Goal: Task Accomplishment & Management: Complete application form

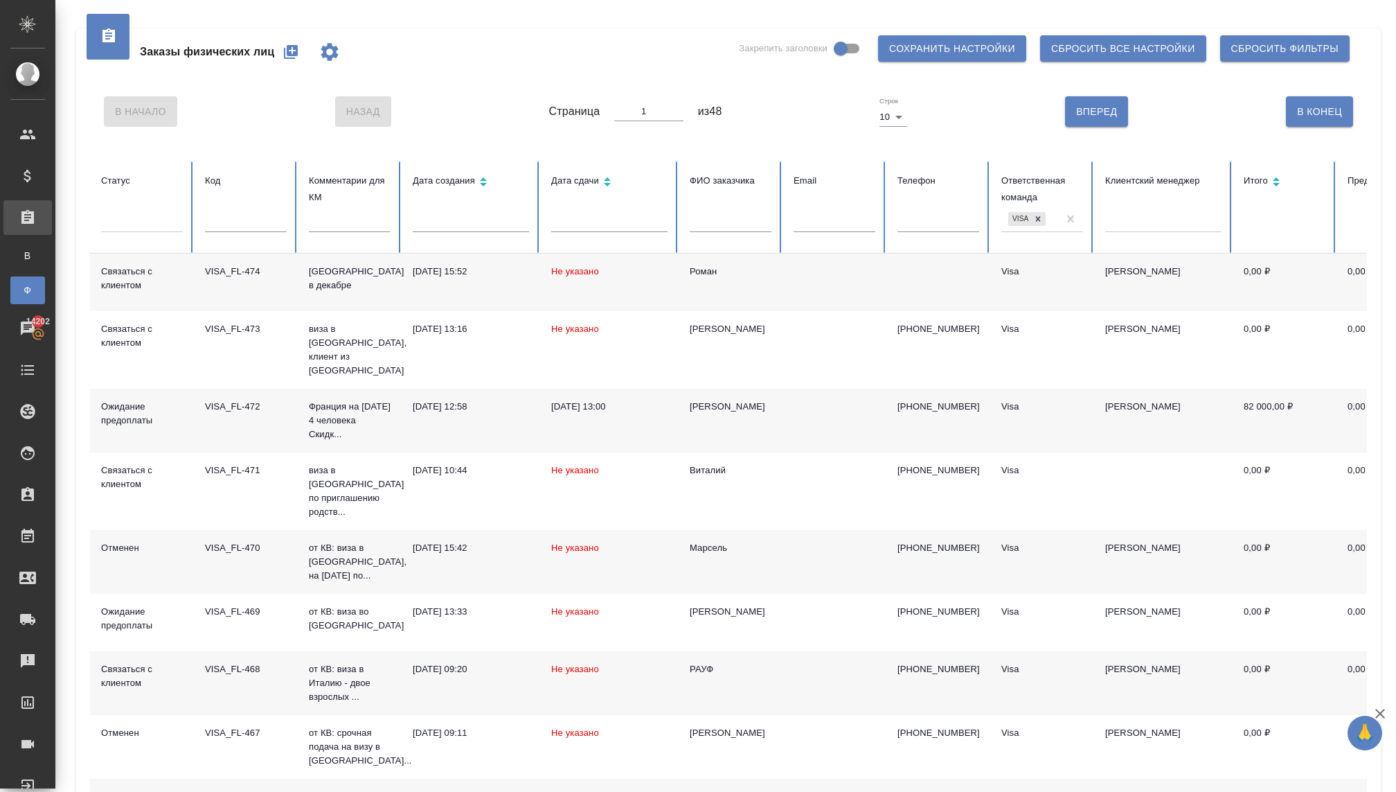
click at [292, 55] on icon "button" at bounding box center [291, 52] width 14 height 14
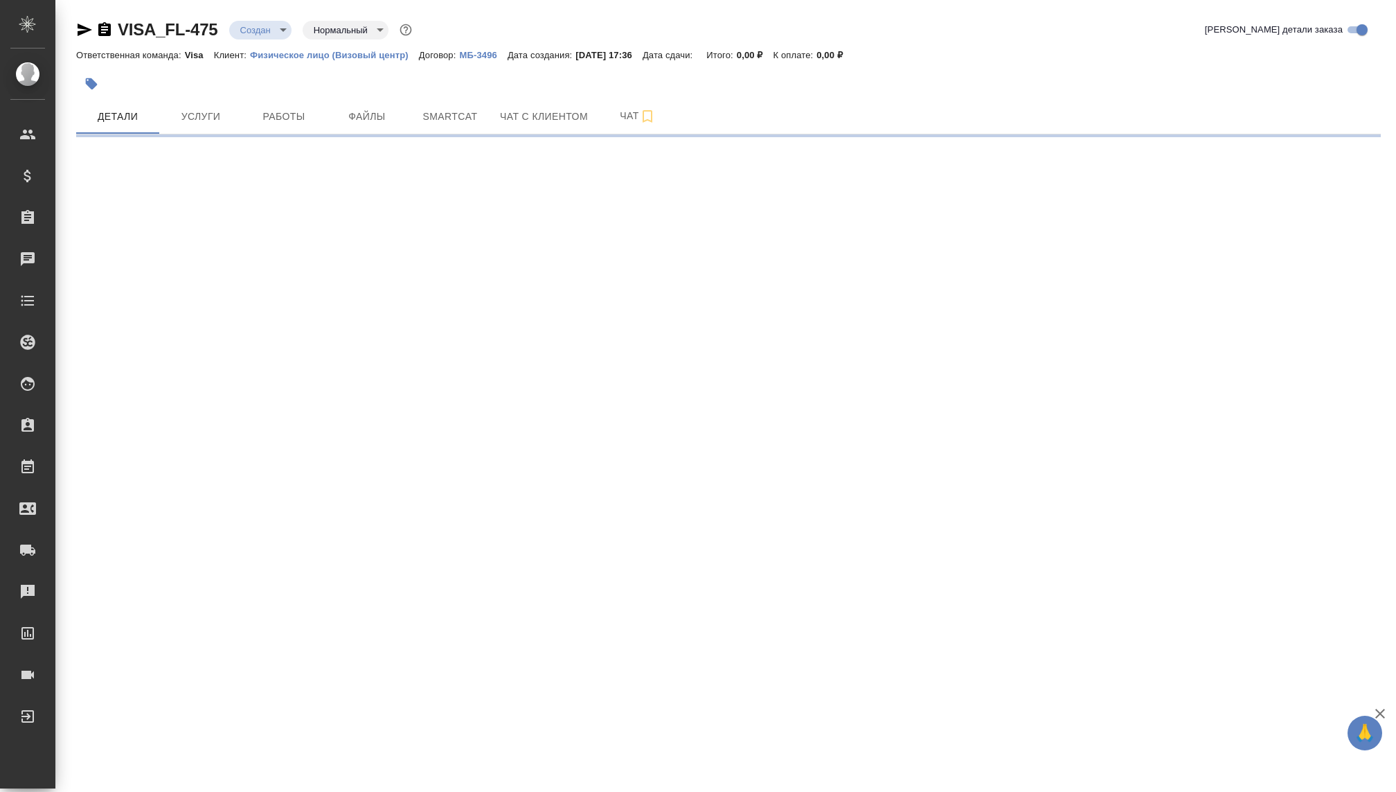
select select "RU"
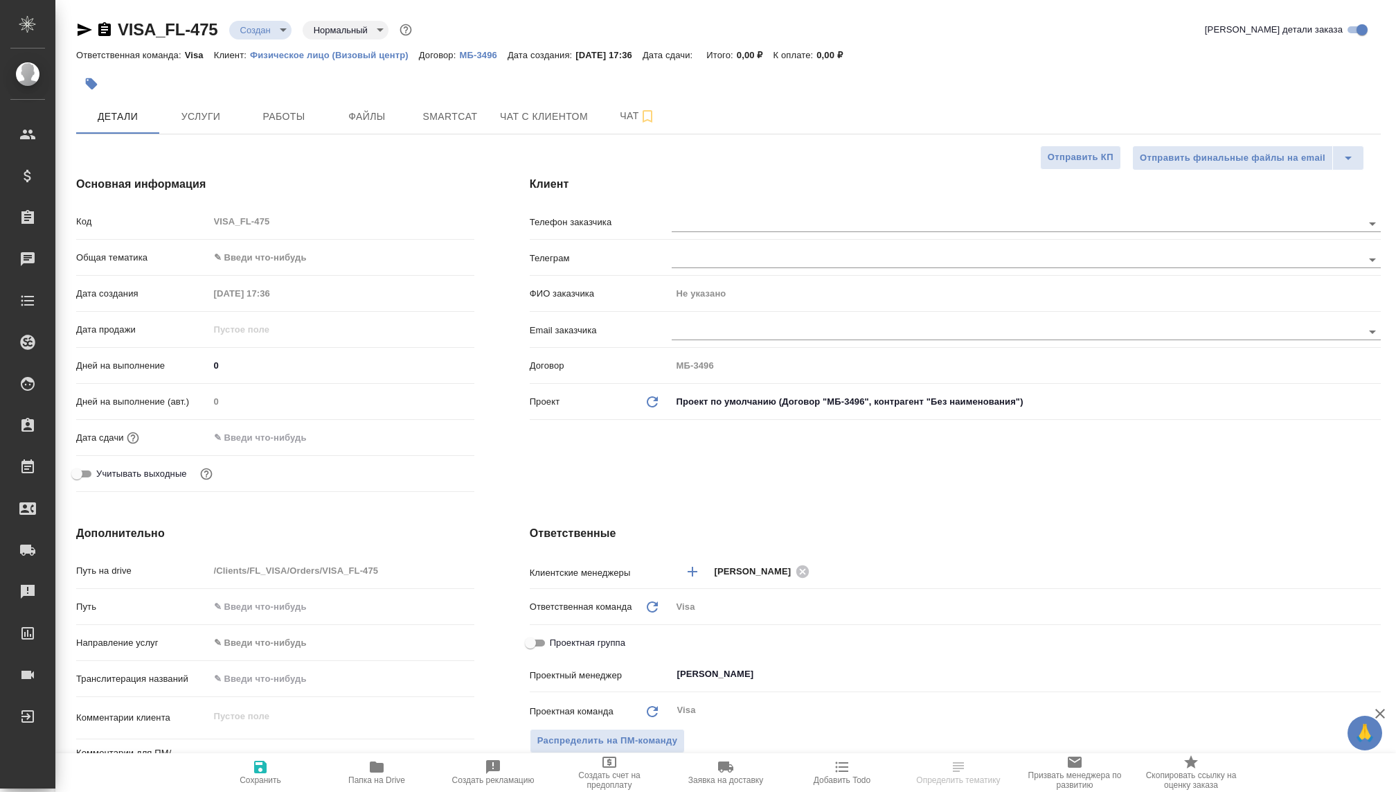
type textarea "x"
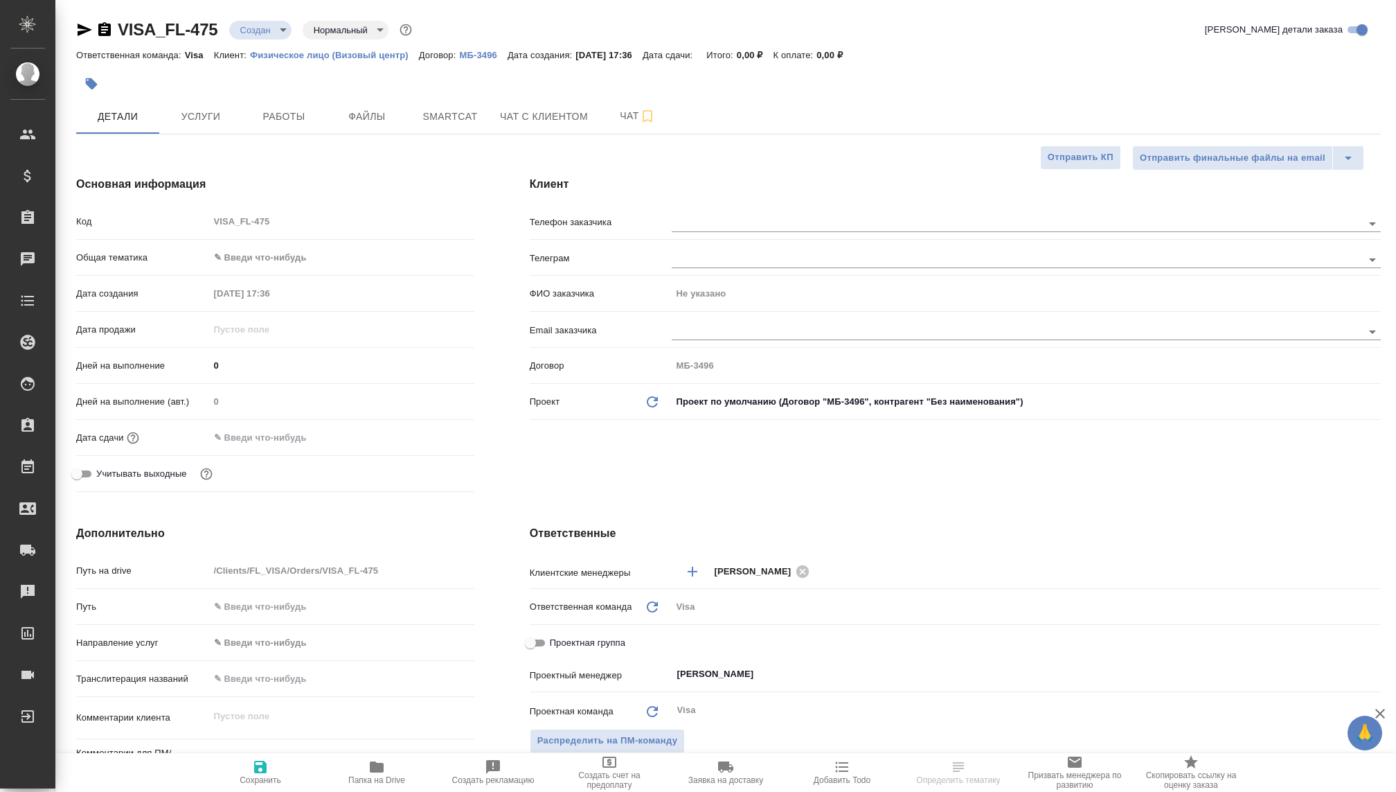
type textarea "x"
click at [702, 211] on div at bounding box center [1026, 222] width 709 height 26
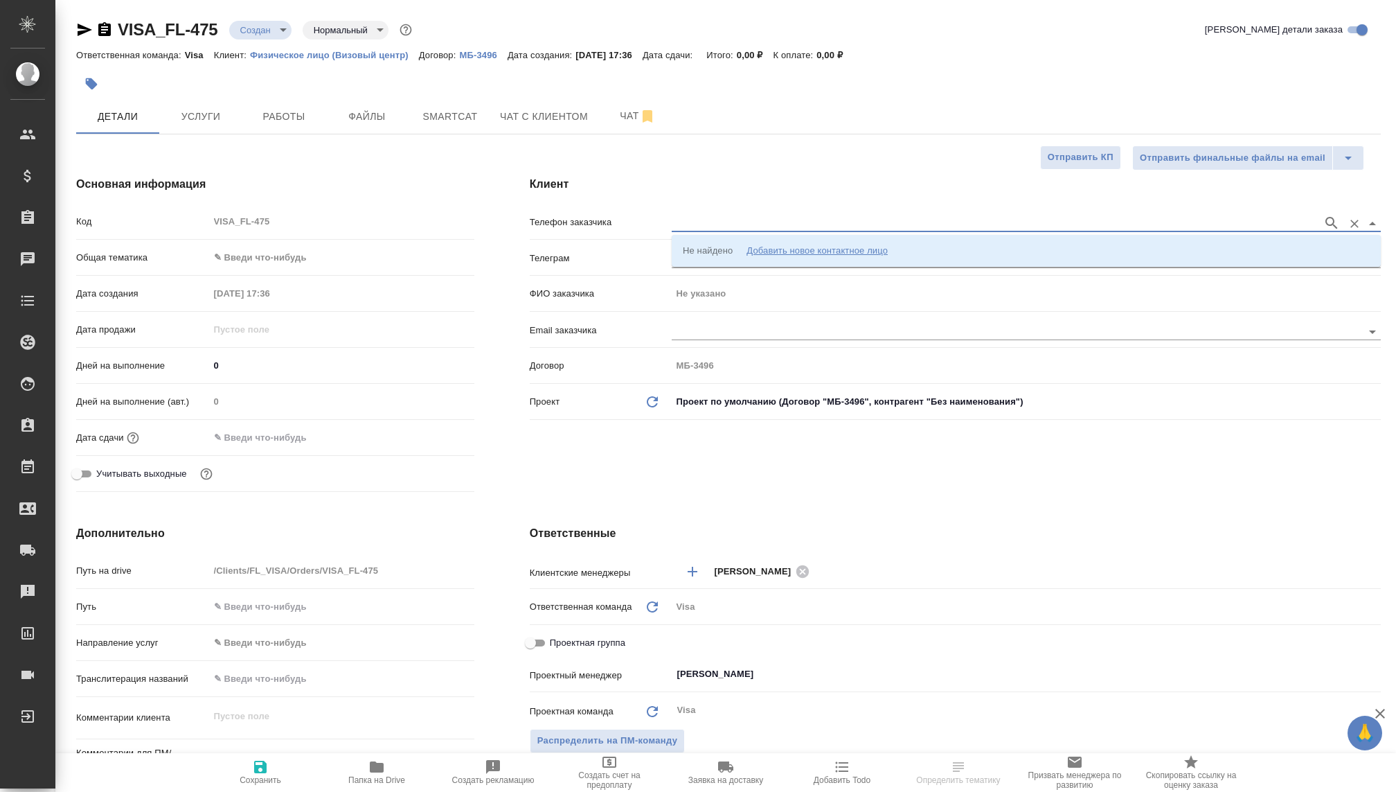
click at [704, 218] on input "text" at bounding box center [994, 223] width 644 height 17
click at [786, 240] on li "Не найдено Добавить новое контактное лицо" at bounding box center [1026, 250] width 709 height 25
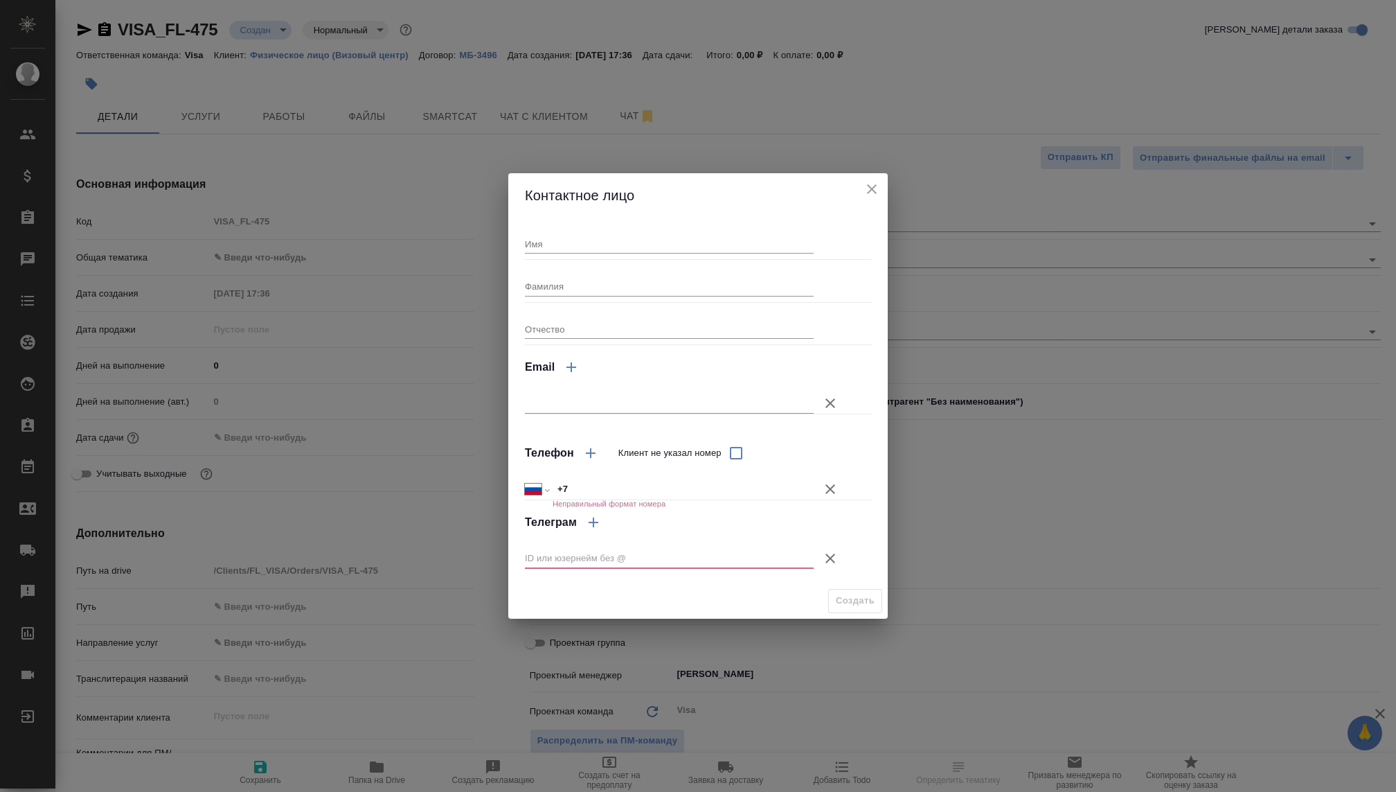
click at [640, 242] on input "Имя" at bounding box center [669, 243] width 289 height 19
type input "Ксения"
click at [604, 286] on input "Фамилия" at bounding box center [669, 285] width 289 height 19
type input "Майер"
click at [618, 491] on input "+7" at bounding box center [683, 489] width 261 height 20
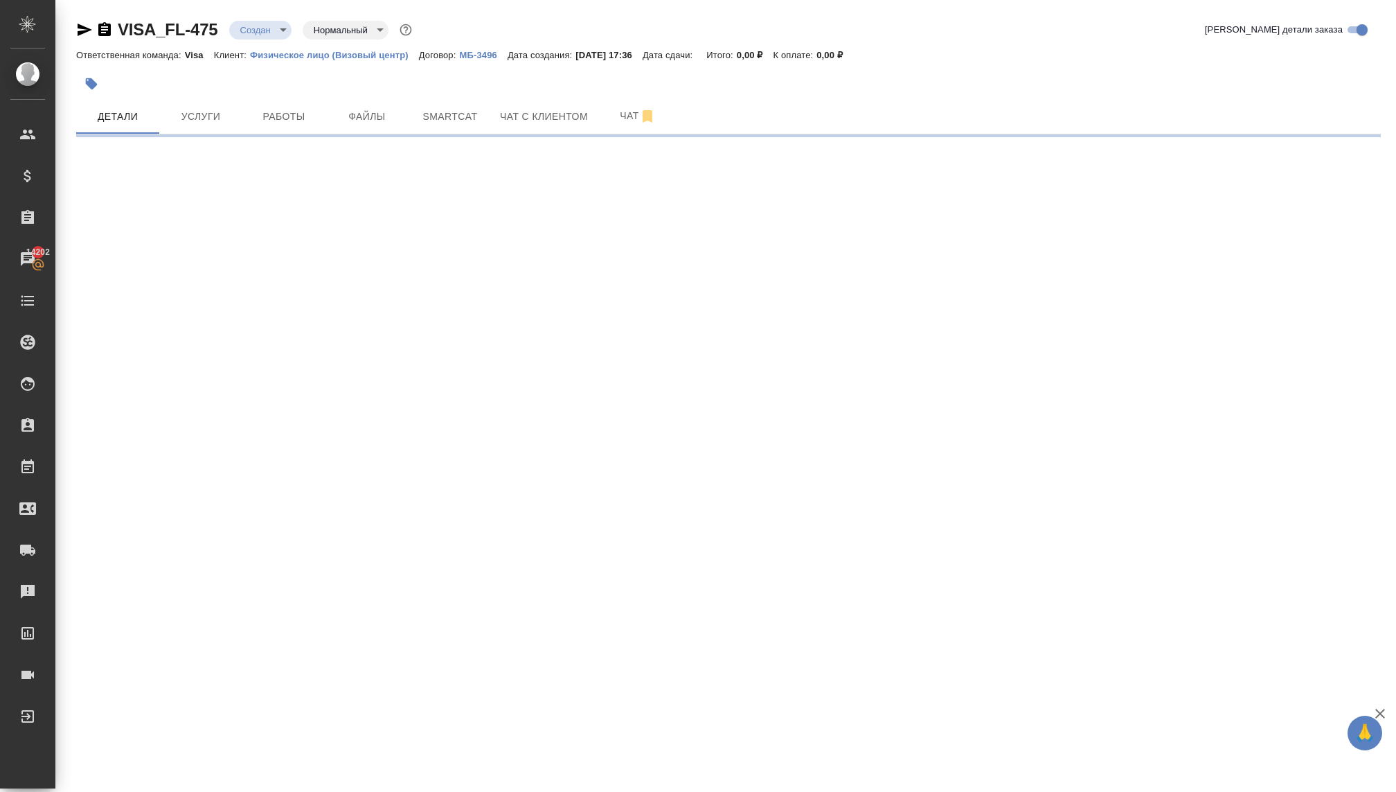
select select "RU"
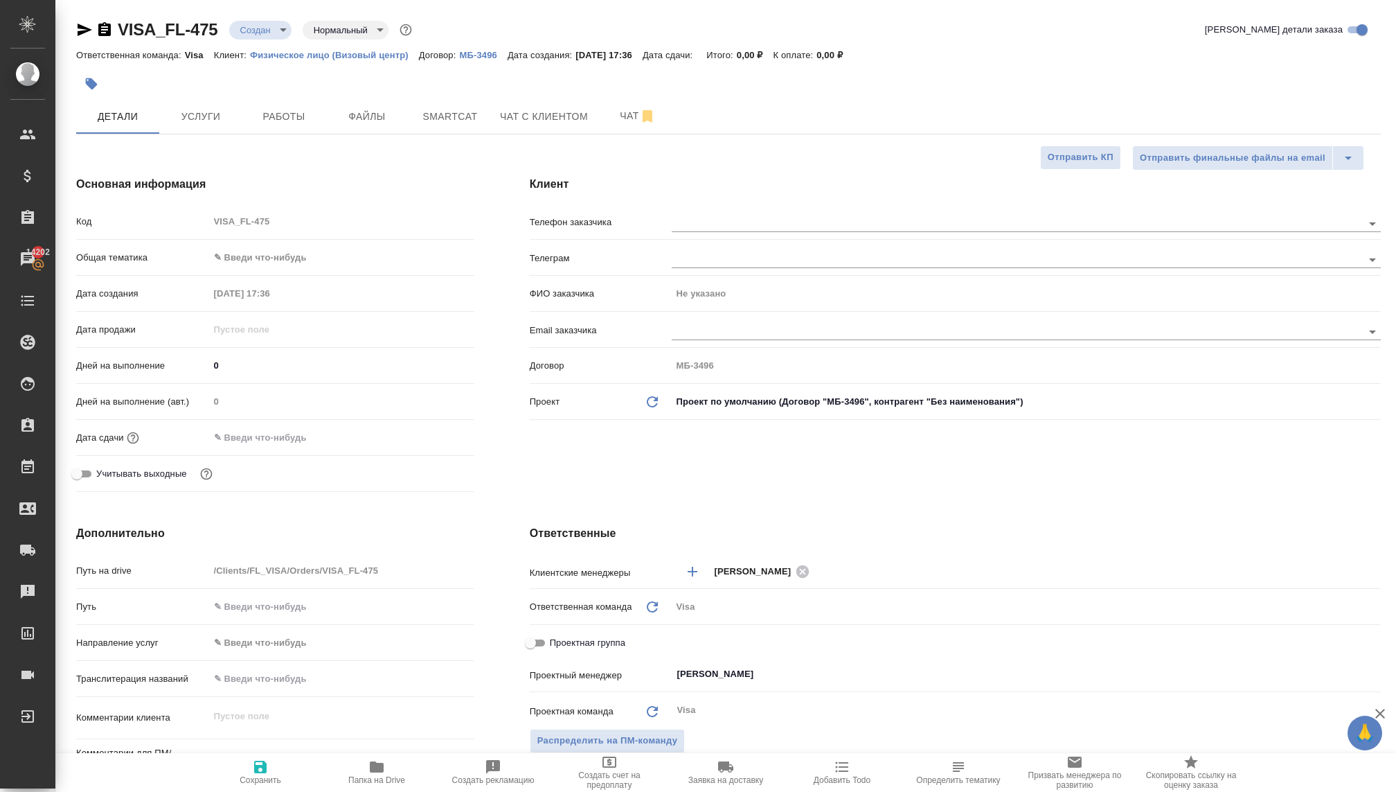
type textarea "x"
click at [693, 233] on div at bounding box center [1026, 222] width 709 height 26
click at [688, 220] on input "text" at bounding box center [994, 223] width 644 height 17
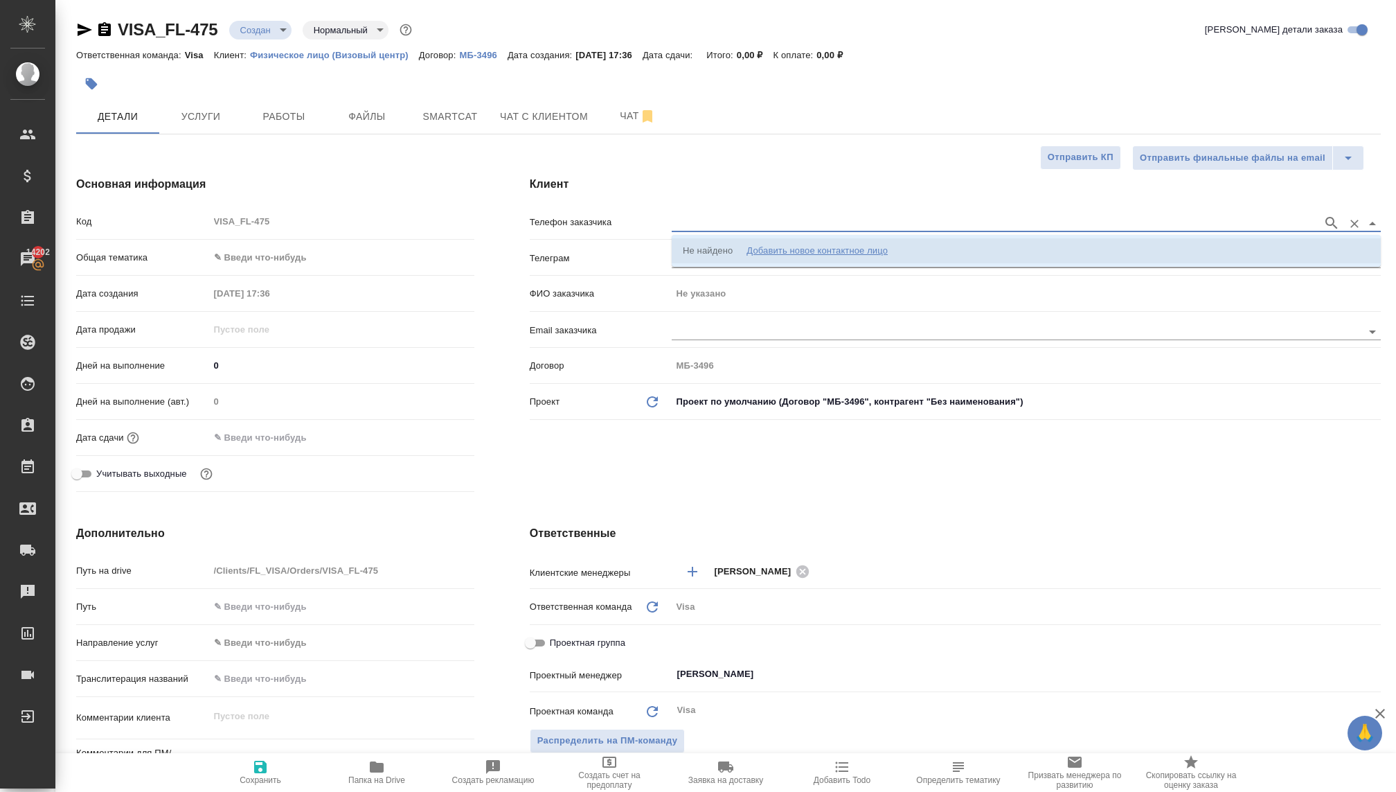
click at [759, 252] on div "Добавить новое контактное лицо" at bounding box center [817, 251] width 141 height 14
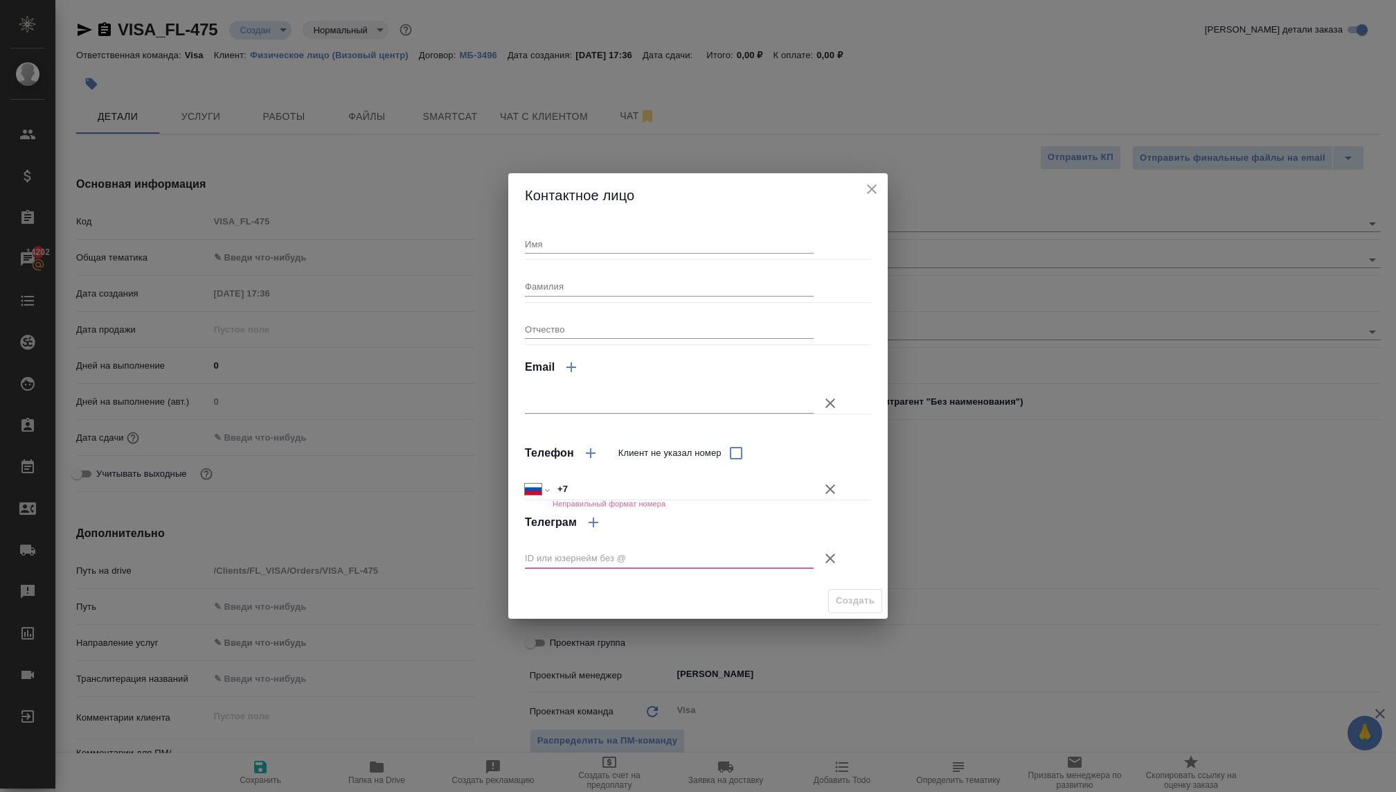
click at [601, 489] on input "+7" at bounding box center [683, 489] width 261 height 20
paste input "79399999113"
select select "KZ"
type input "+7 79399999113"
click at [574, 487] on input "+7 79399999113" at bounding box center [683, 489] width 260 height 20
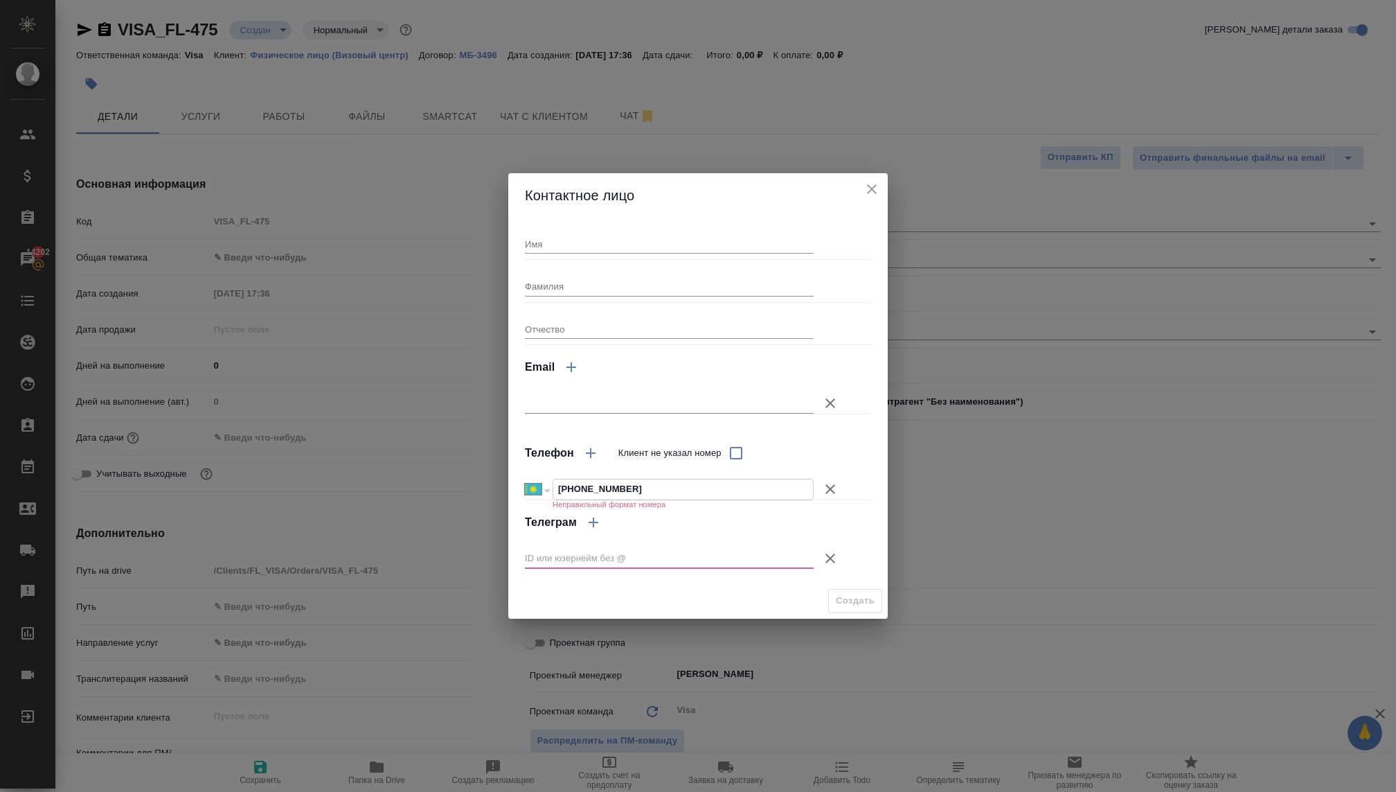
select select "RU"
type input "+7 939 999 91 13"
click at [579, 238] on input "Имя" at bounding box center [669, 243] width 289 height 19
type input "Ксения"
click at [574, 279] on input "Фамилия" at bounding box center [669, 285] width 289 height 19
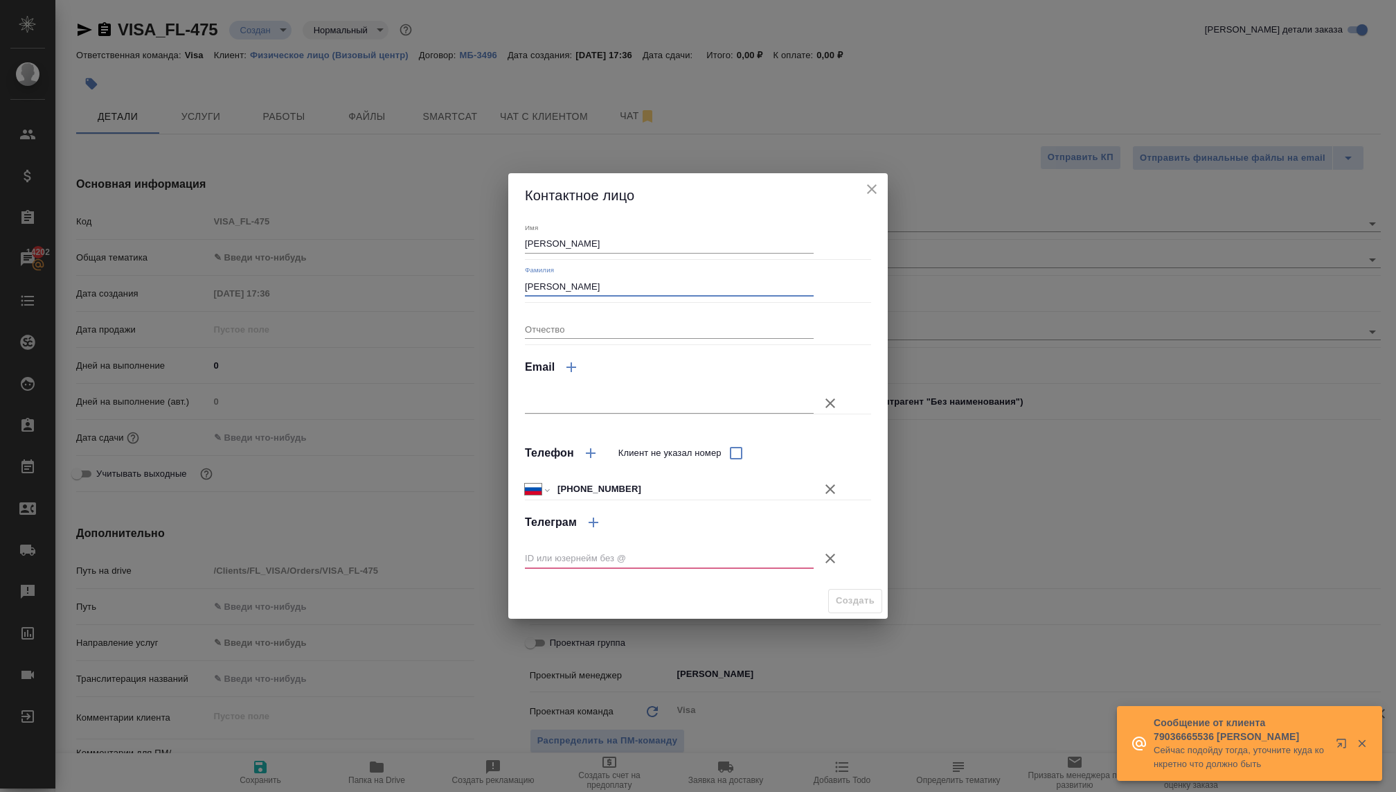
type input "Майер"
click at [826, 547] on button "Клиент не указал номер" at bounding box center [830, 558] width 33 height 33
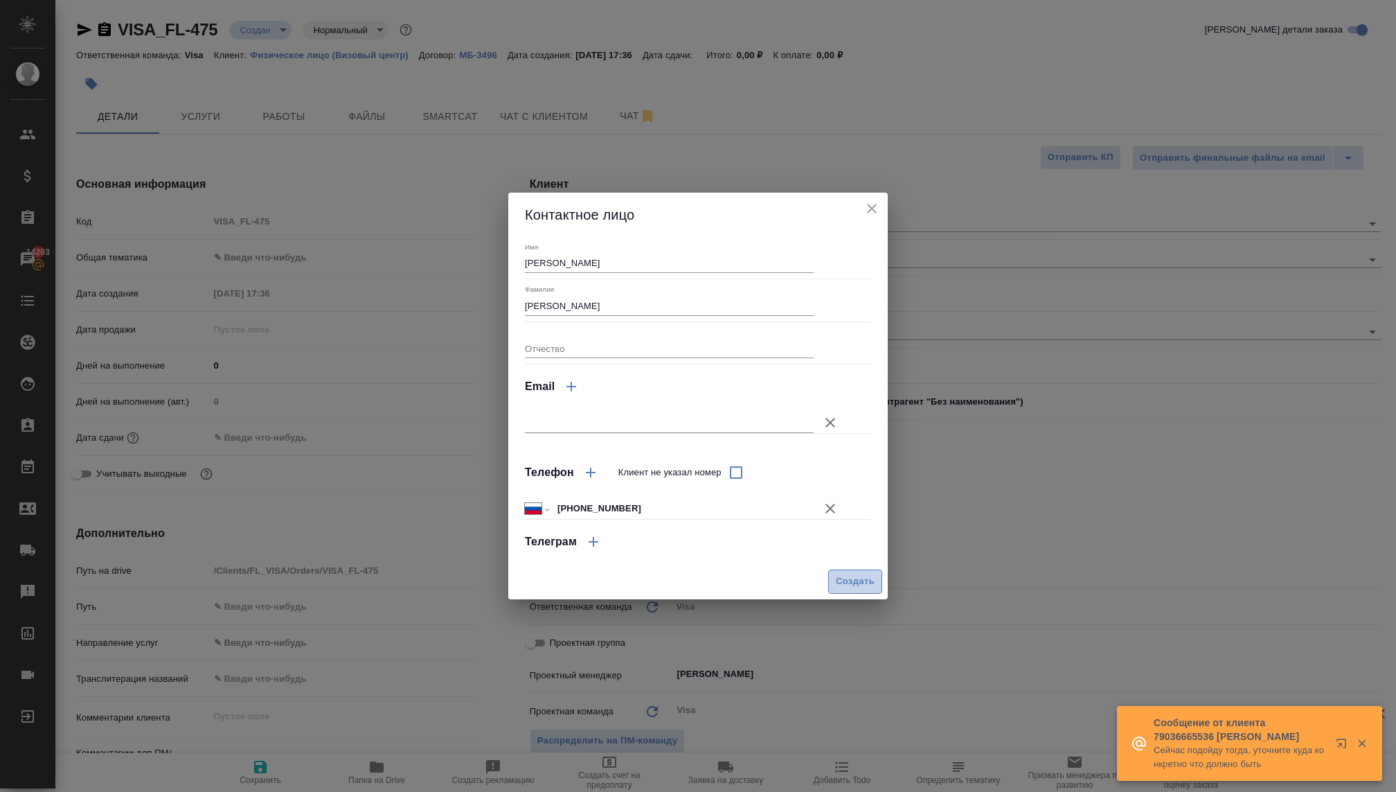
click at [844, 577] on span "Создать" at bounding box center [855, 582] width 39 height 16
type input "[PERSON_NAME]"
type textarea "x"
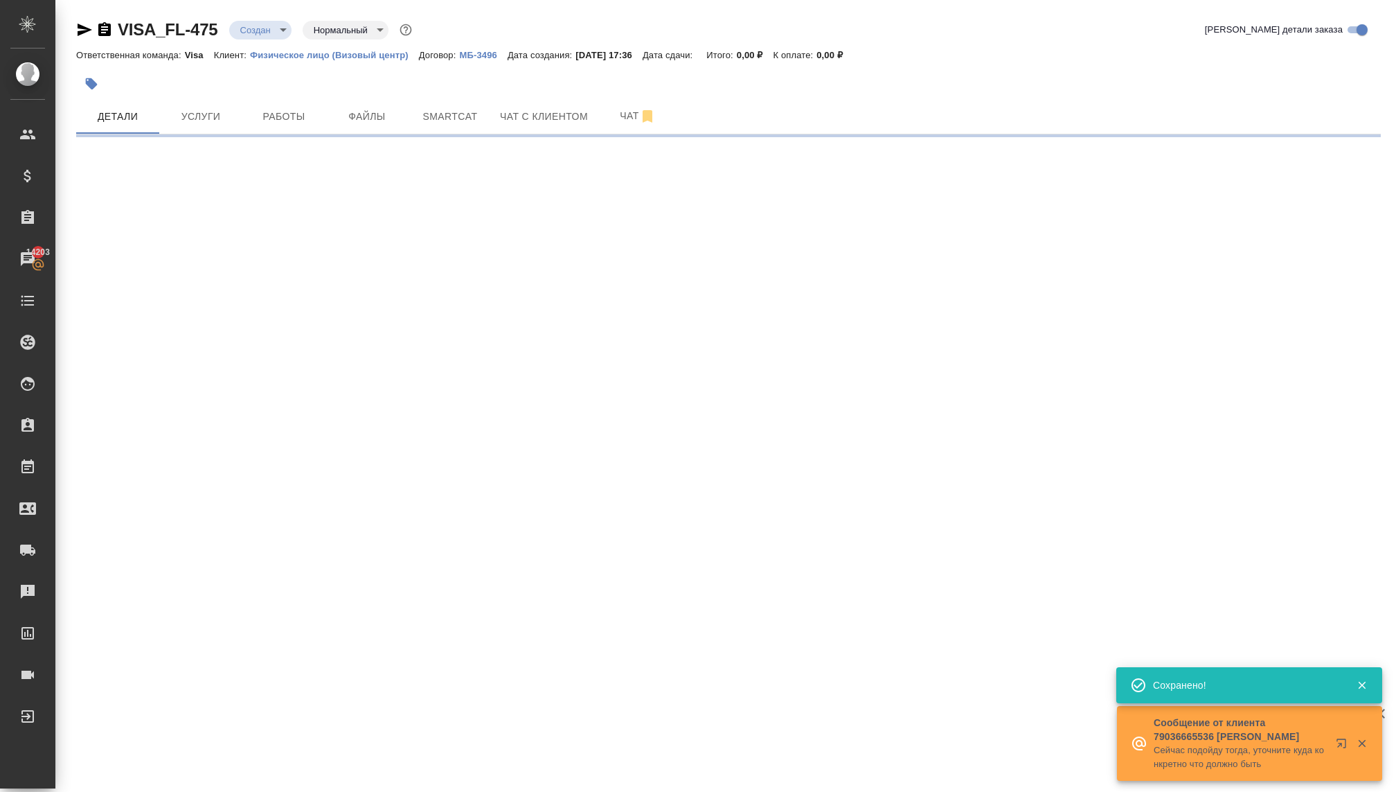
type input "holyTrinity"
select select "RU"
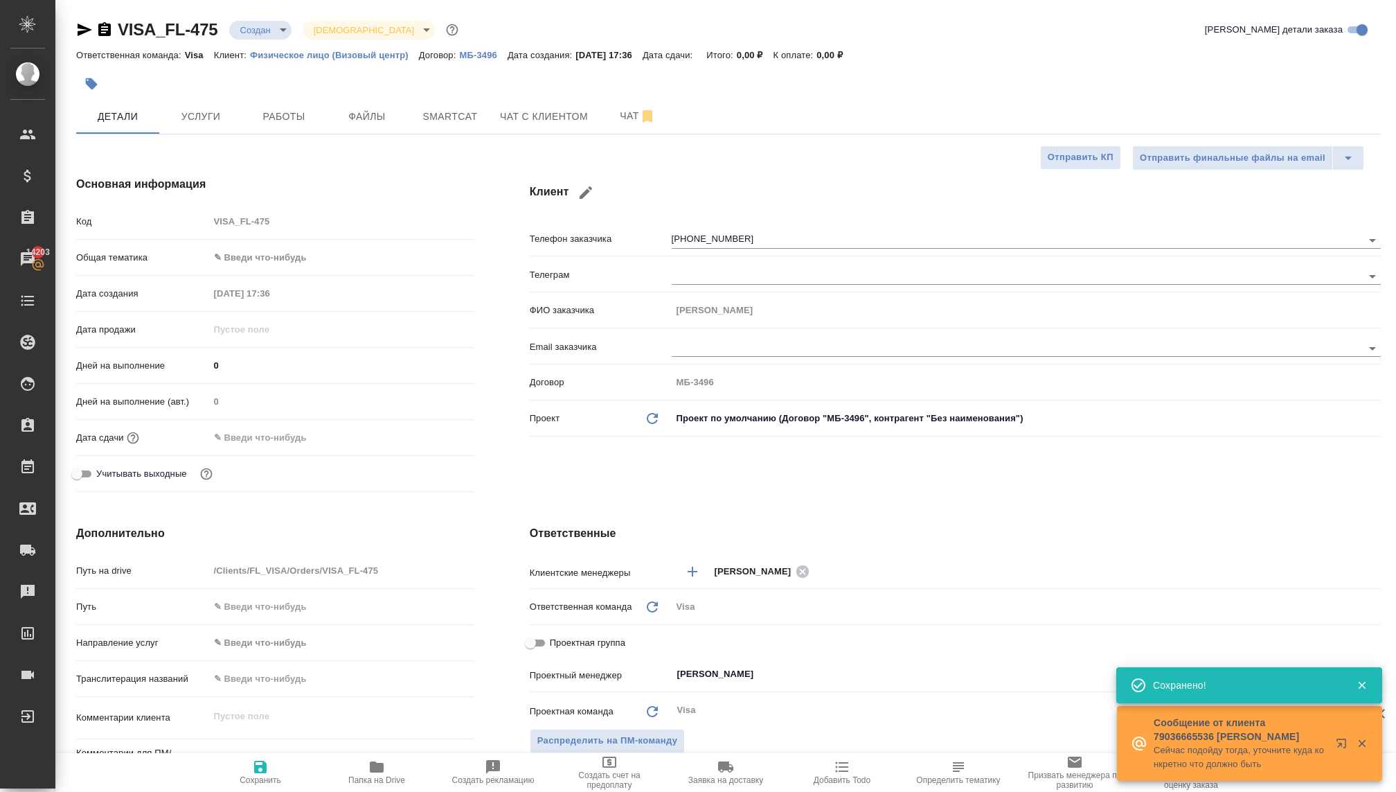
type textarea "x"
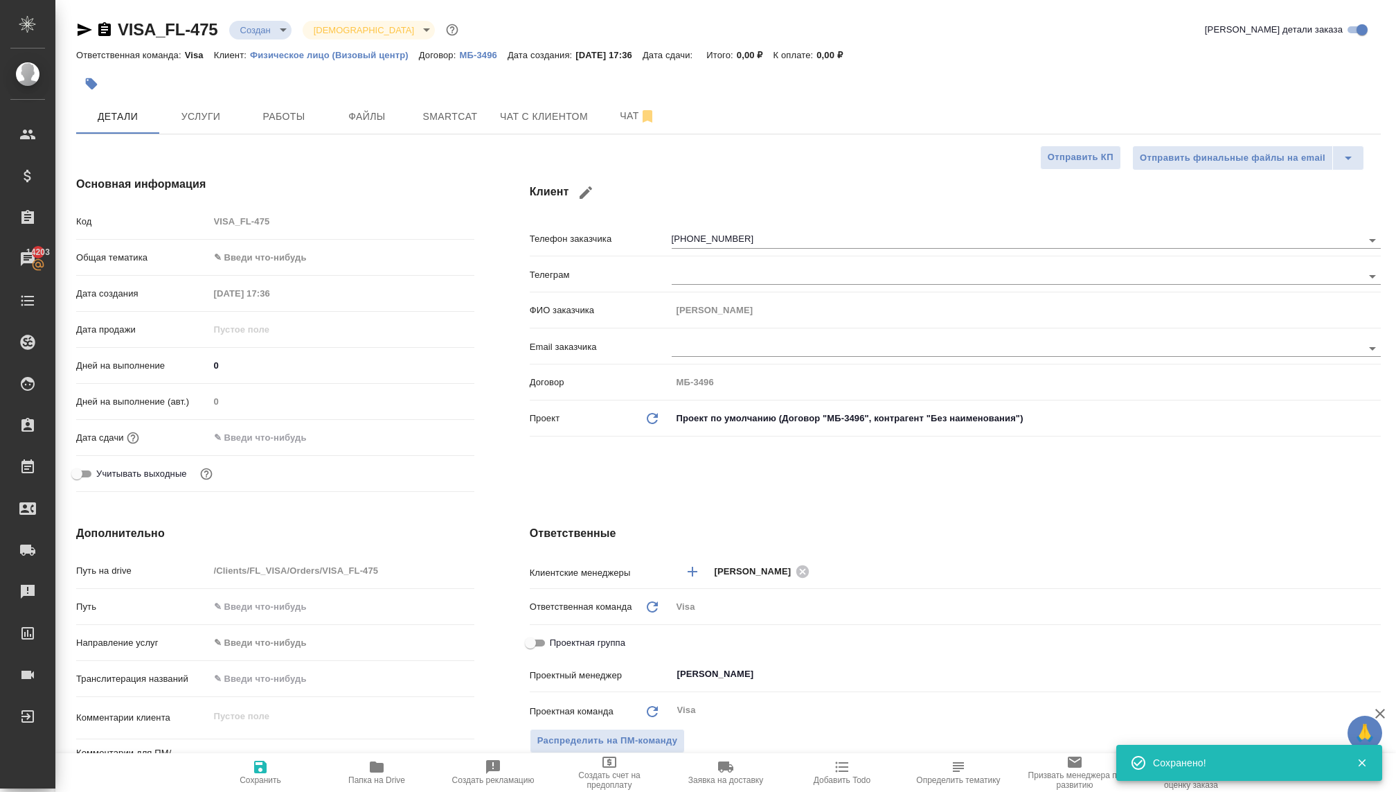
click at [267, 256] on body "🙏 .cls-1 fill:#fff; AWATERA Kovaleva Ekaterina Клиенты Спецификации Заказы 1420…" at bounding box center [698, 396] width 1396 height 792
click at [260, 384] on li "Юридическая/Финансовая" at bounding box center [341, 390] width 265 height 22
type input "yr-fn"
type textarea "x"
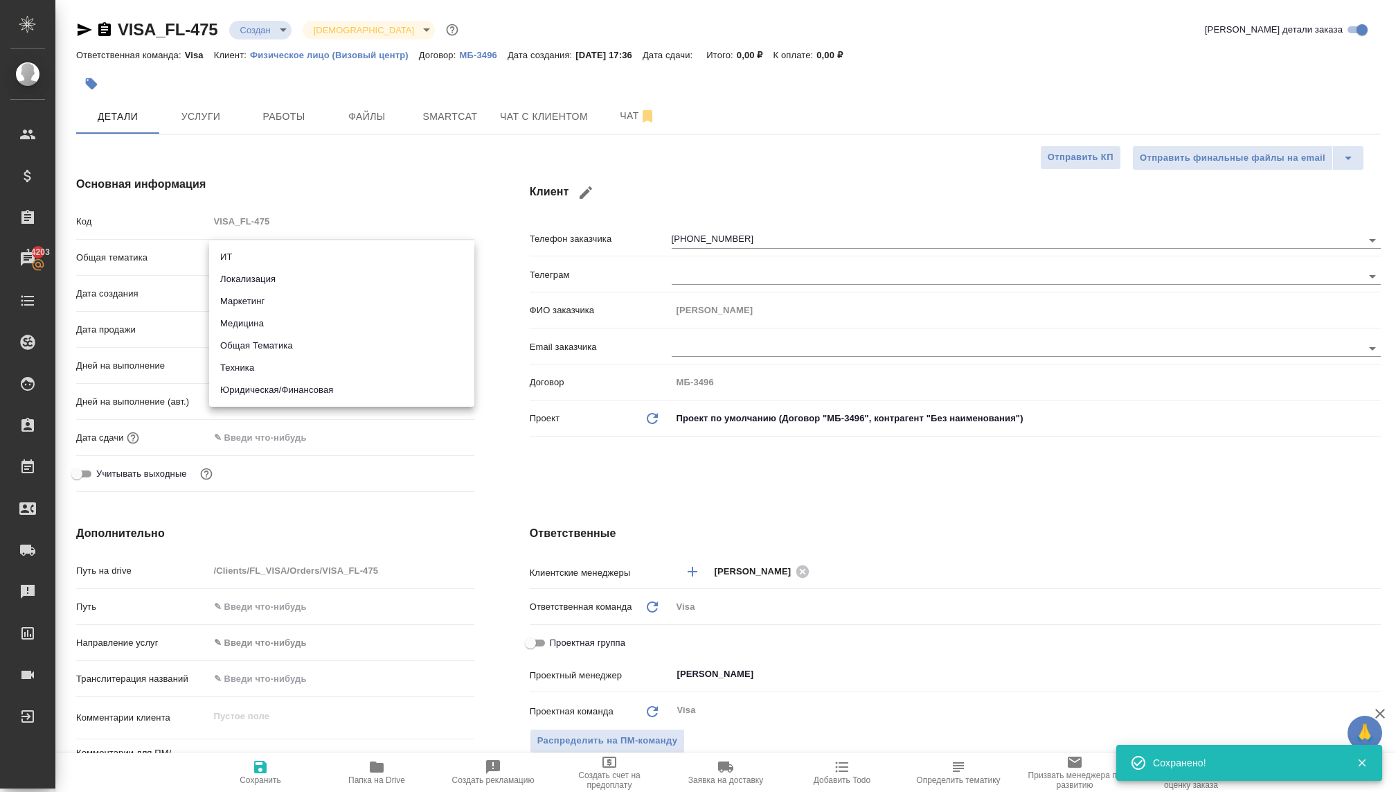
type textarea "x"
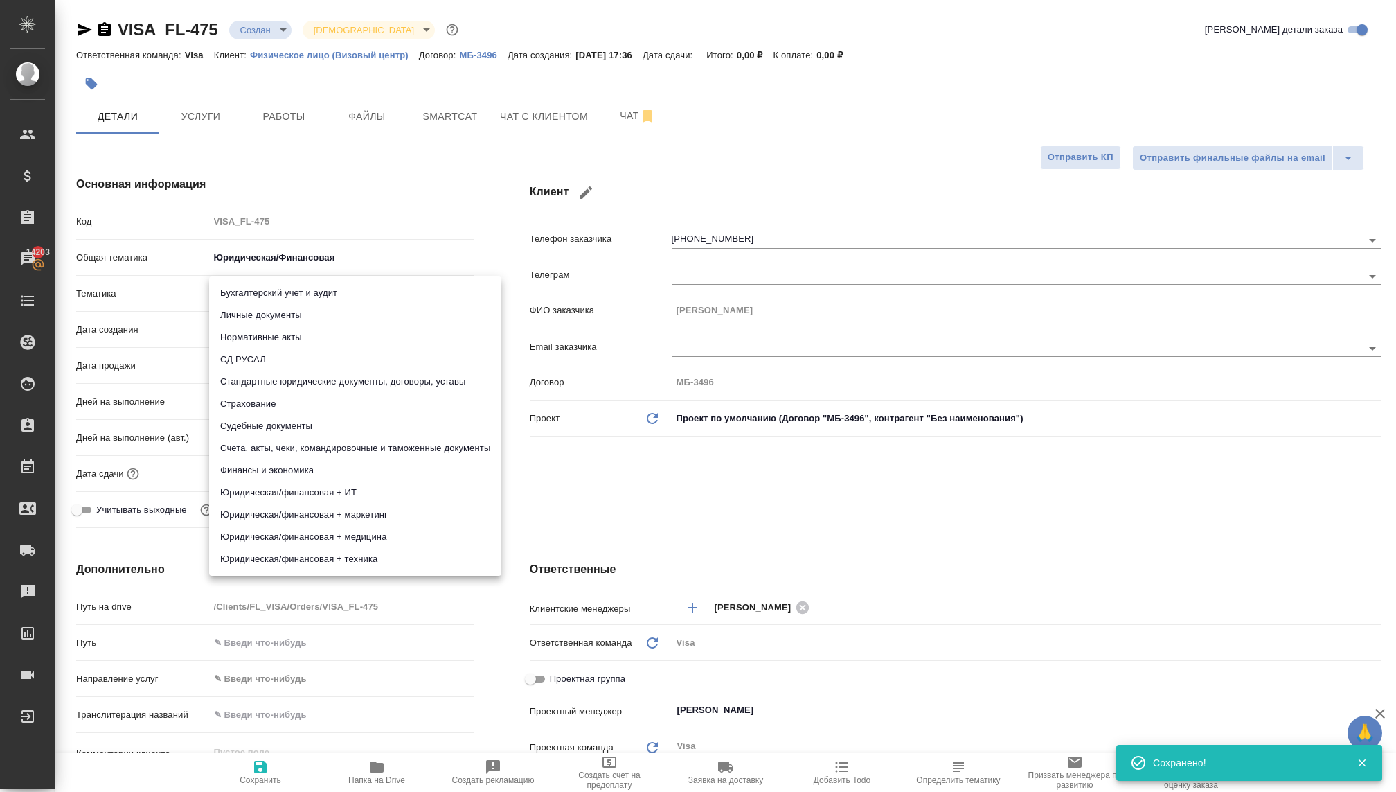
click at [261, 281] on body "🙏 .cls-1 fill:#fff; AWATERA Kovaleva Ekaterina Клиенты Спецификации Заказы 1420…" at bounding box center [698, 396] width 1396 height 792
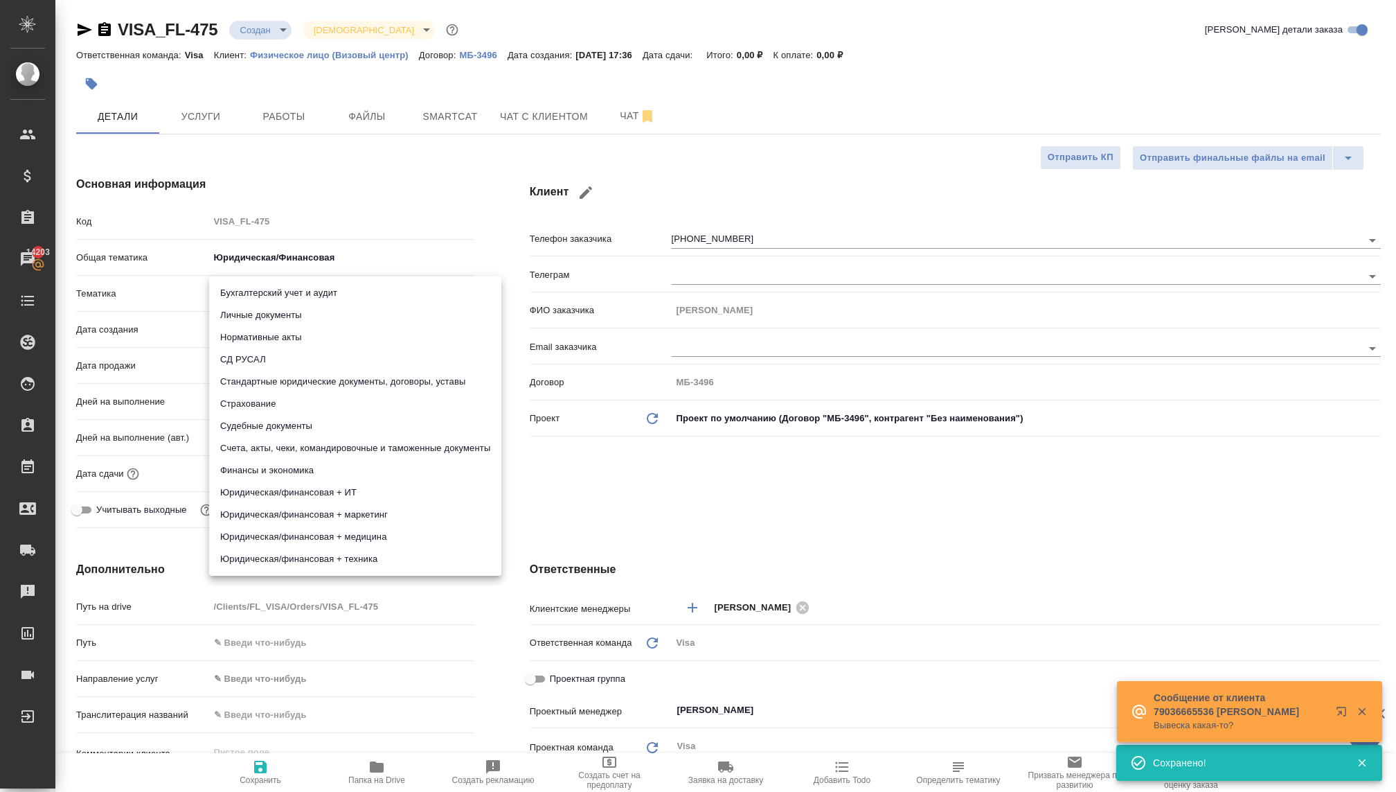
click at [276, 317] on li "Личные документы" at bounding box center [355, 315] width 292 height 22
type textarea "x"
type input "5a8b8b956a9677013d343cfe"
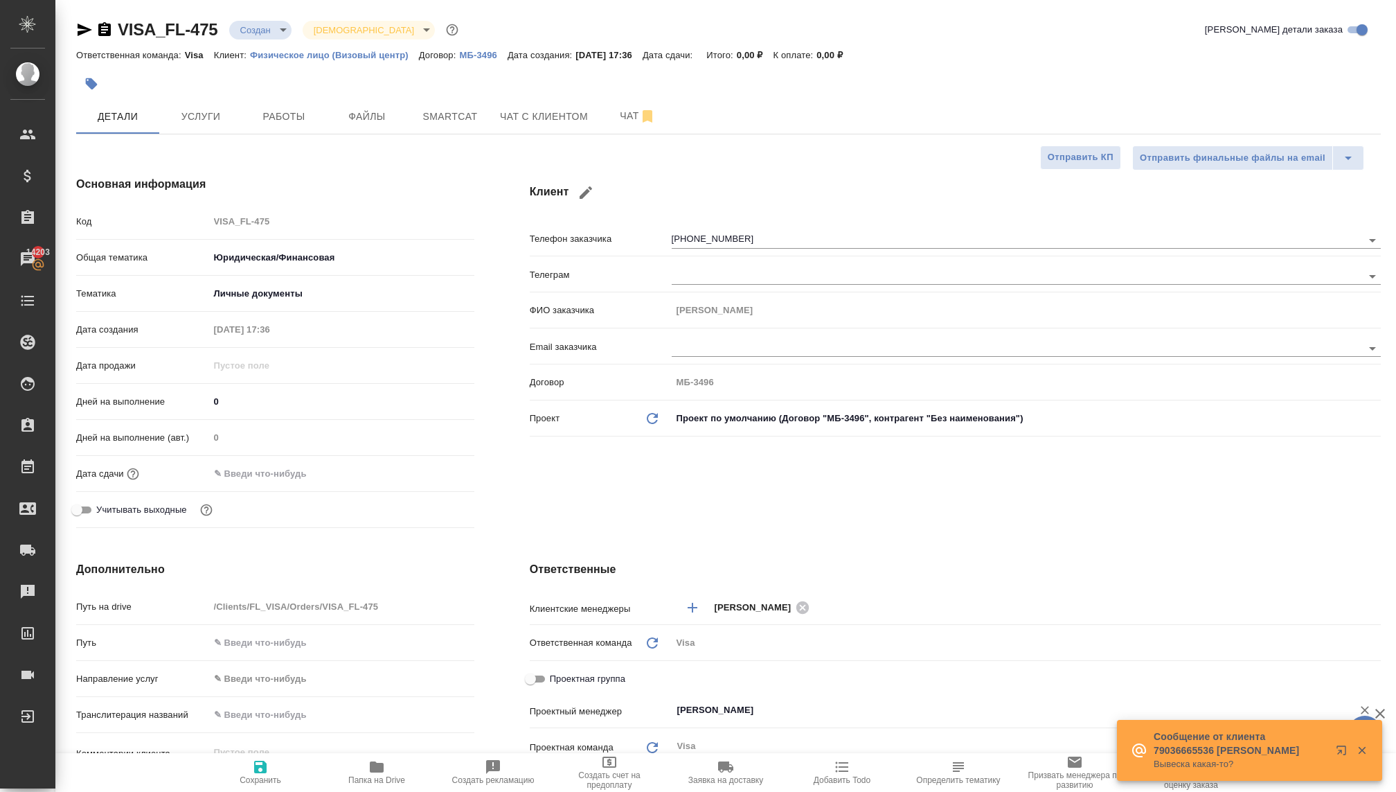
click at [695, 702] on input "Раднаева Саяна" at bounding box center [1003, 710] width 655 height 17
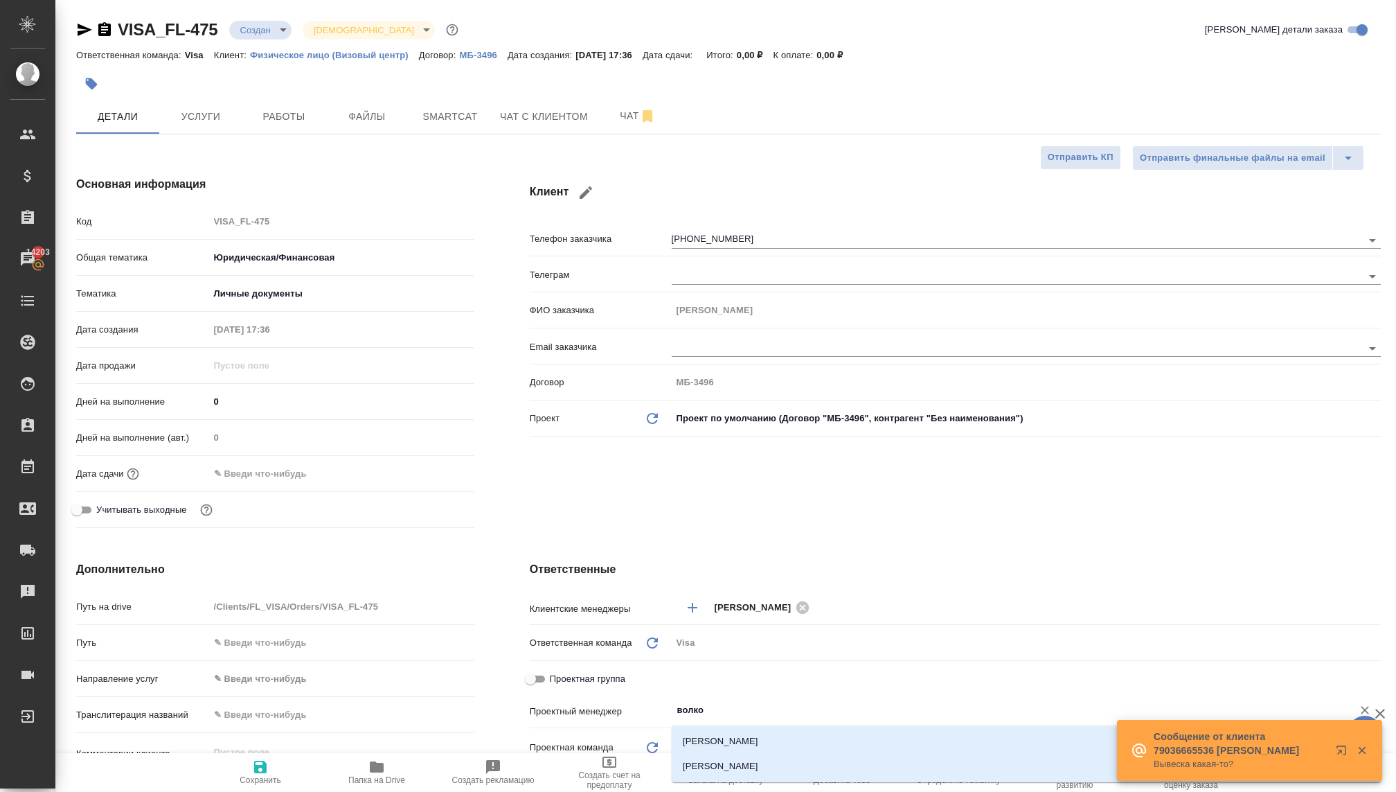
type input "волков"
click at [716, 761] on li "Волкова Кристина" at bounding box center [1026, 766] width 709 height 25
type textarea "x"
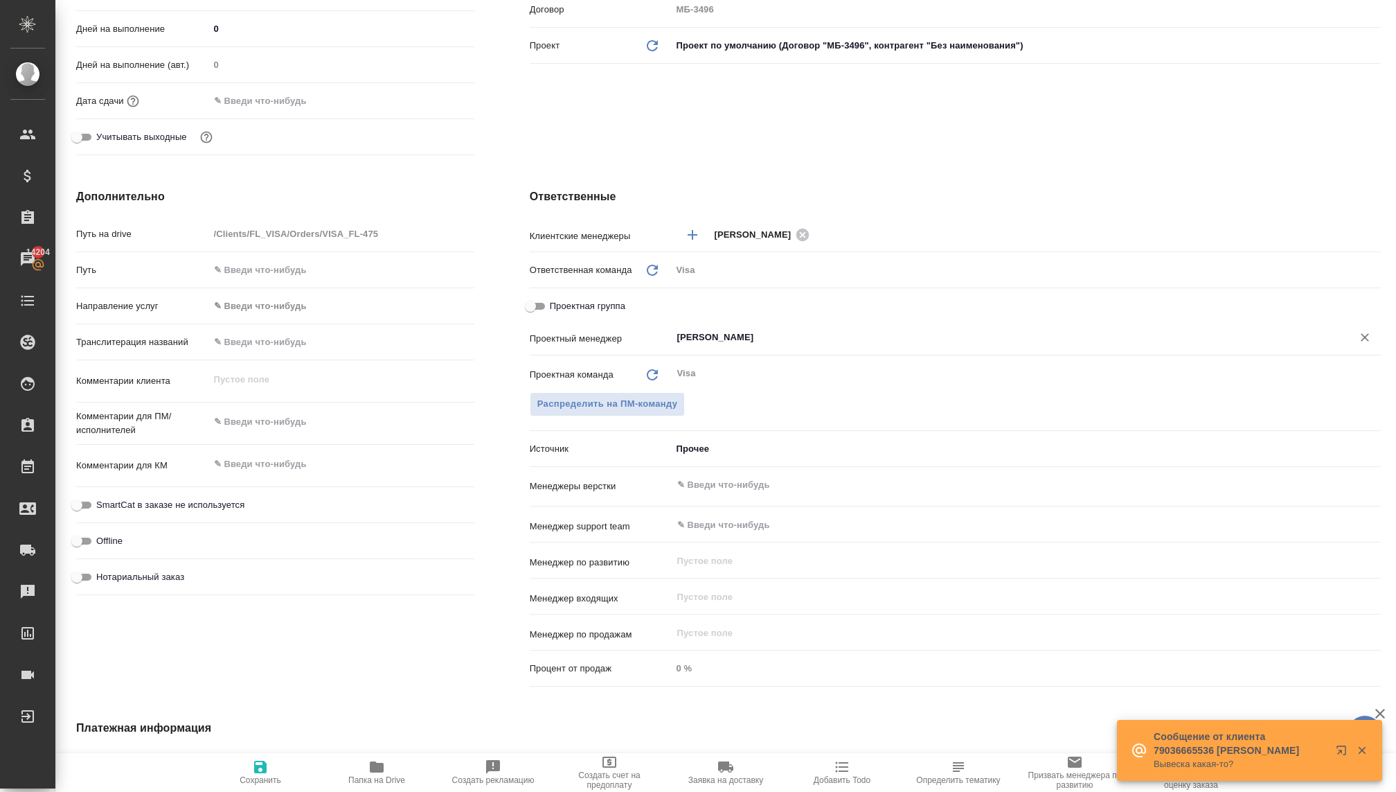
scroll to position [585, 0]
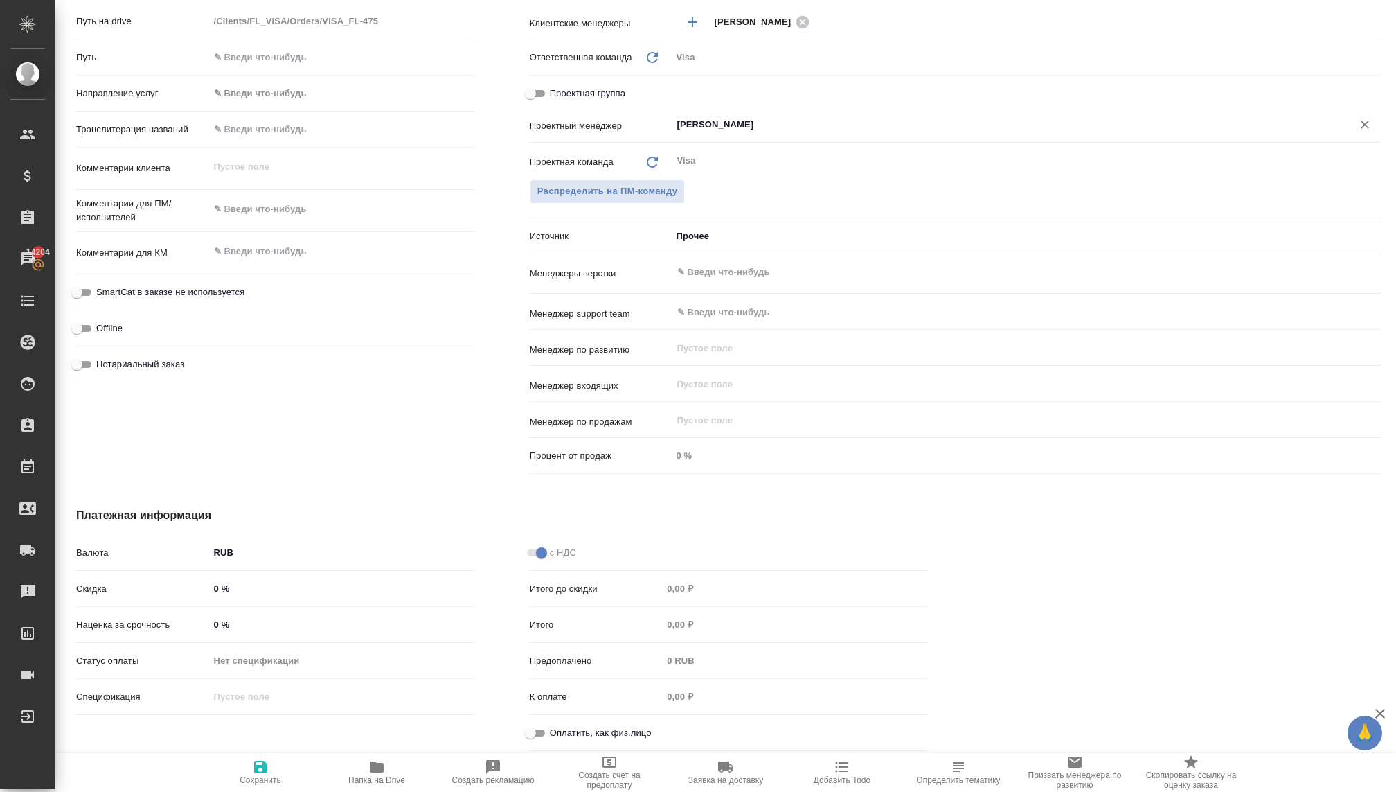
type input "Волкова Кристина"
click at [264, 773] on icon "button" at bounding box center [260, 766] width 17 height 17
type textarea "x"
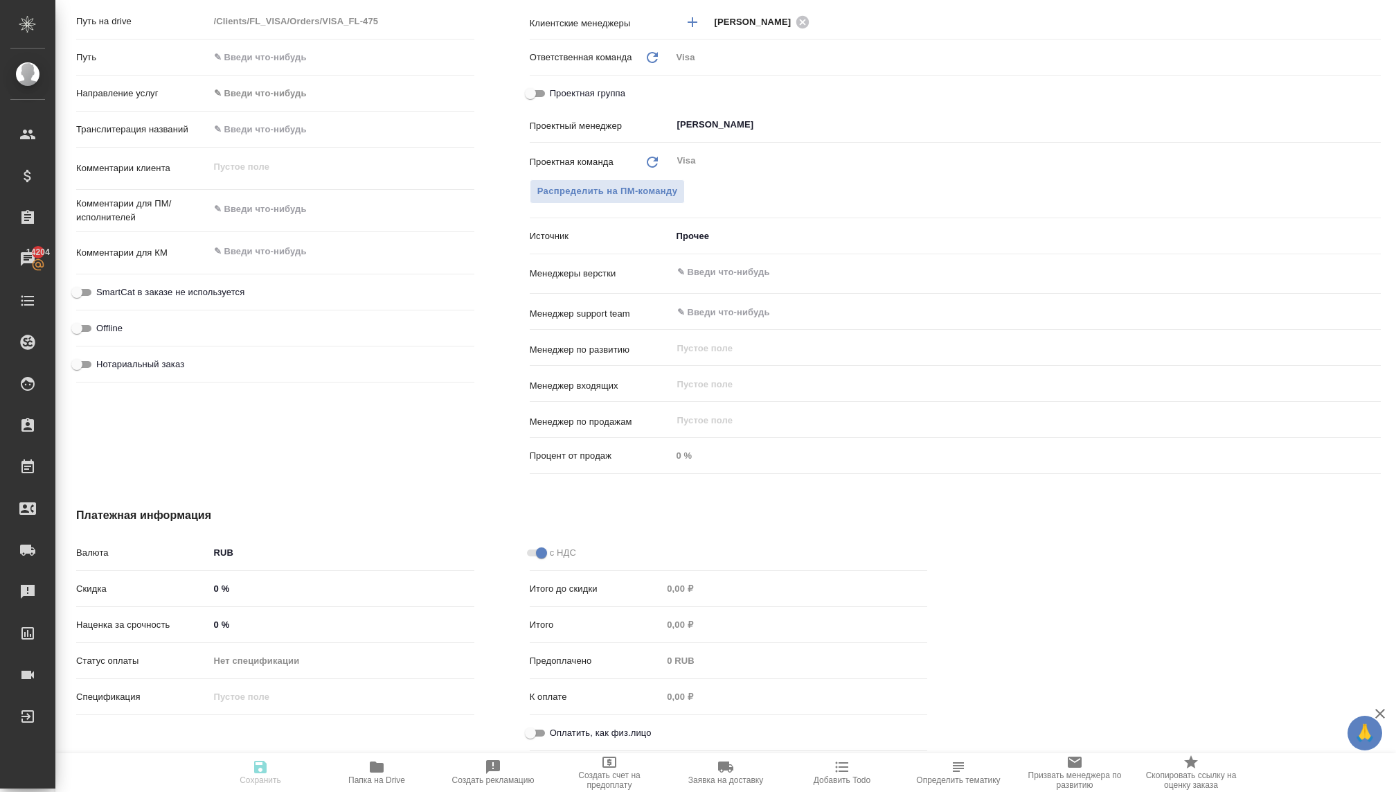
type textarea "x"
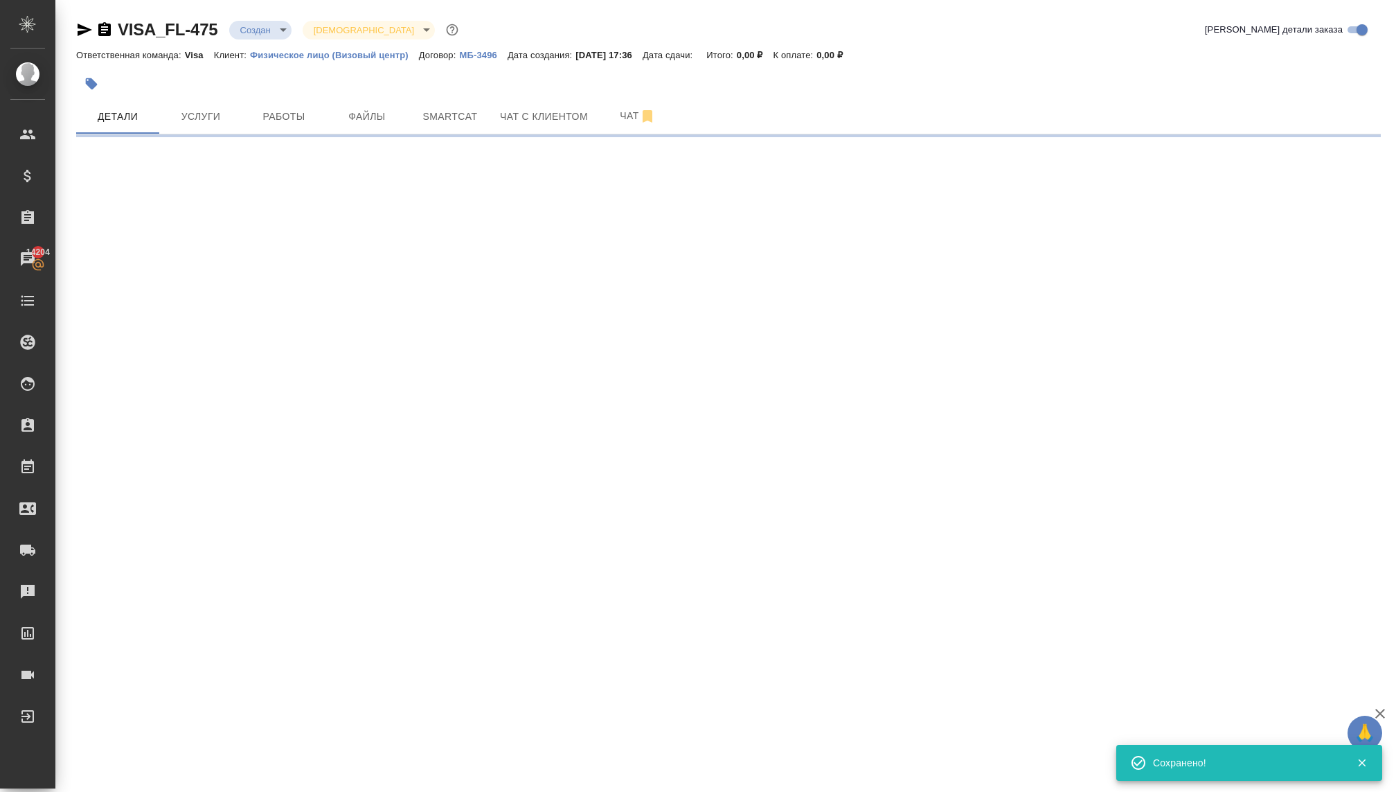
scroll to position [0, 0]
select select "RU"
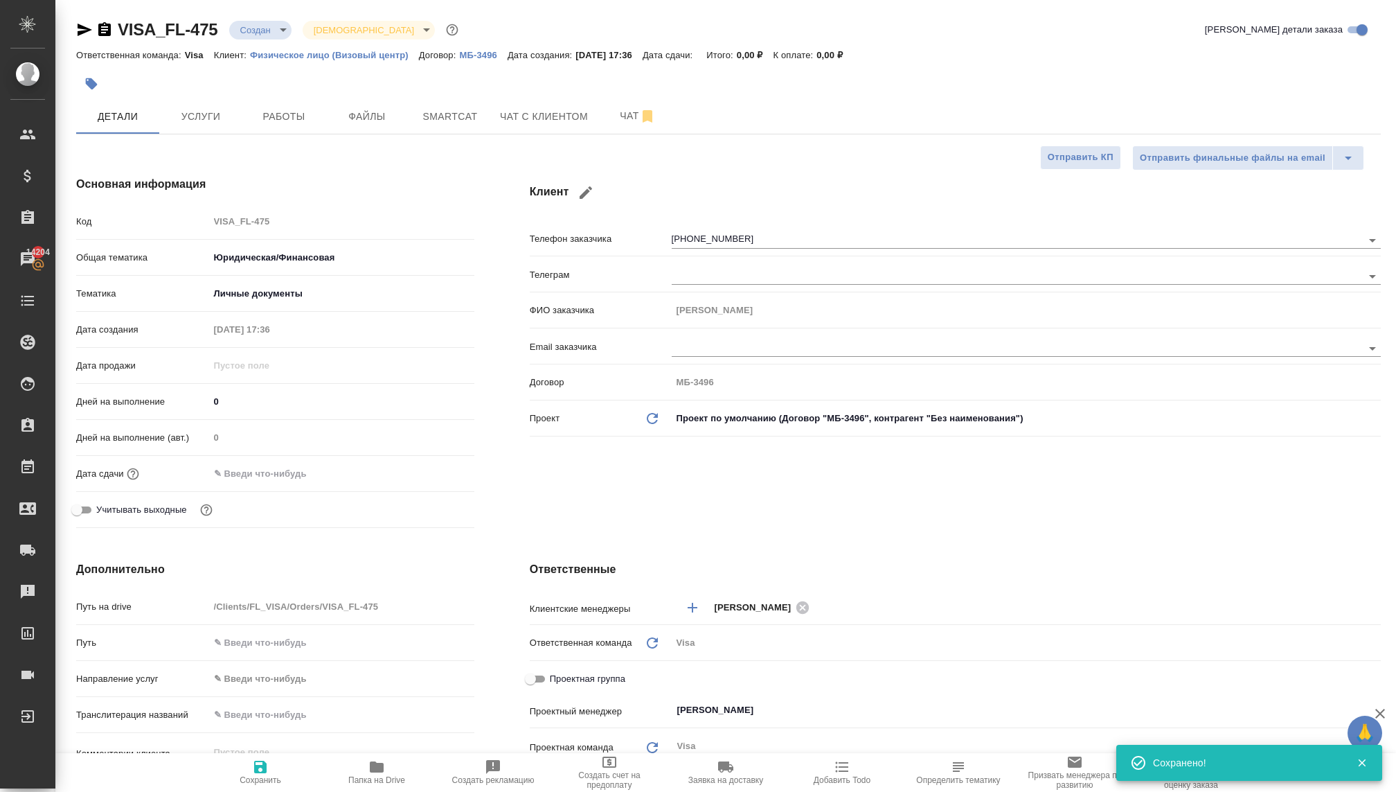
type textarea "x"
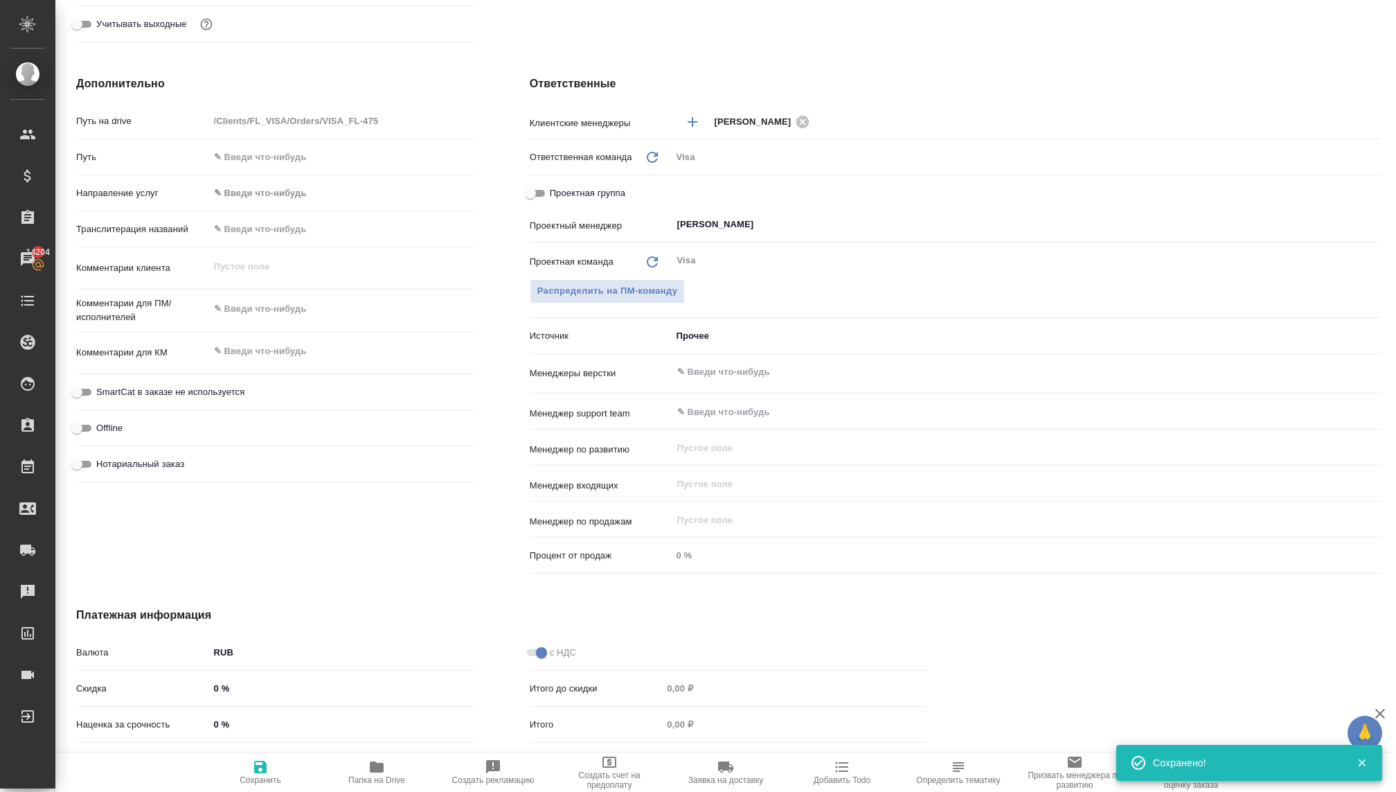
scroll to position [585, 0]
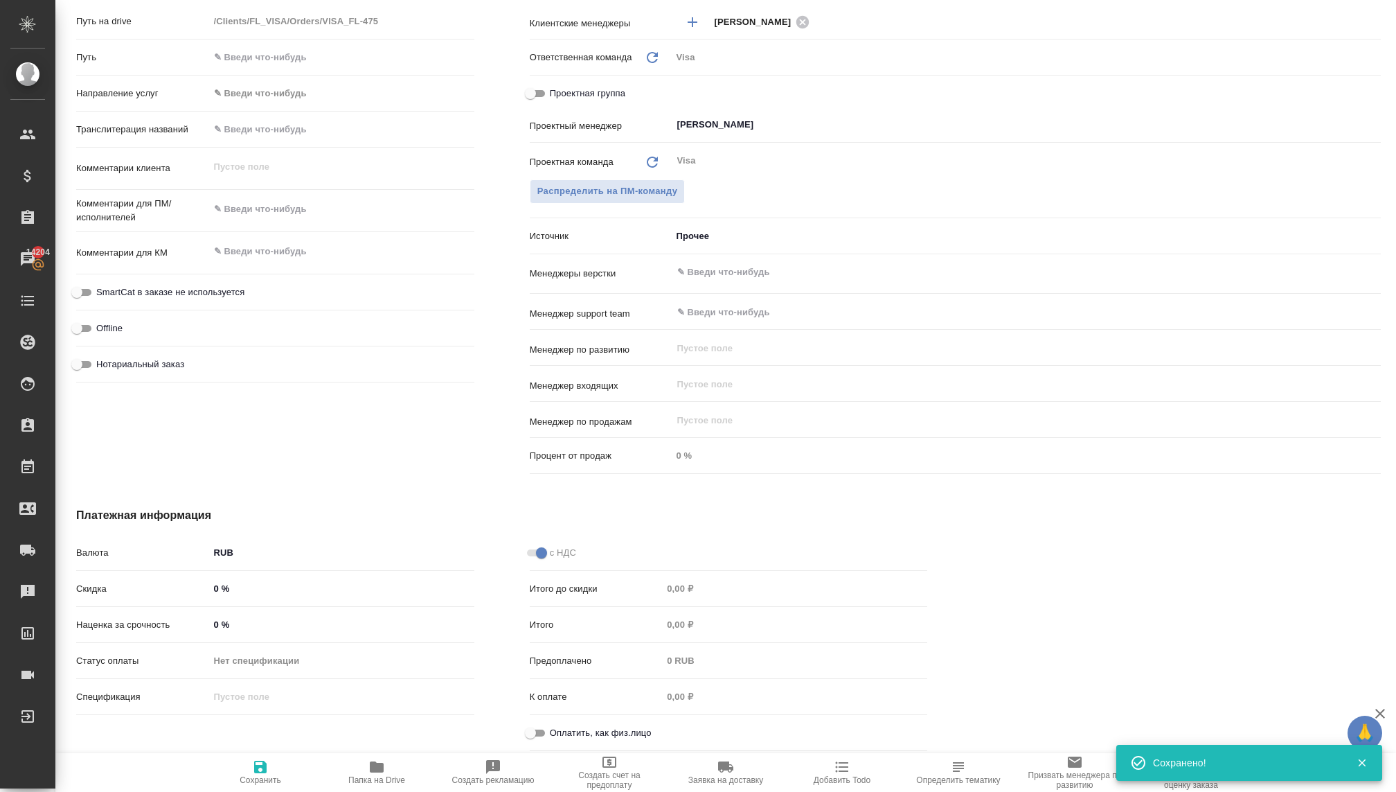
click at [535, 725] on input "Оплатить, как физ.лицо" at bounding box center [531, 733] width 50 height 17
checkbox input "true"
type textarea "x"
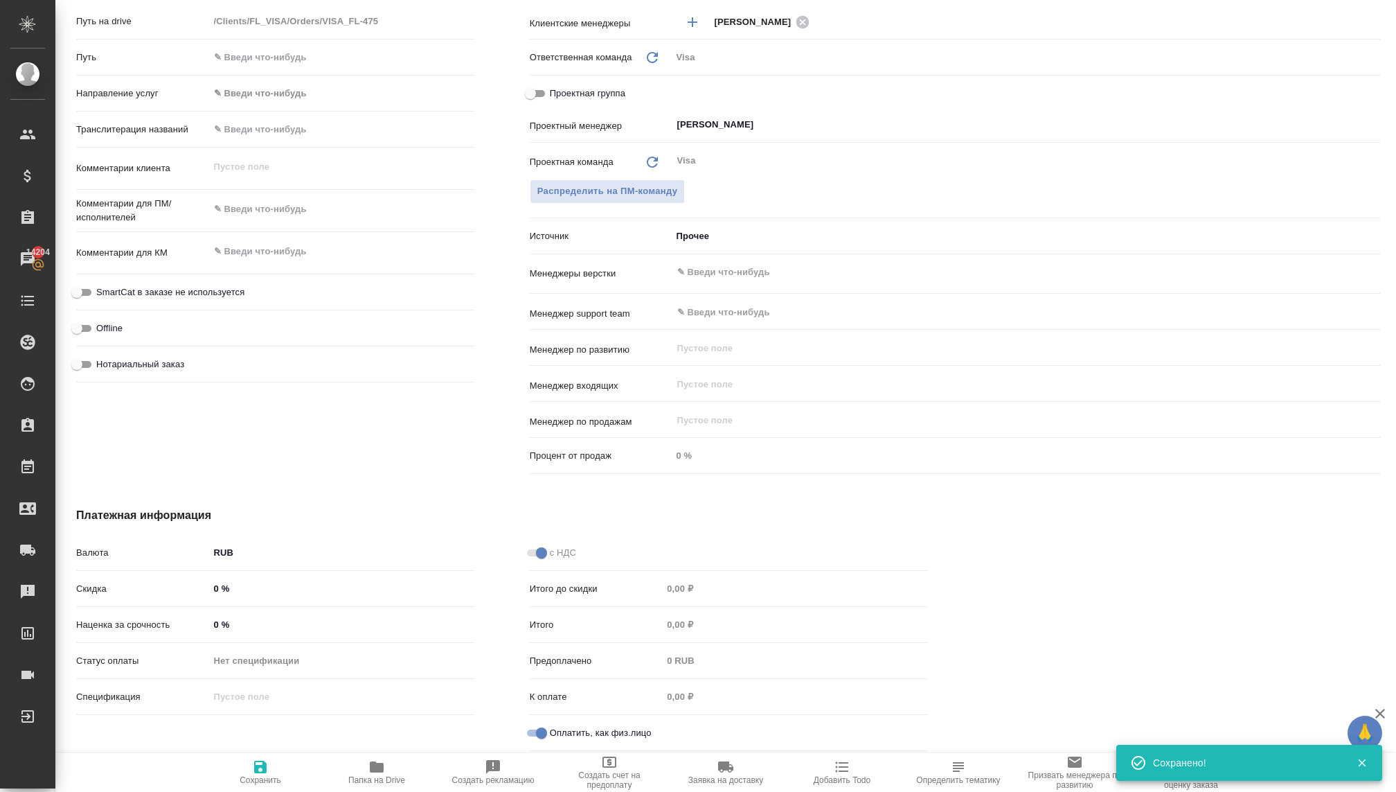
click at [250, 761] on span "Сохранить" at bounding box center [261, 771] width 100 height 26
type textarea "x"
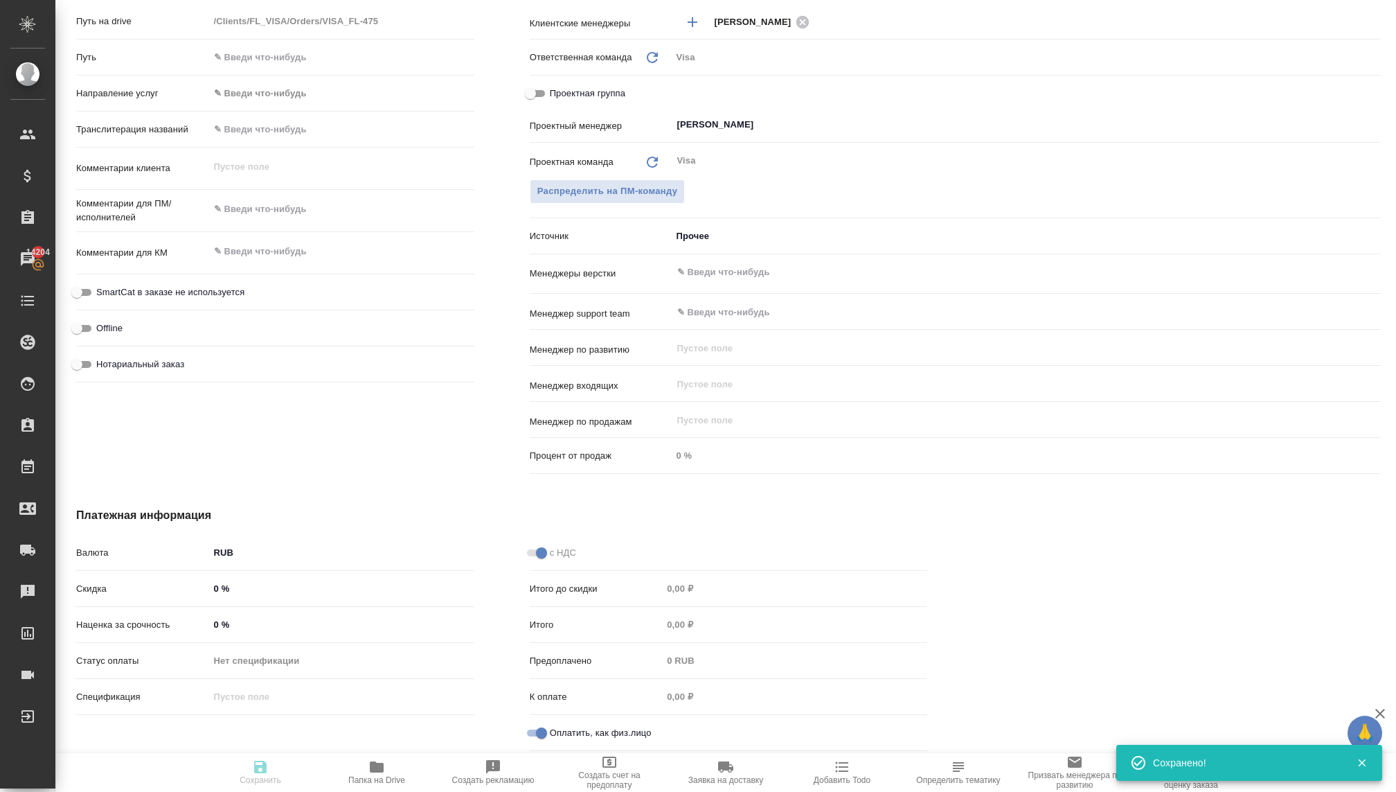
type textarea "x"
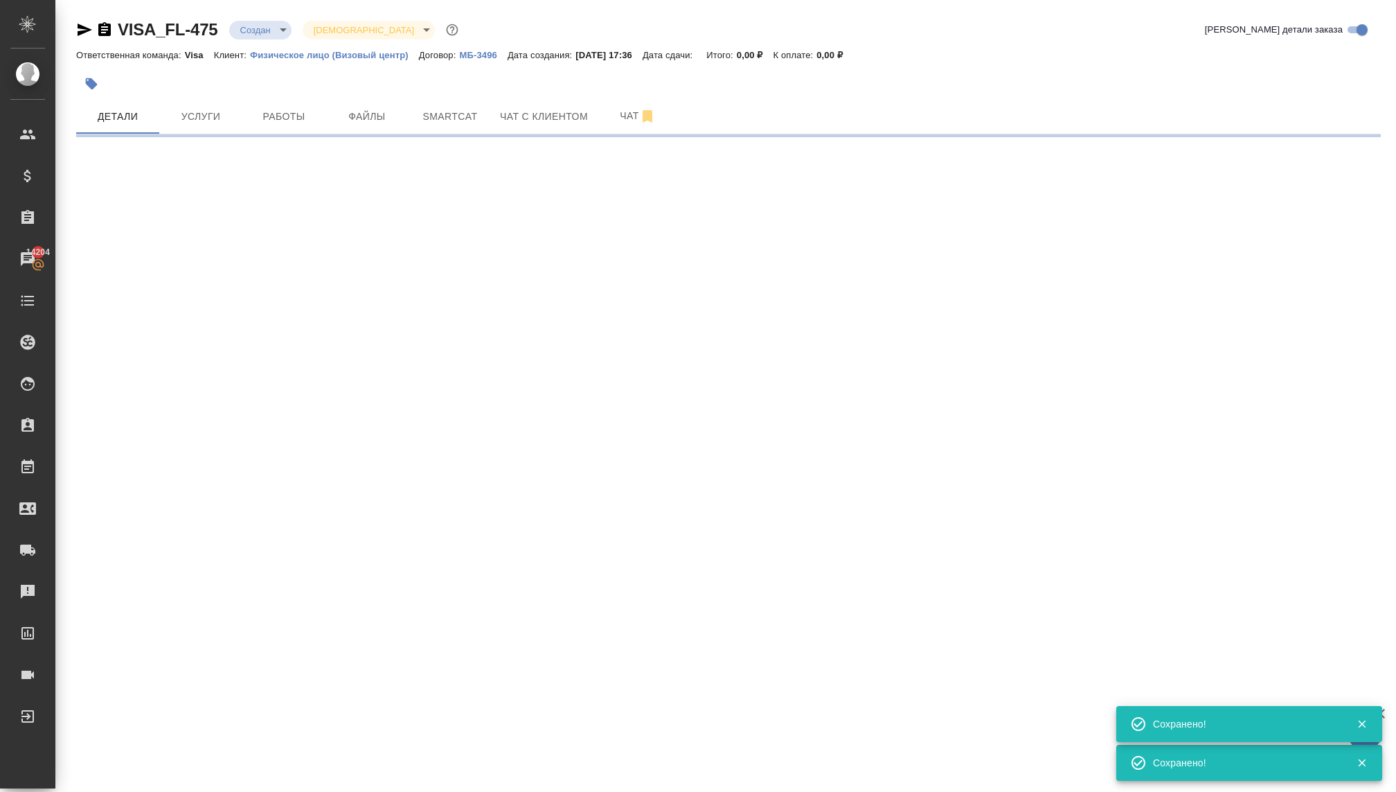
scroll to position [0, 0]
select select "RU"
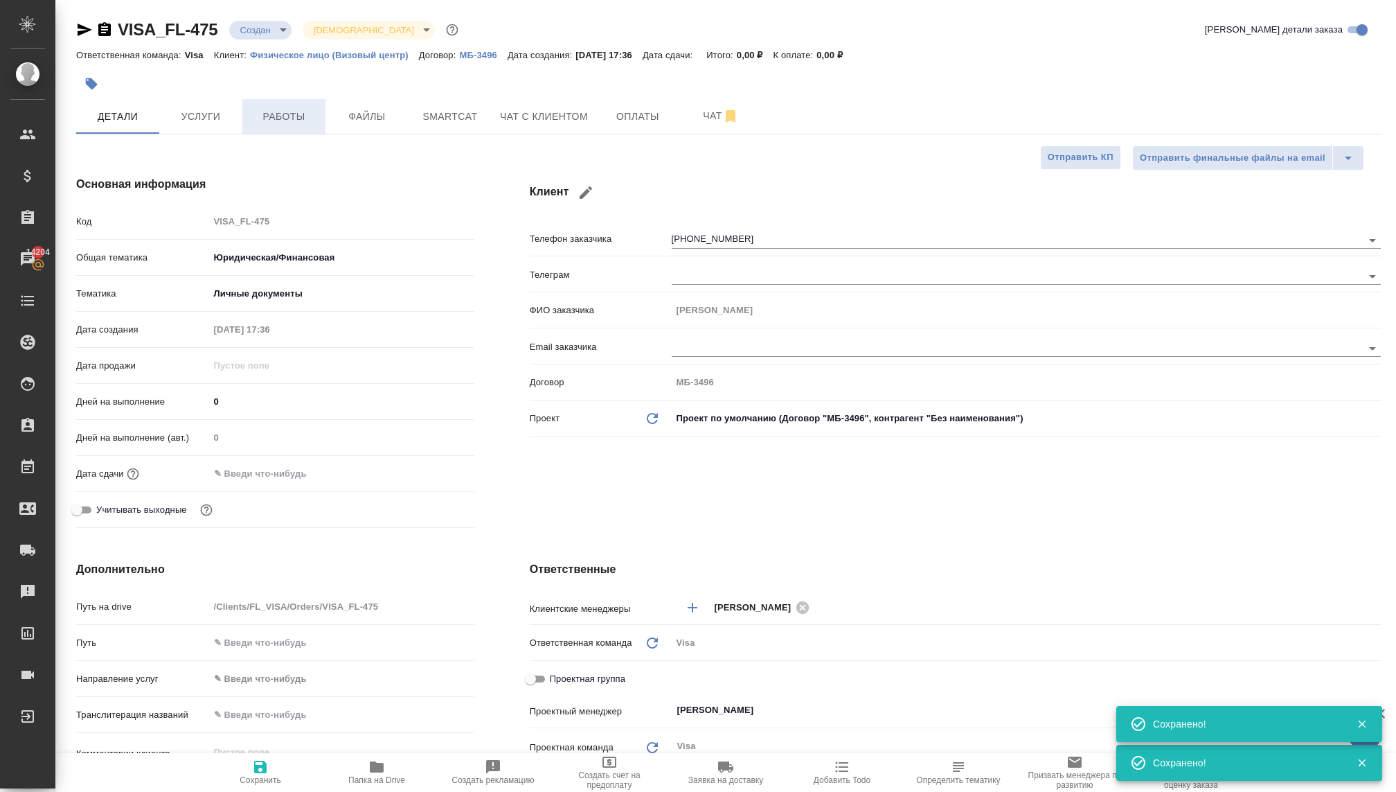
type textarea "x"
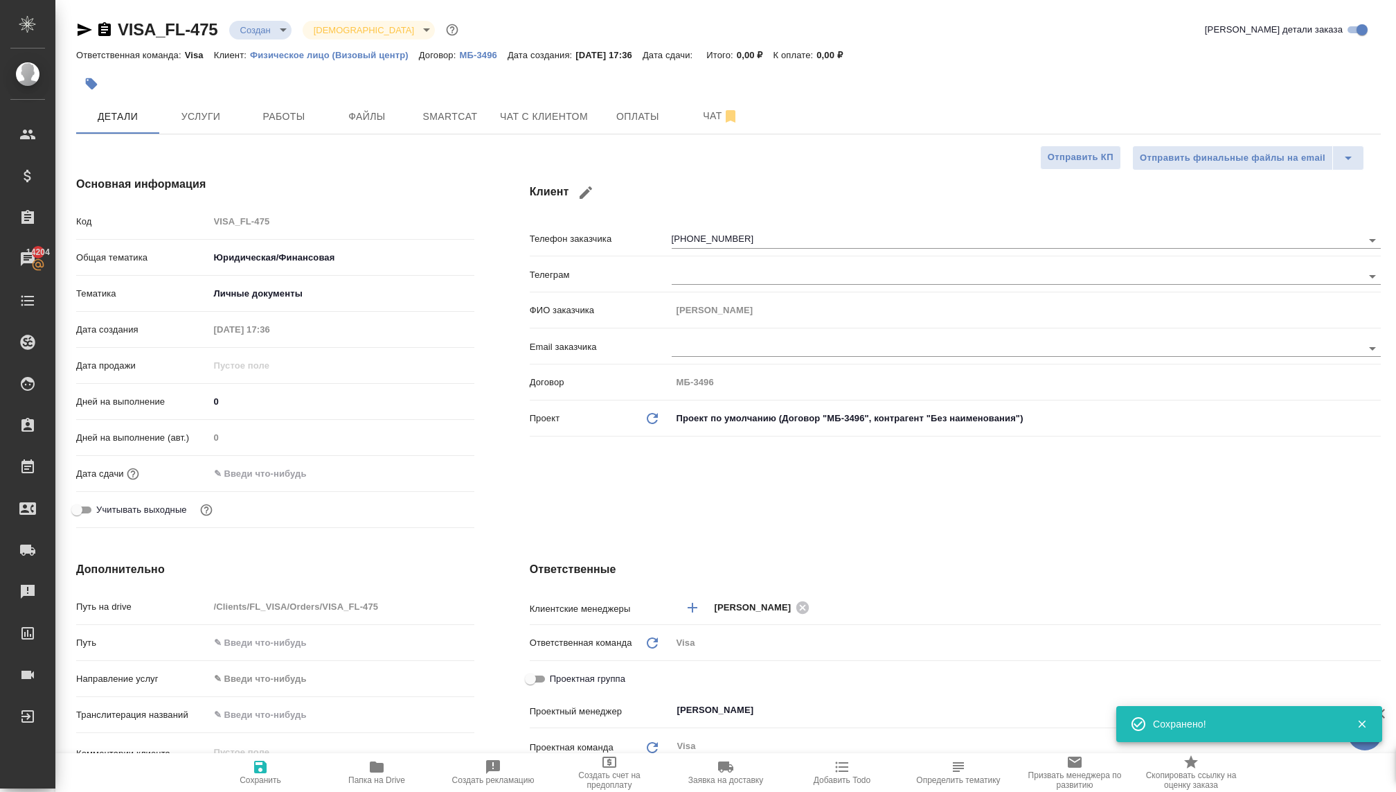
click at [265, 19] on div "VISA_FL-475 Создан new Святая троица holyTrinity" at bounding box center [268, 30] width 385 height 22
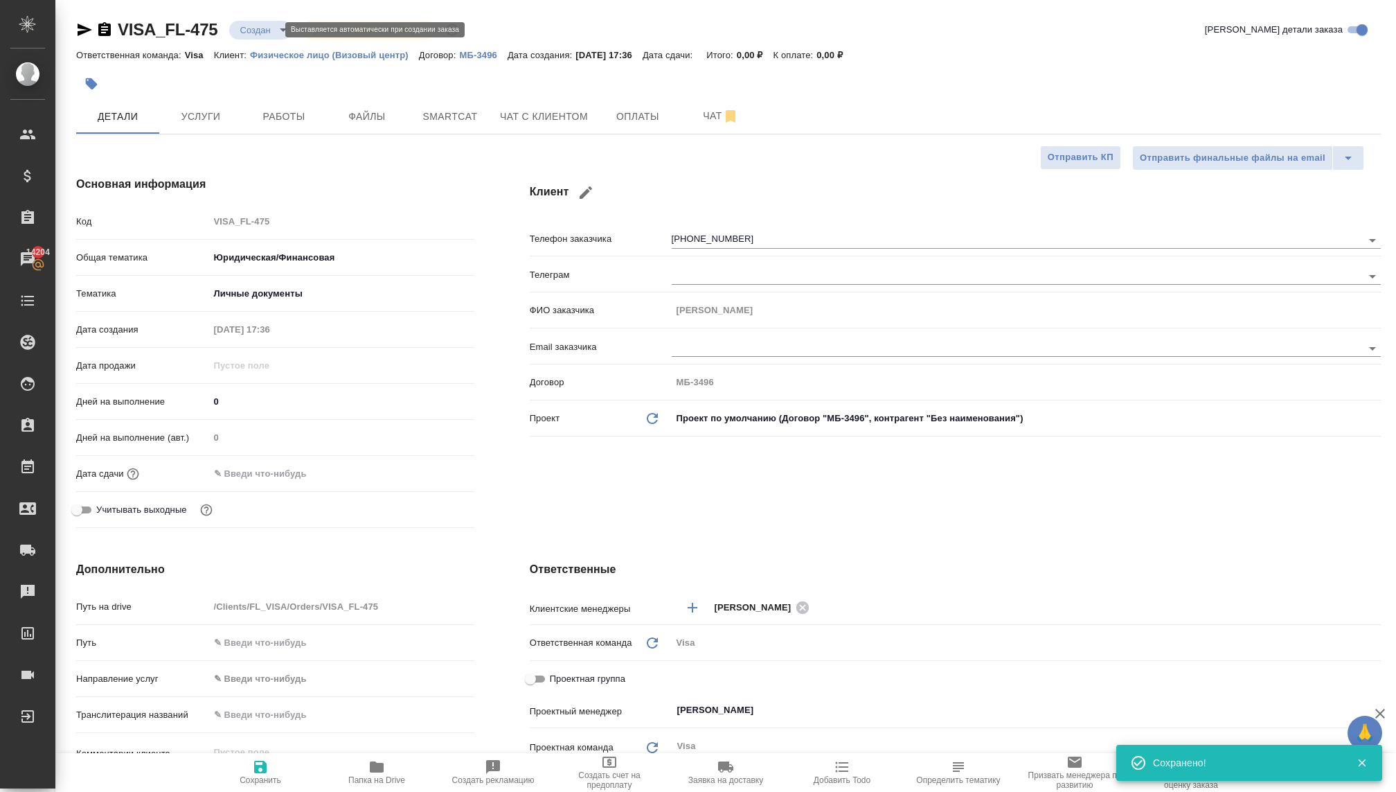
click at [268, 30] on body "🙏 .cls-1 fill:#fff; AWATERA Kovaleva Ekaterina Клиенты Спецификации Заказы 1420…" at bounding box center [698, 396] width 1396 height 792
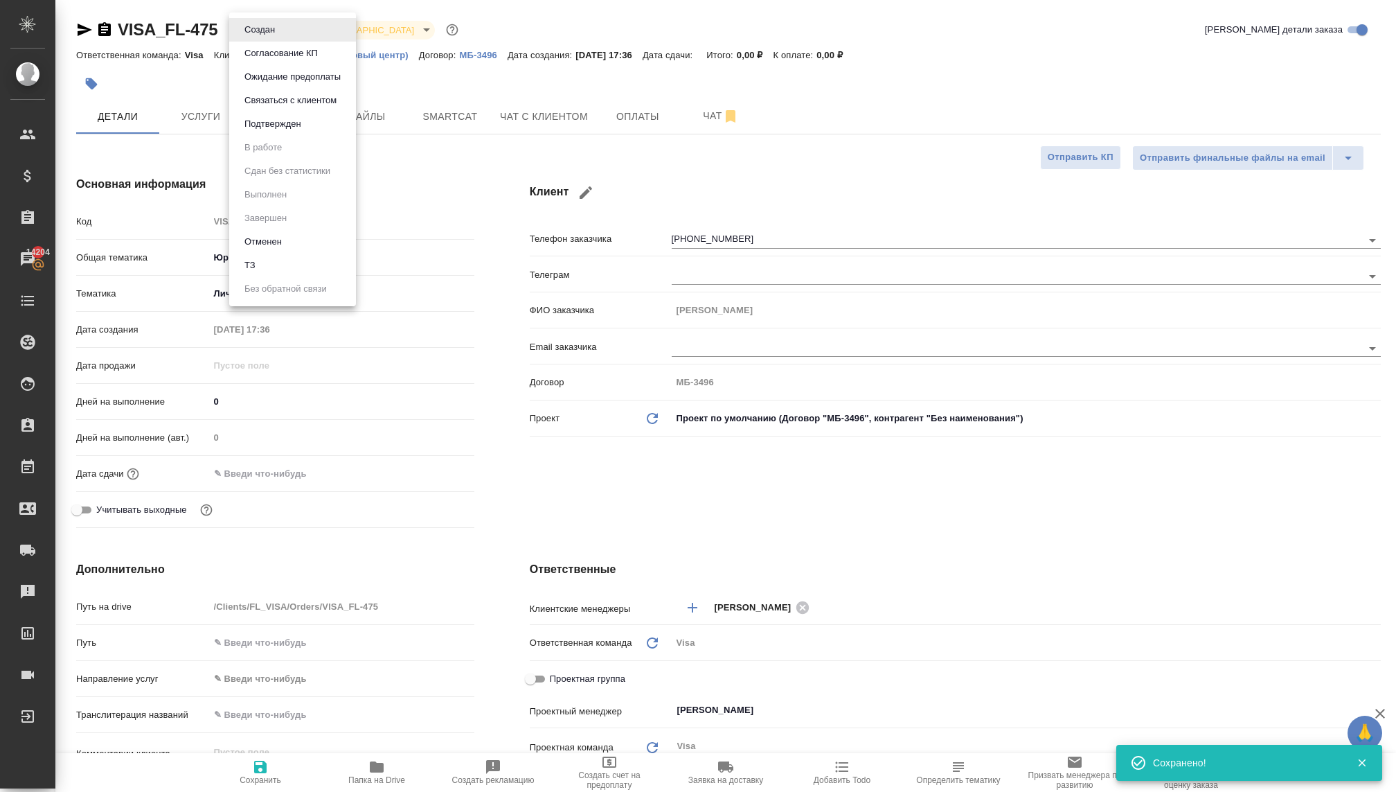
click at [275, 100] on button "Связаться с клиентом" at bounding box center [290, 100] width 100 height 15
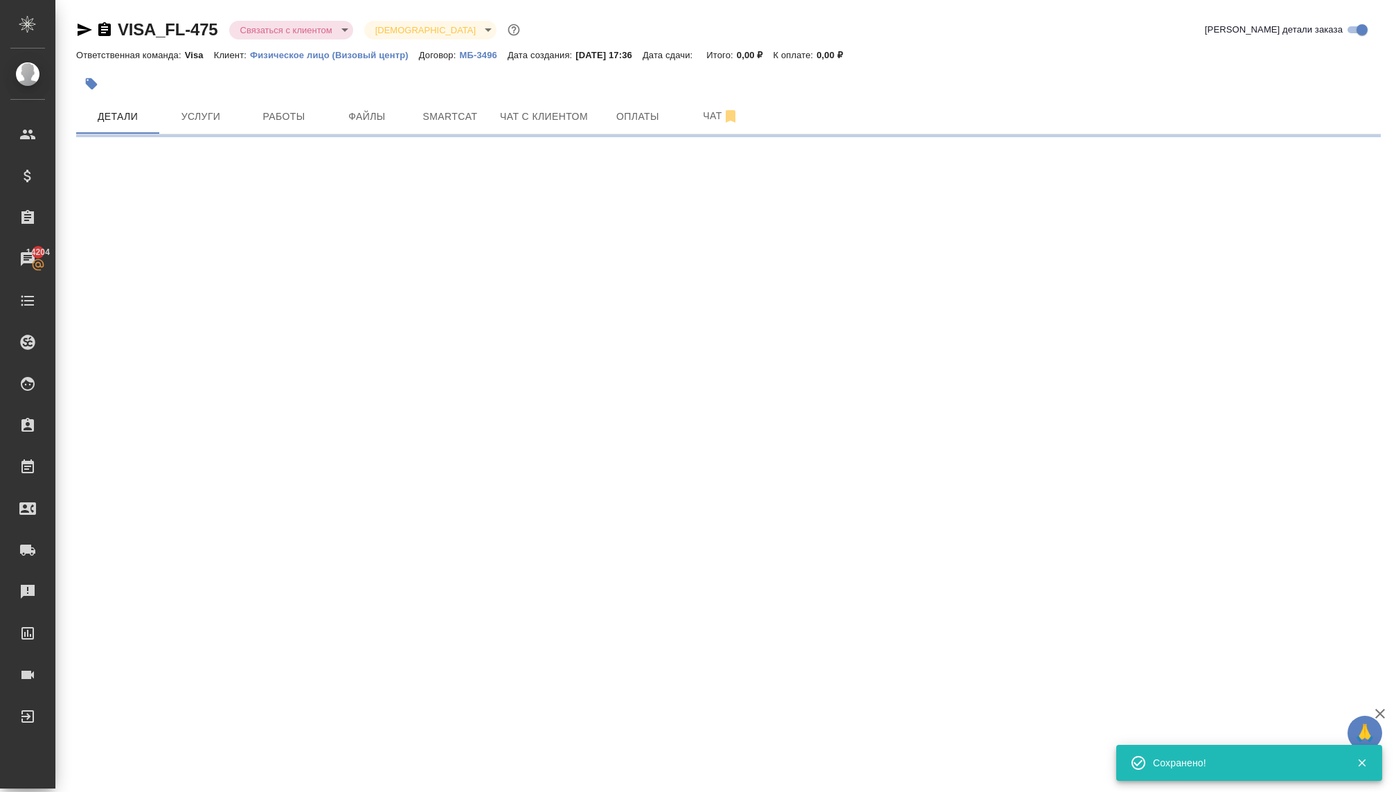
select select "RU"
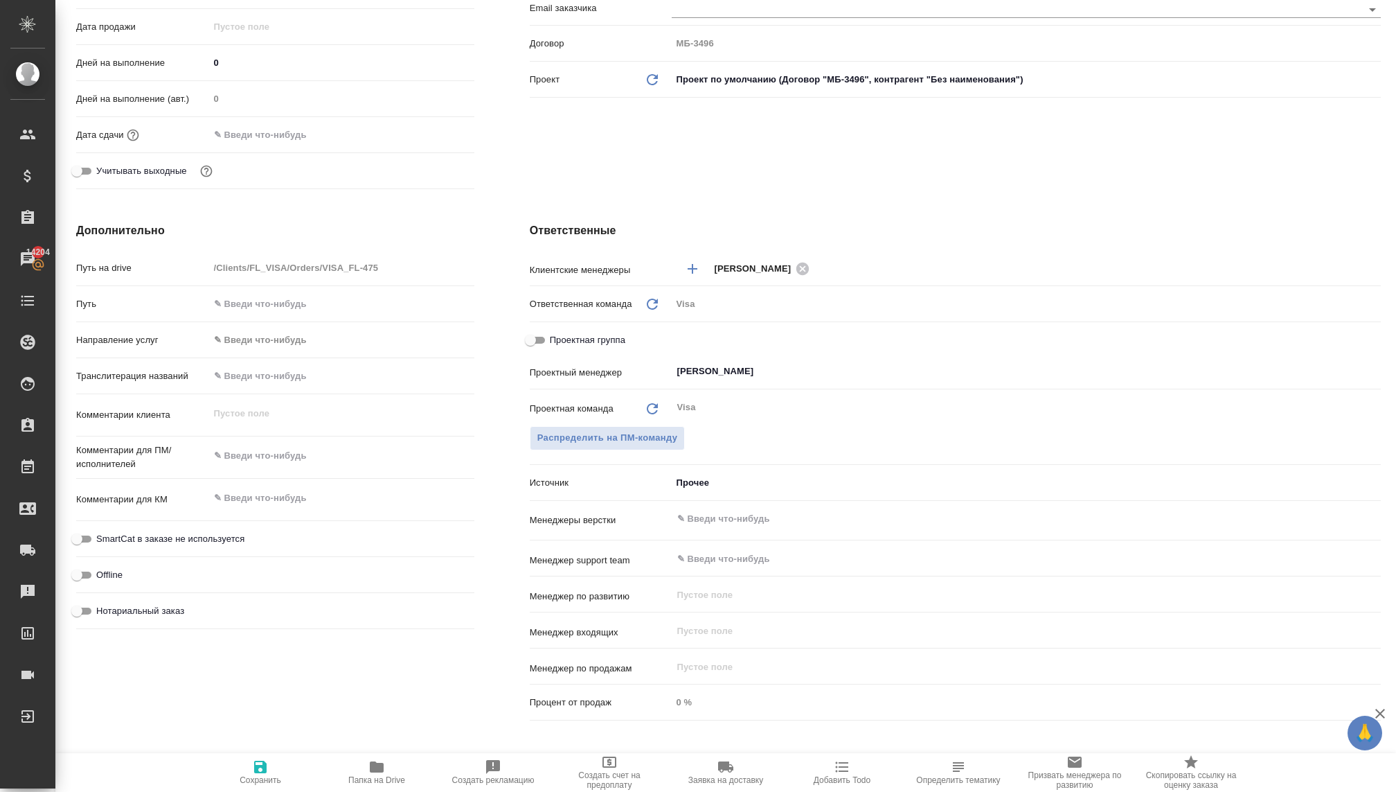
scroll to position [391, 0]
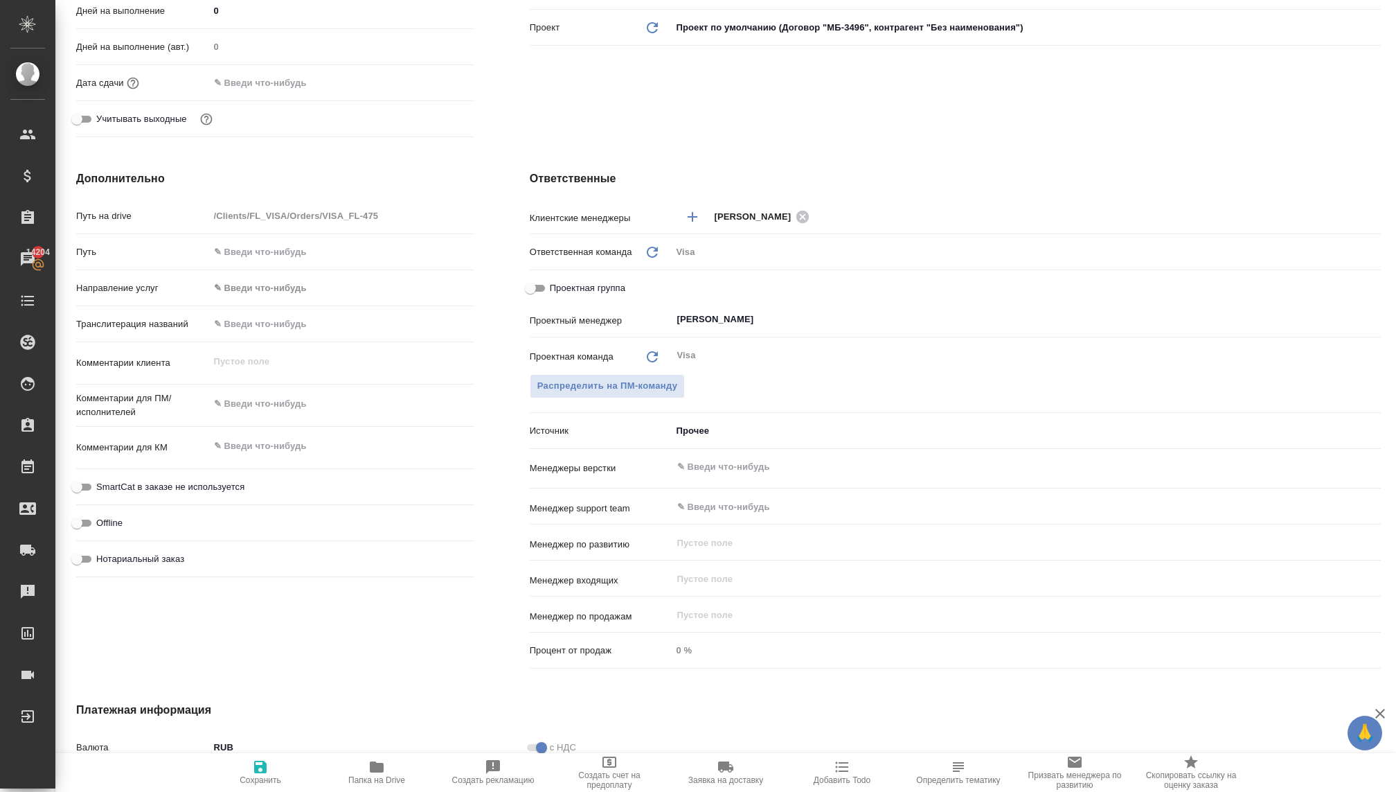
type textarea "x"
click at [252, 441] on textarea at bounding box center [341, 446] width 265 height 24
type textarea "x"
type textarea "И"
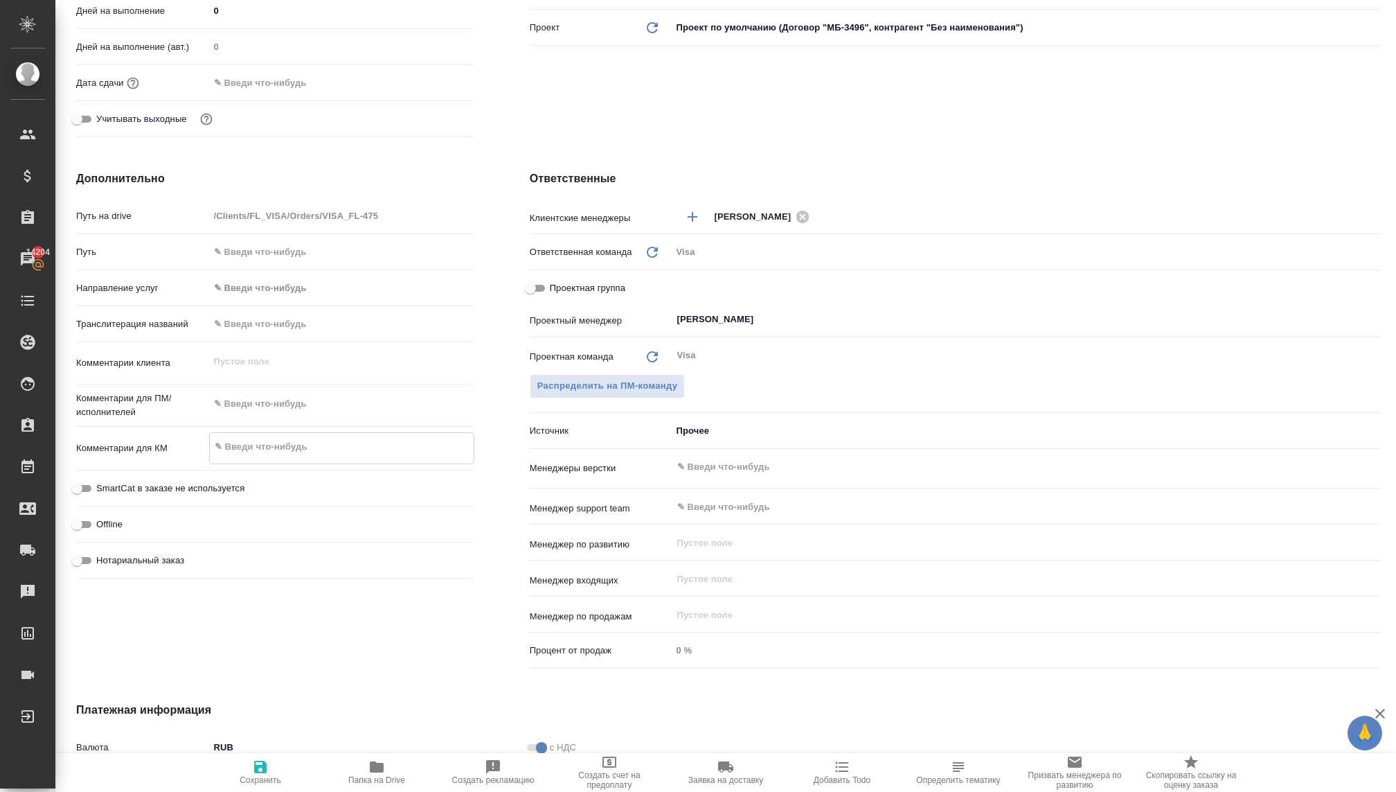
type textarea "x"
type textarea "Ит"
type textarea "x"
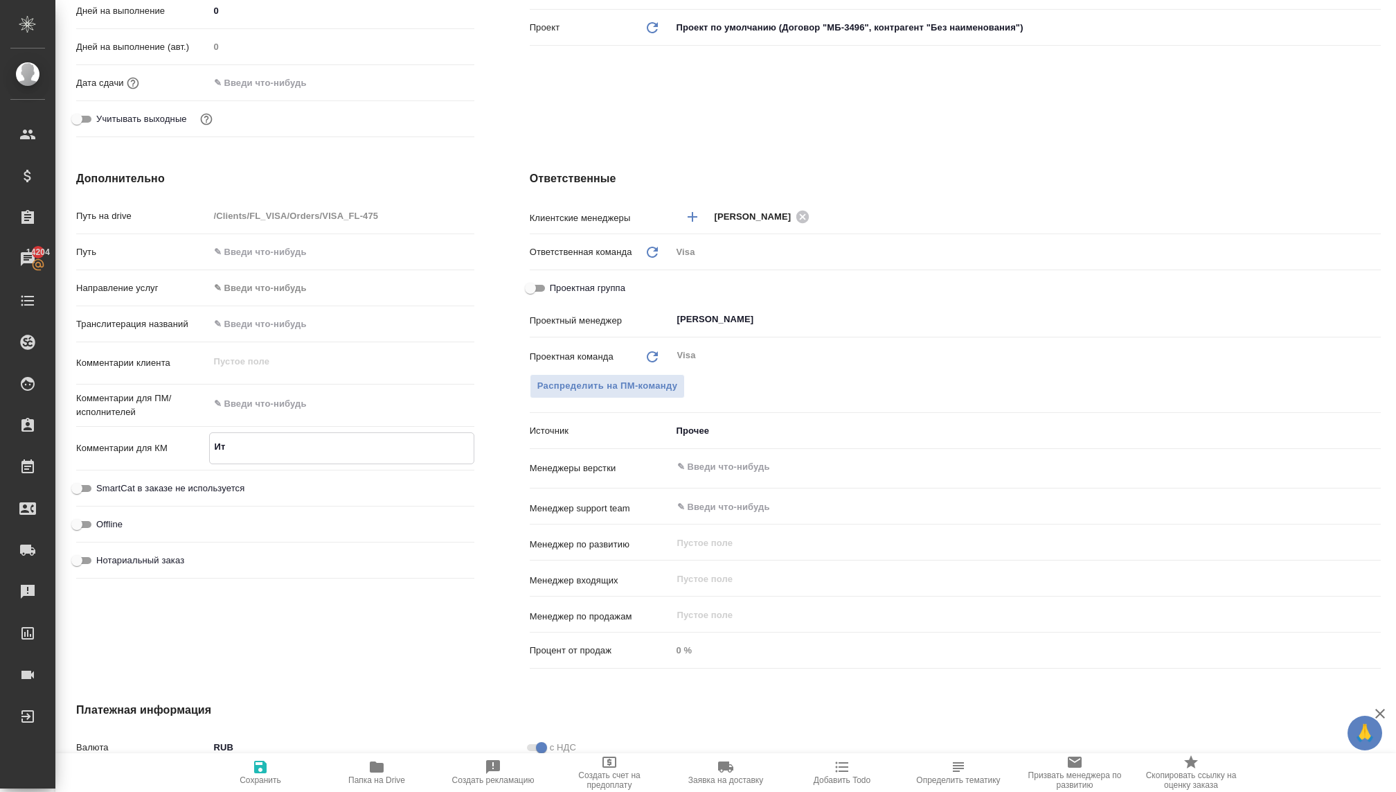
type textarea "x"
type textarea "Ита"
type textarea "x"
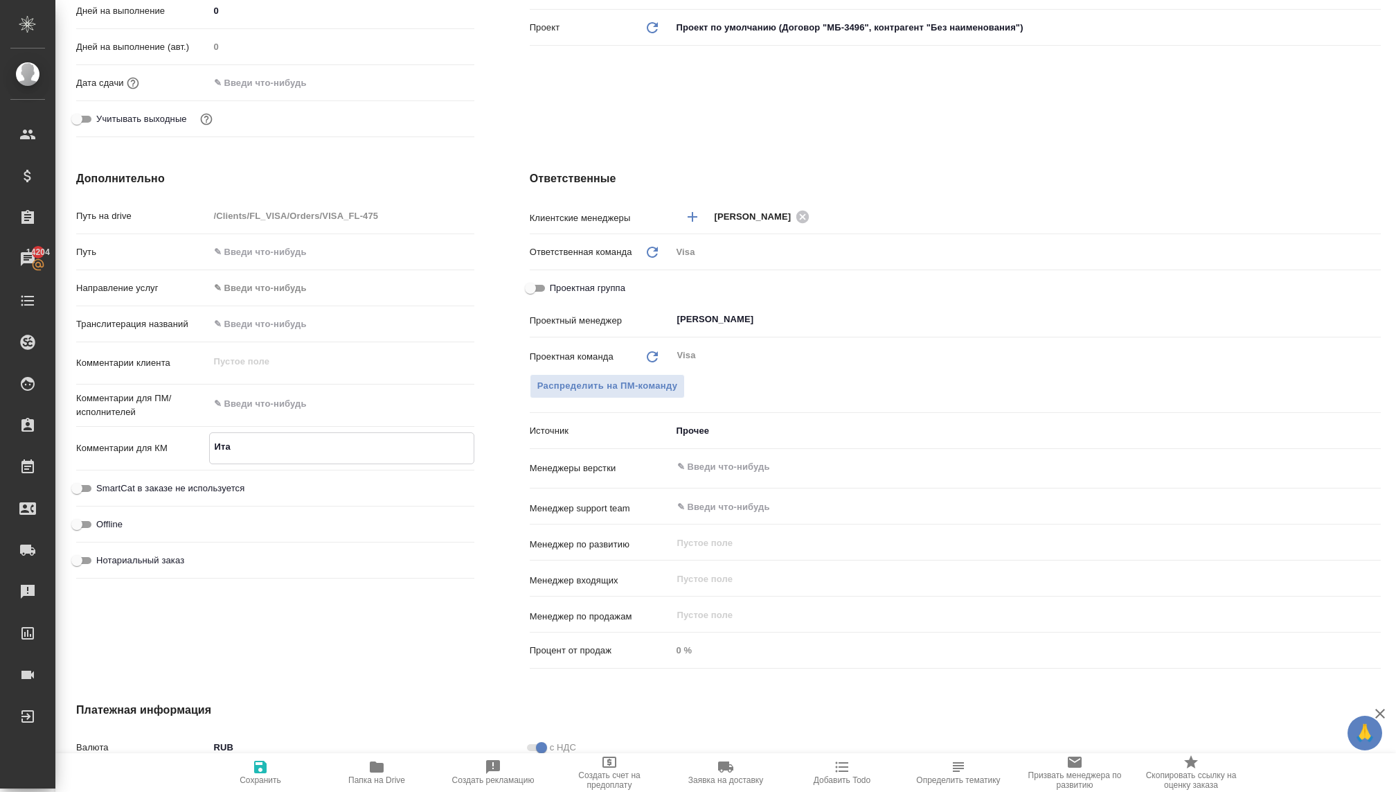
type textarea "x"
type textarea "Итал"
type textarea "x"
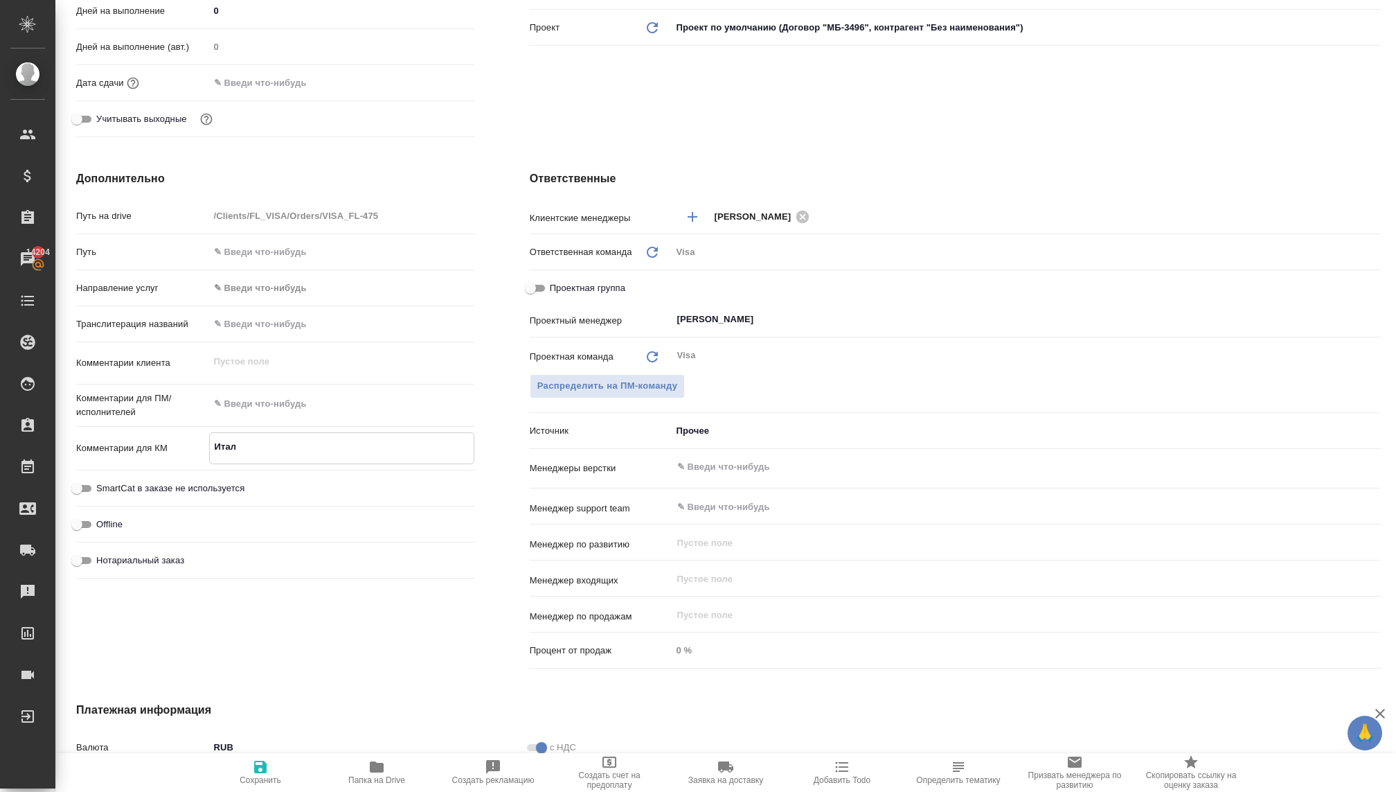
type textarea "Итали"
type textarea "x"
type textarea "Италия"
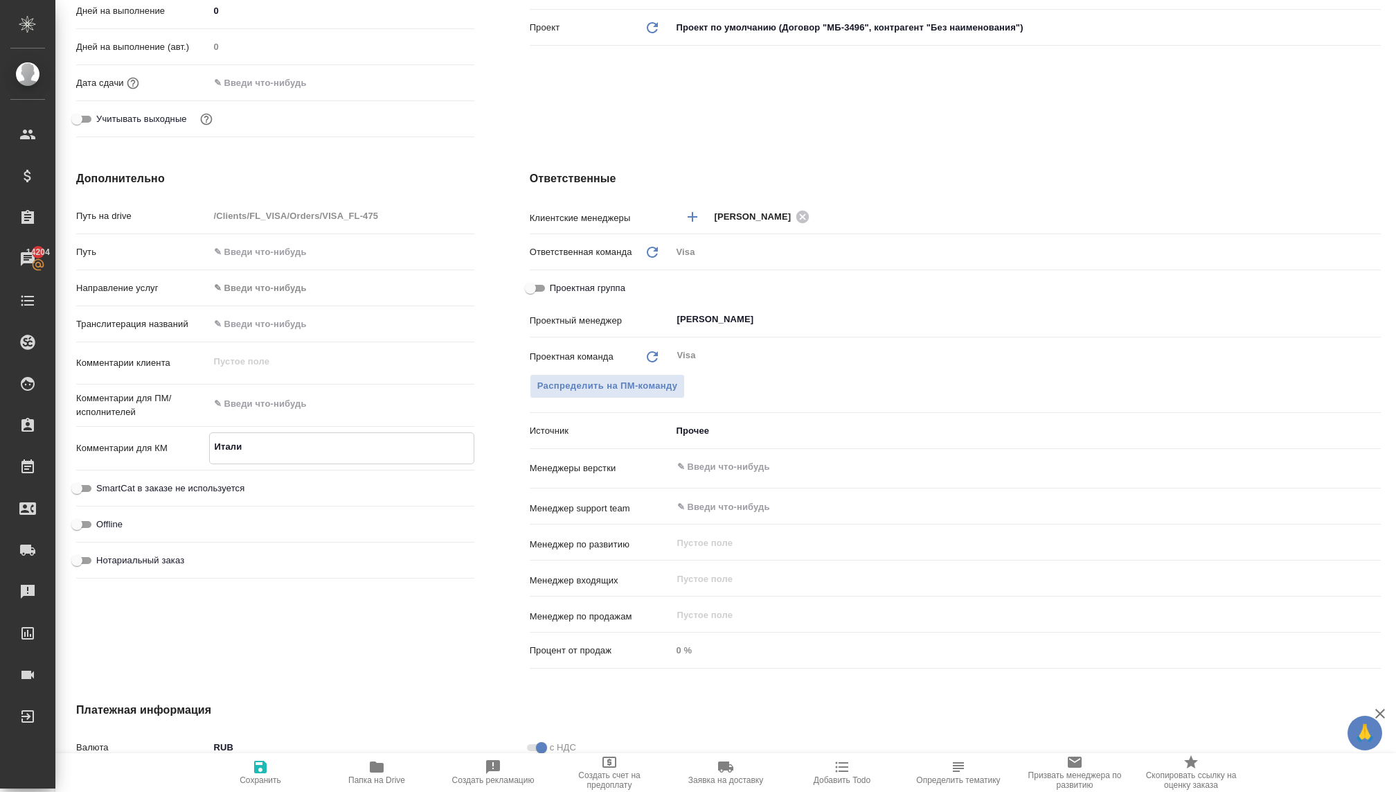
type textarea "x"
type textarea "Италия/"
type textarea "x"
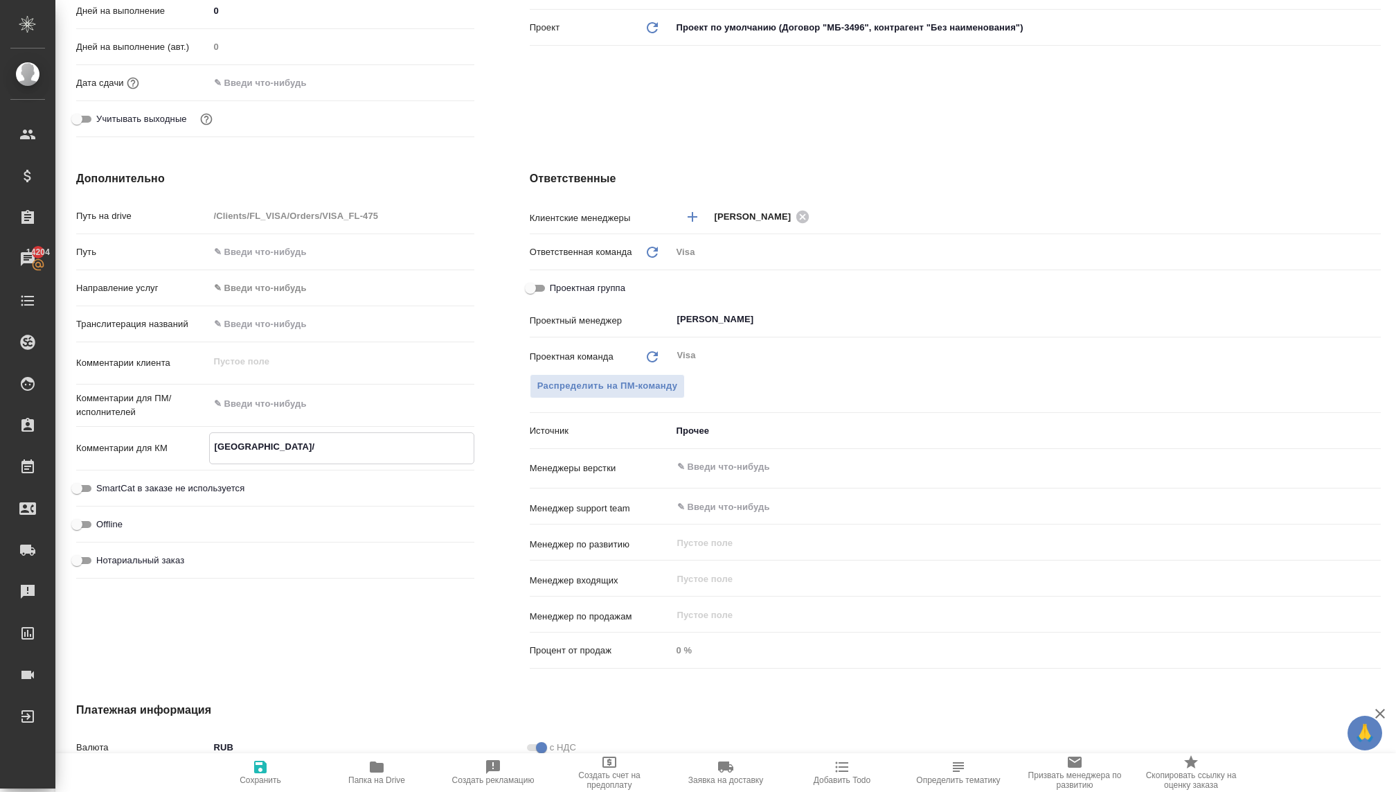
type textarea "x"
type textarea "Италия/Ф"
type textarea "x"
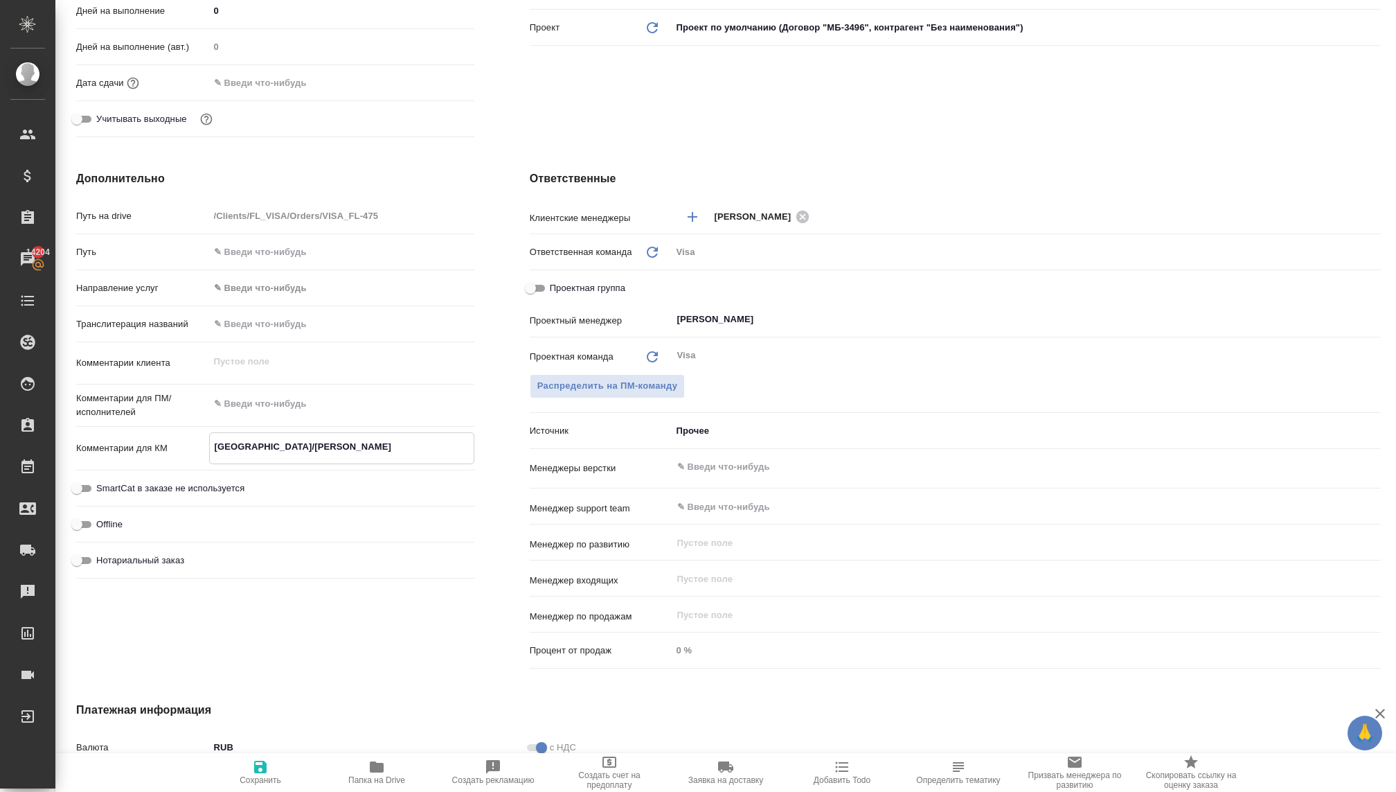
type textarea "x"
type textarea "Италия/Фр"
type textarea "x"
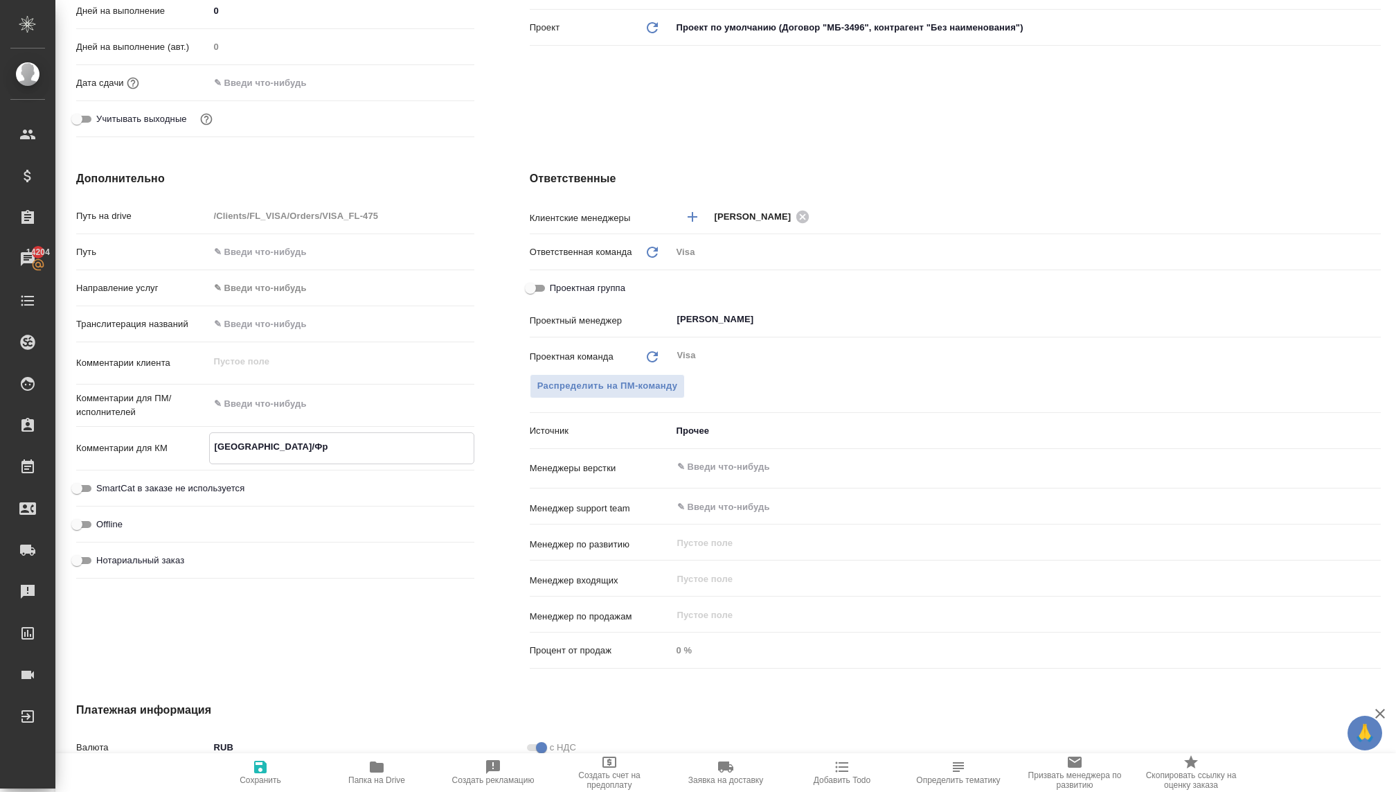
type textarea "Италия/Фра"
type textarea "x"
type textarea "Италия/Фран"
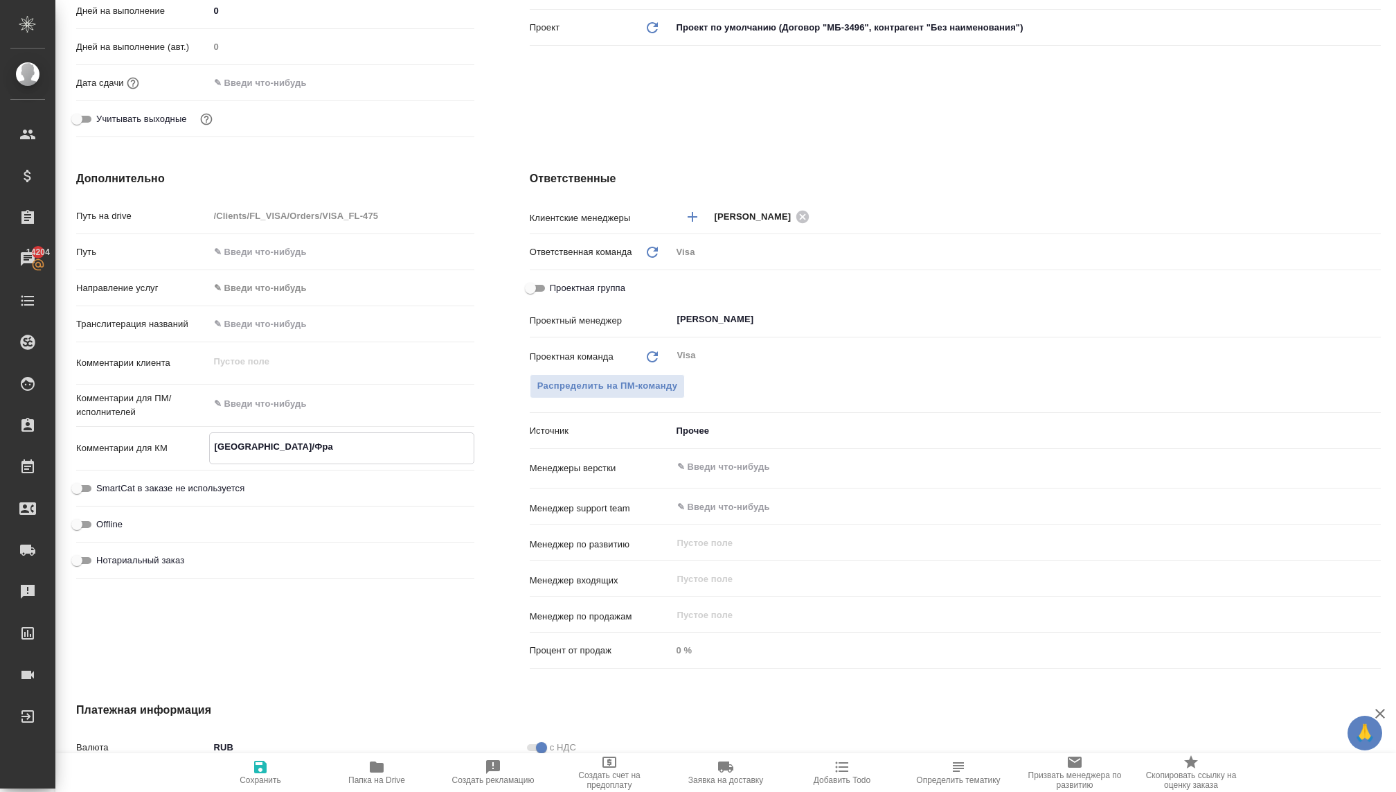
type textarea "x"
type textarea "Италия/Франц"
type textarea "x"
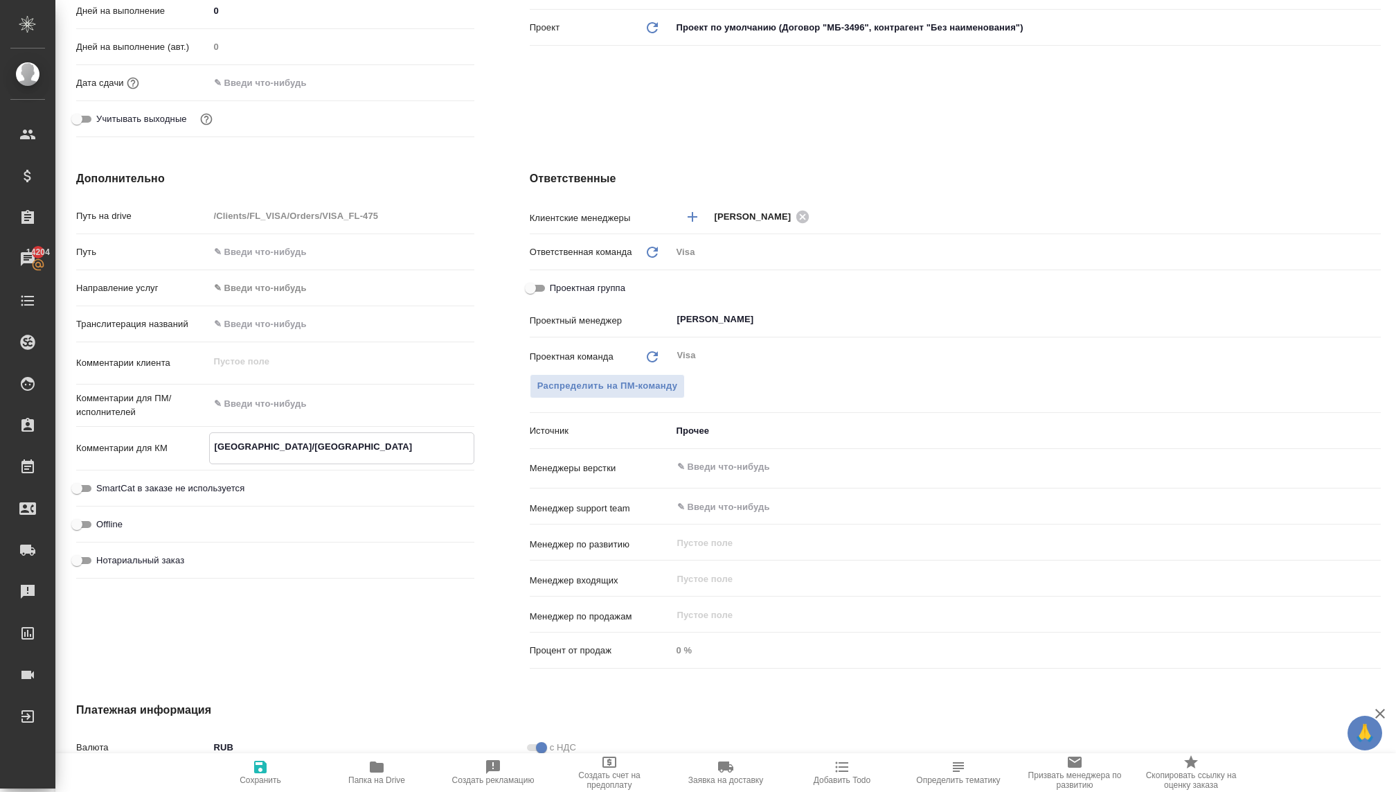
type textarea "x"
type textarea "Италия/Франци"
type textarea "x"
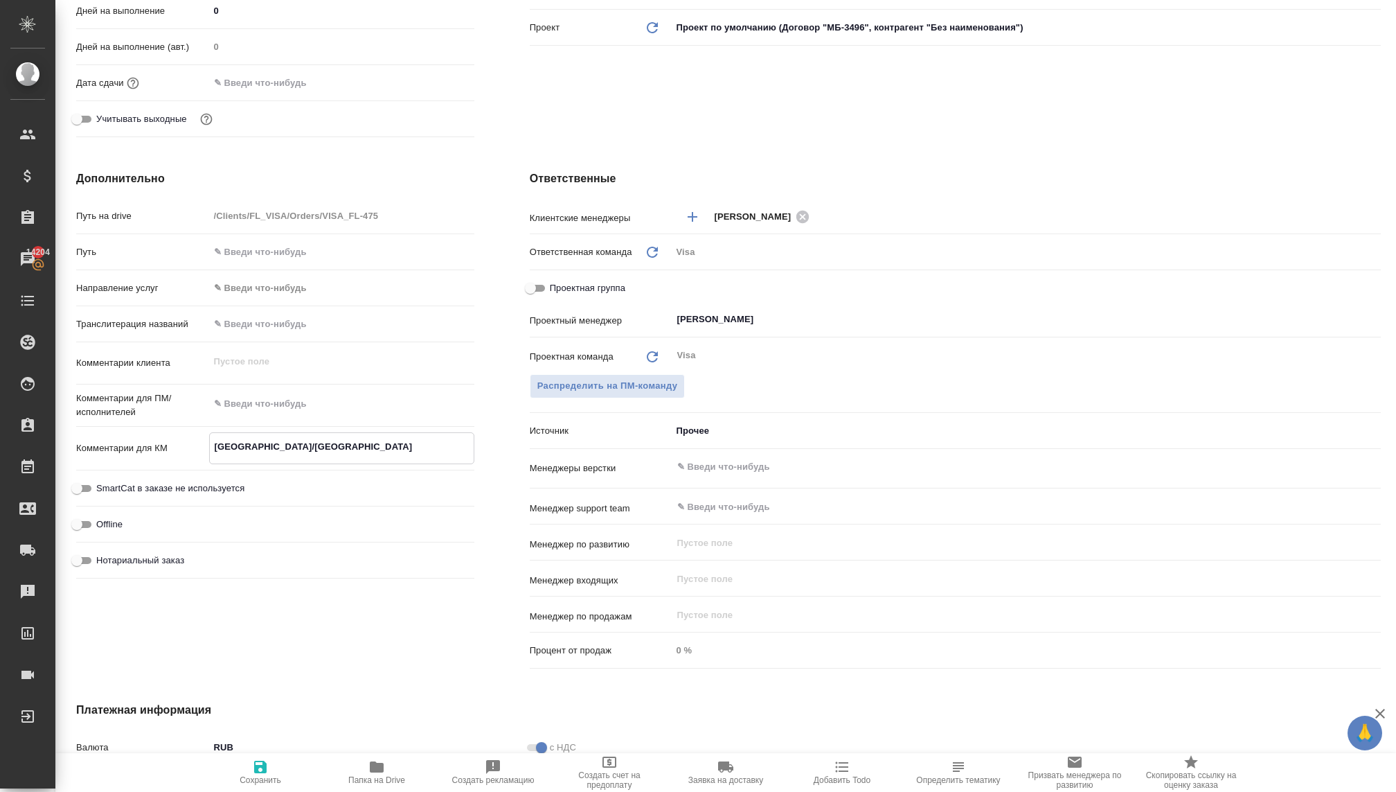
type textarea "x"
type textarea "Италия/Франция"
type textarea "x"
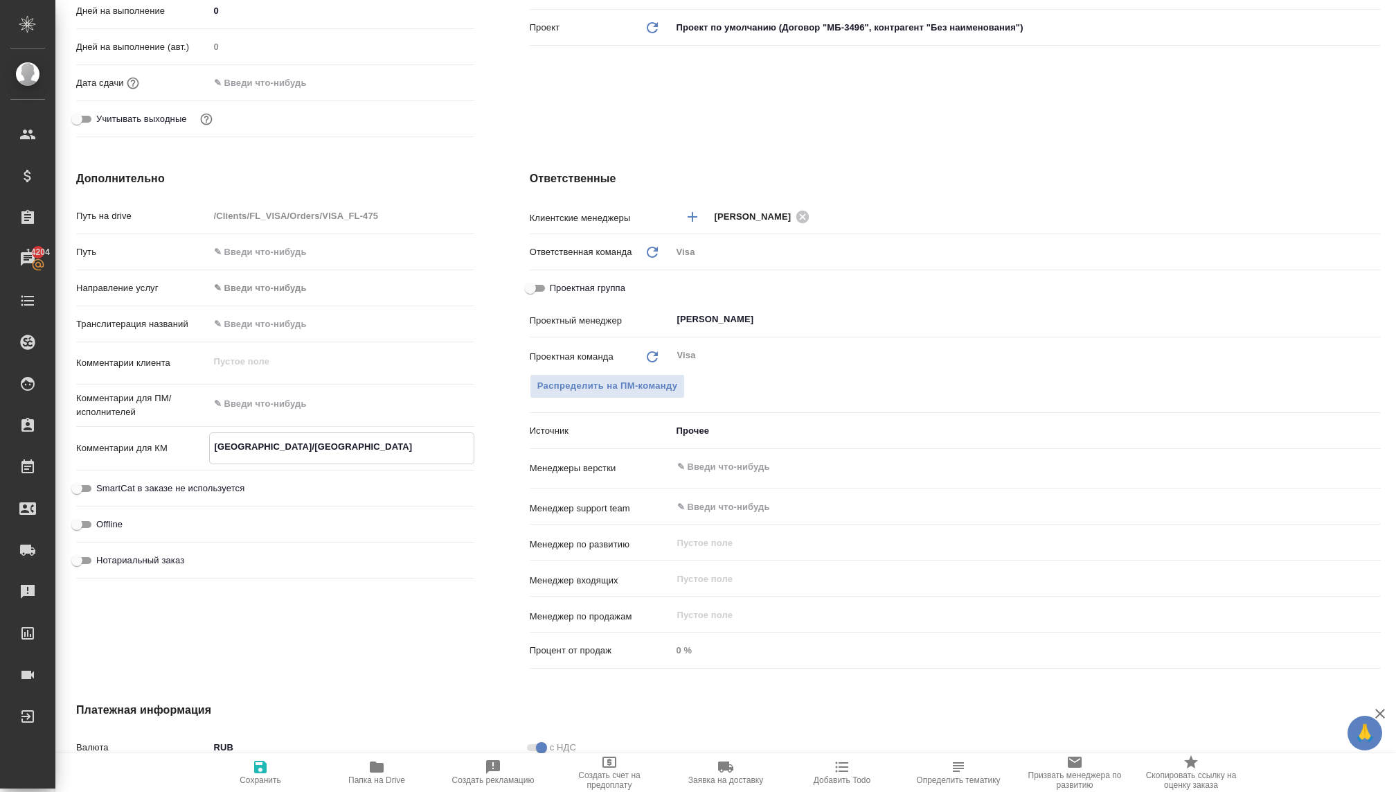
type textarea "Италия/Франция"
type textarea "x"
type textarea "Италия/Франция п"
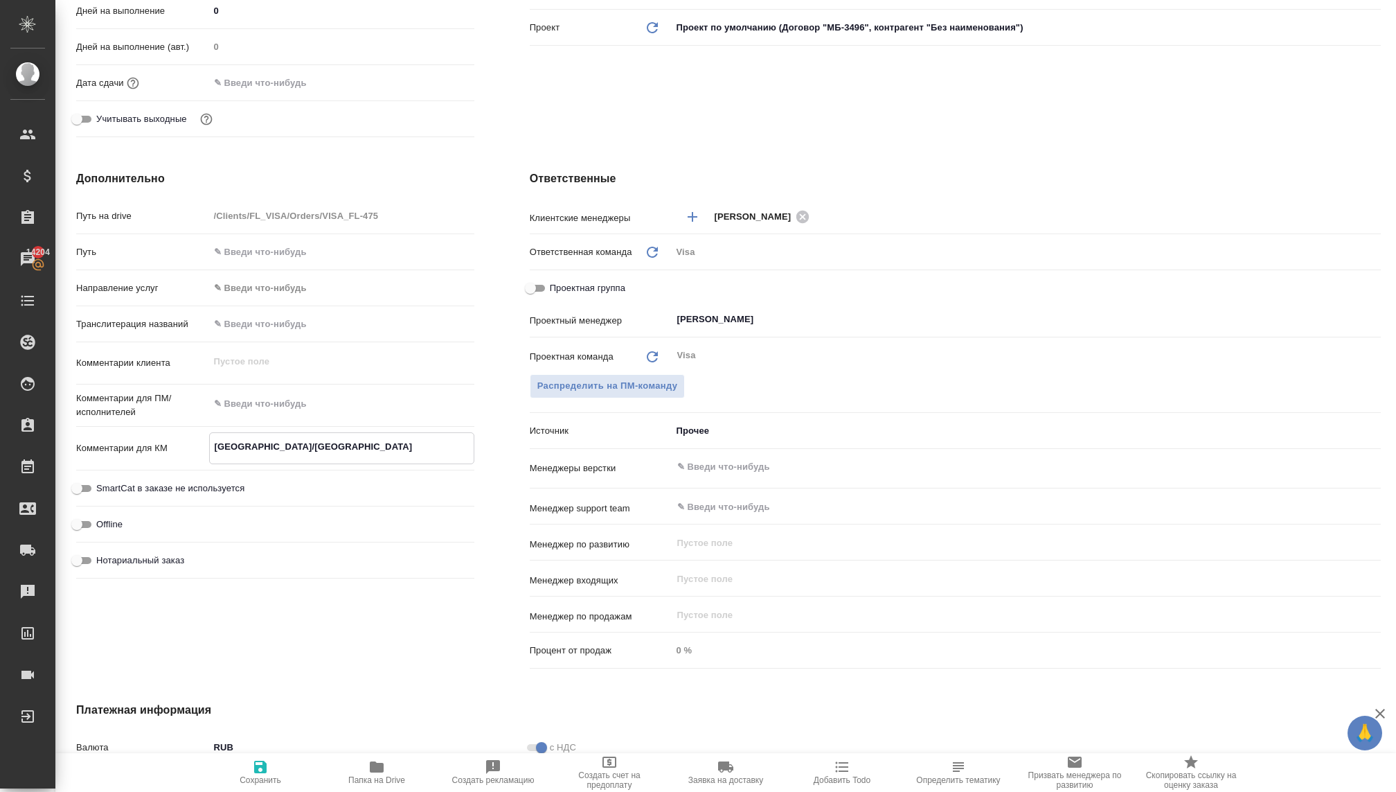
type textarea "x"
type textarea "Италия/Франция по"
type textarea "x"
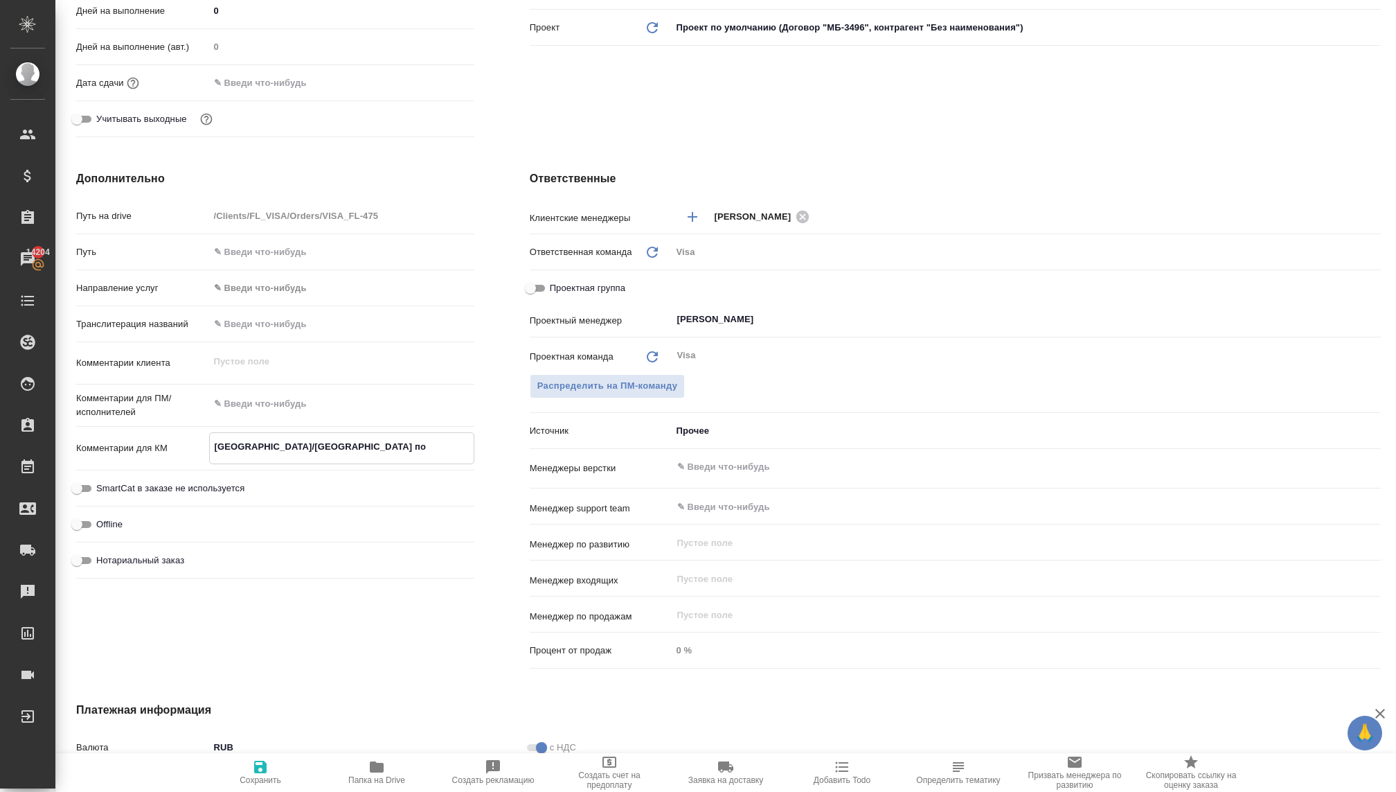
type textarea "x"
type textarea "Италия/Франция пое"
type textarea "x"
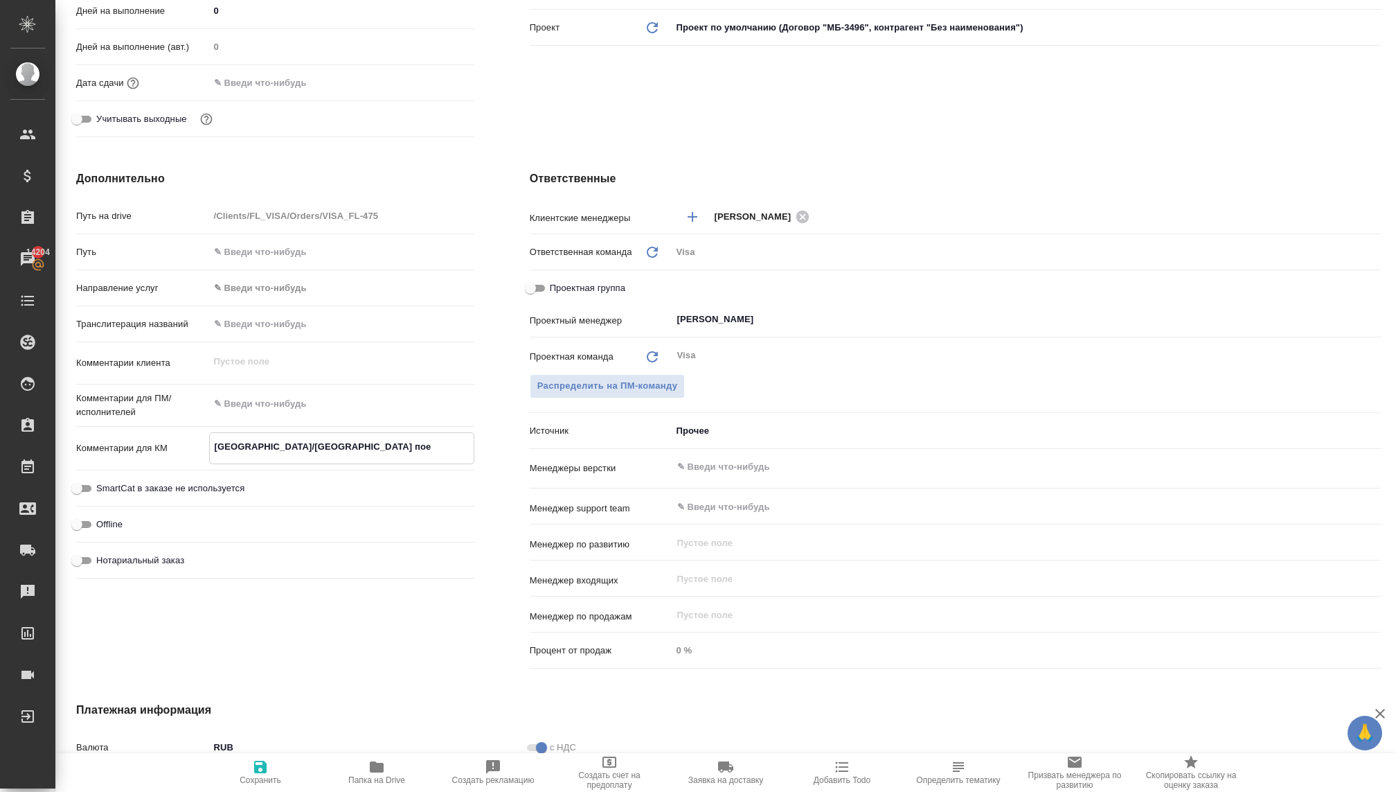
type textarea "x"
type textarea "Италия/Франция поез"
type textarea "x"
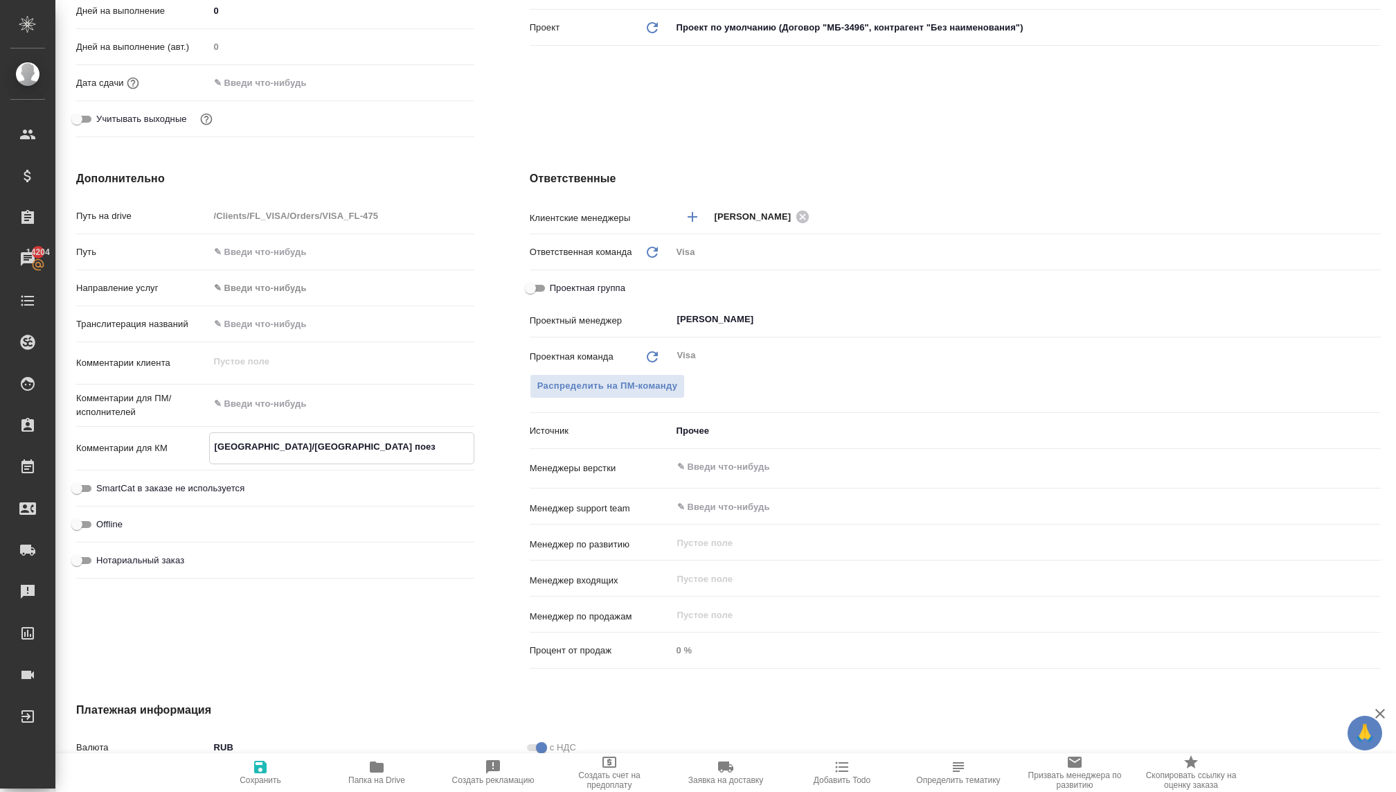
type textarea "Италия/Франция поезд"
type textarea "x"
type textarea "Италия/Франция поездк"
type textarea "x"
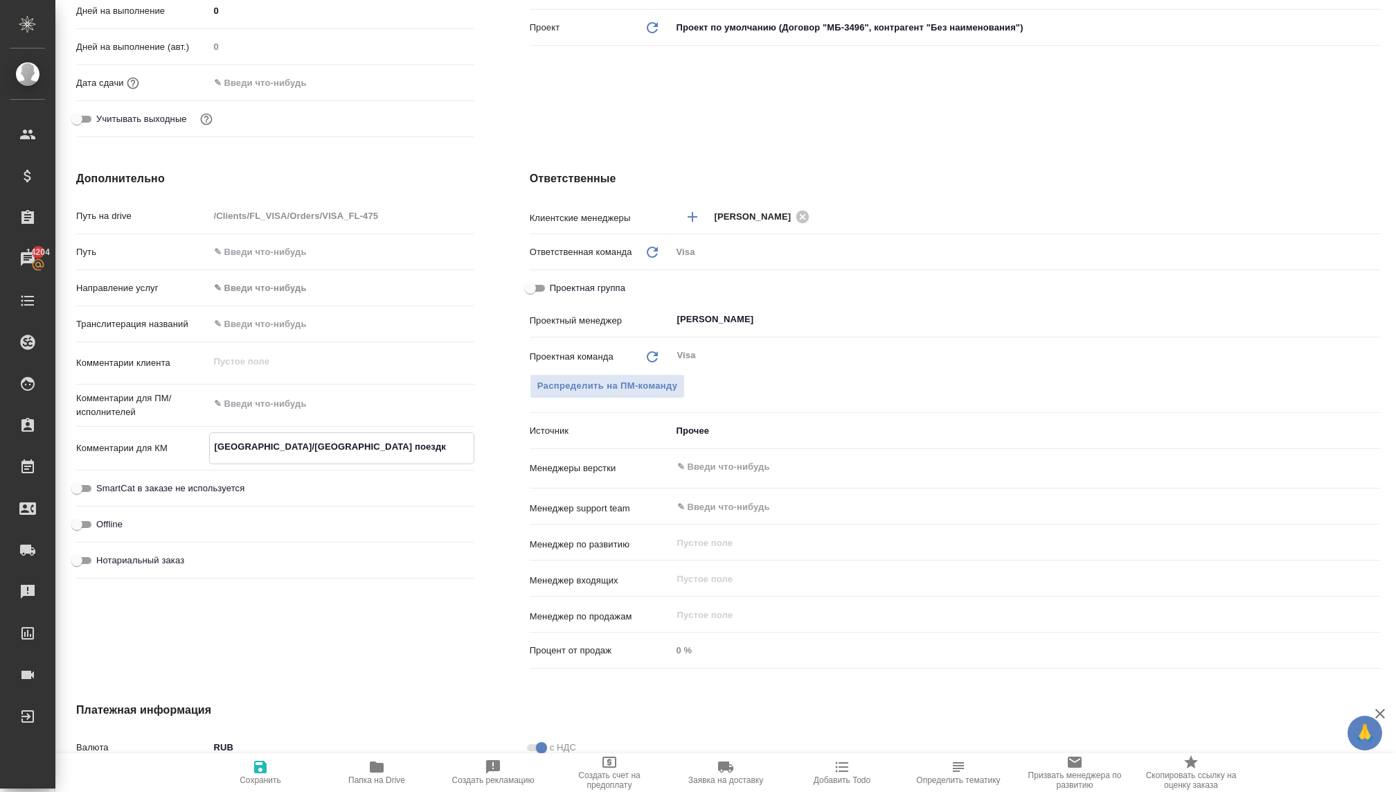
type textarea "x"
type textarea "Италия/Франция поездка"
type textarea "x"
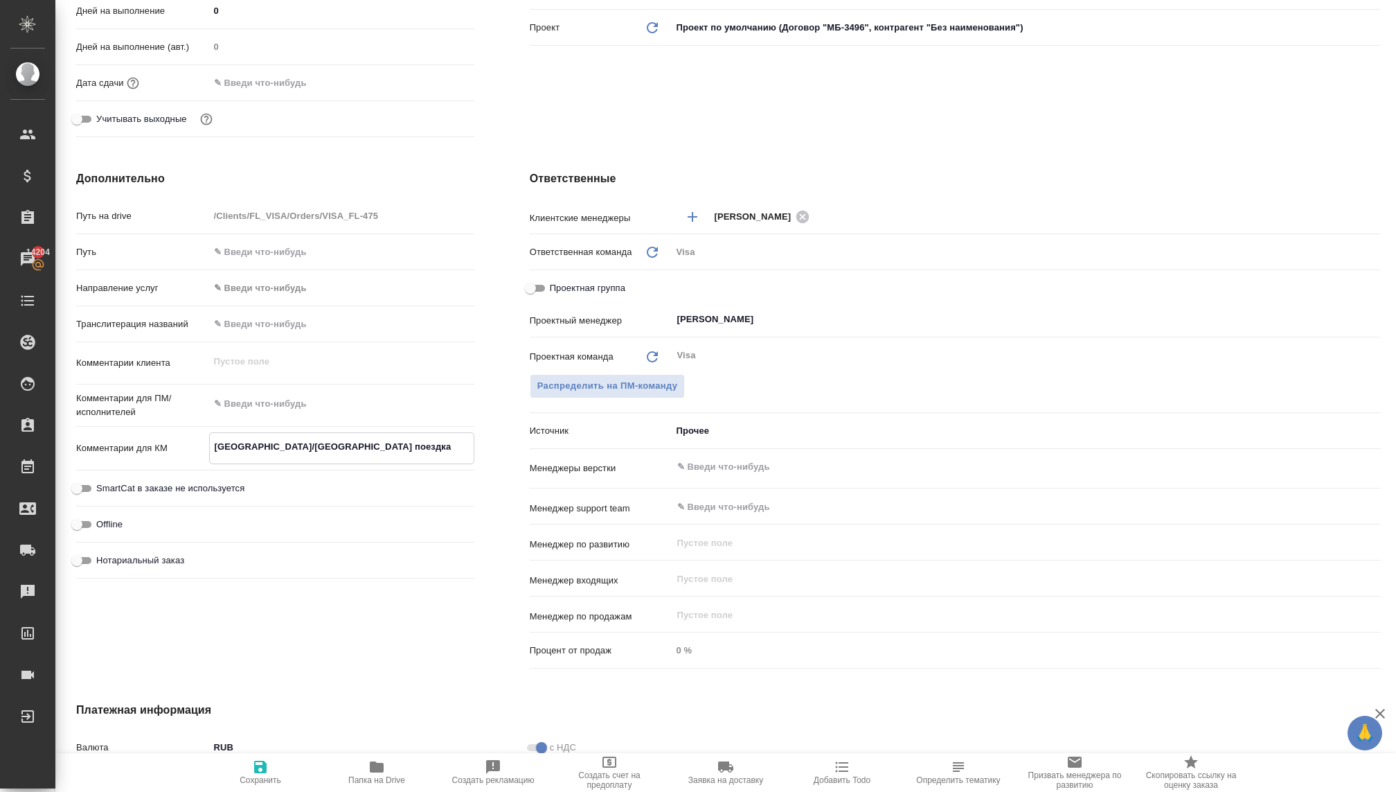
type textarea "x"
type textarea "Италия/Франция поездка"
type textarea "x"
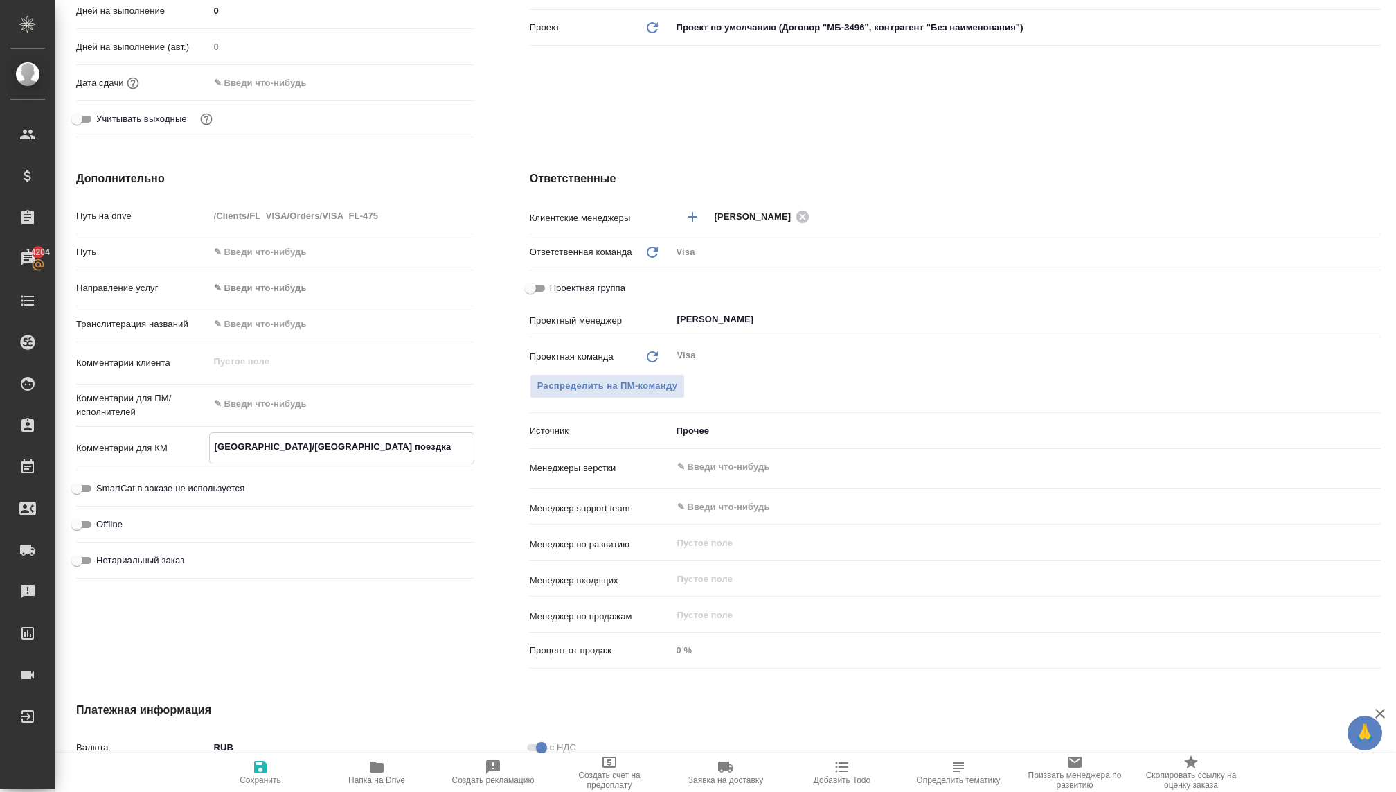
type textarea "x"
type textarea "Италия/Франция поездка 2"
type textarea "x"
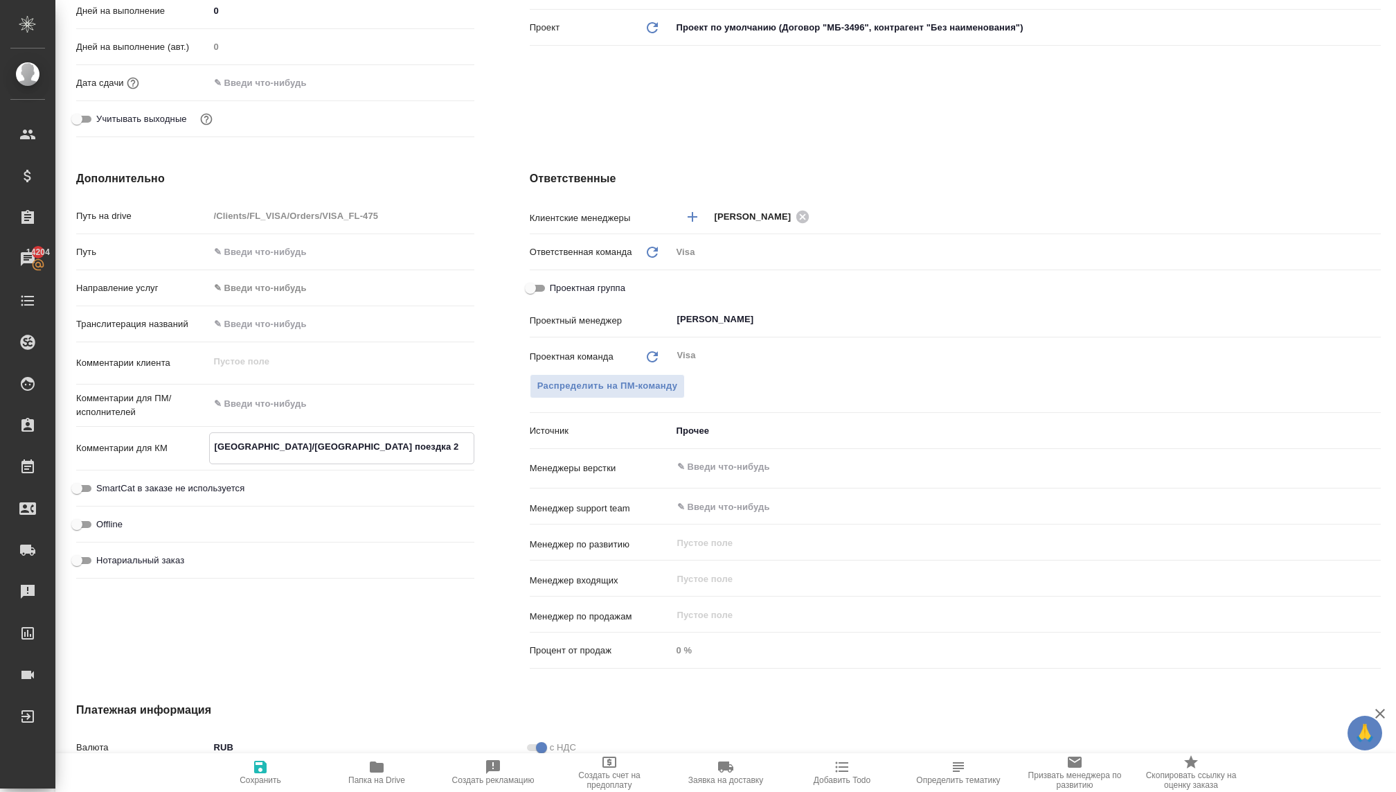
type textarea "Италия/Франция поездка 20"
type textarea "x"
type textarea "Италия/Франция поездка 20"
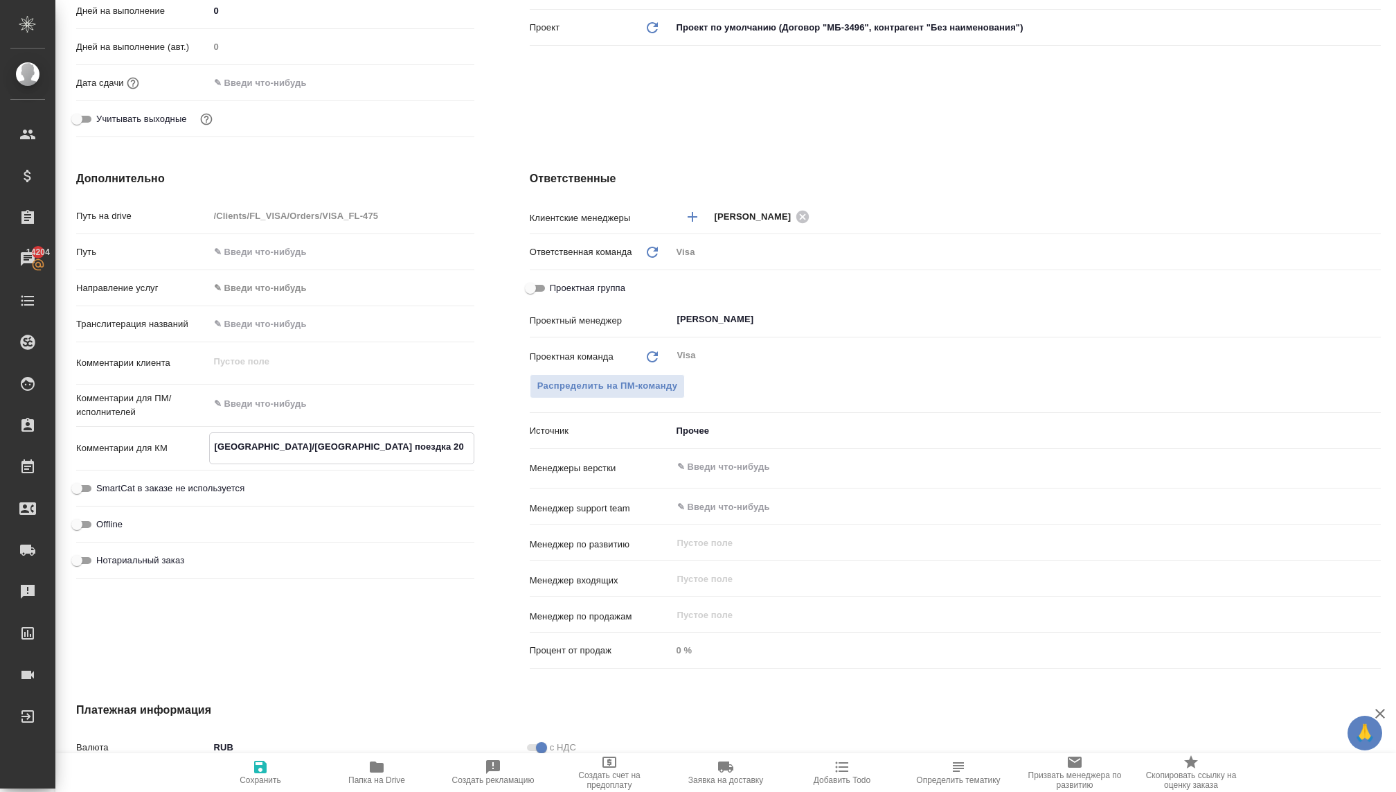
type textarea "x"
type textarea "Италия/Франция поездка 20 о"
type textarea "x"
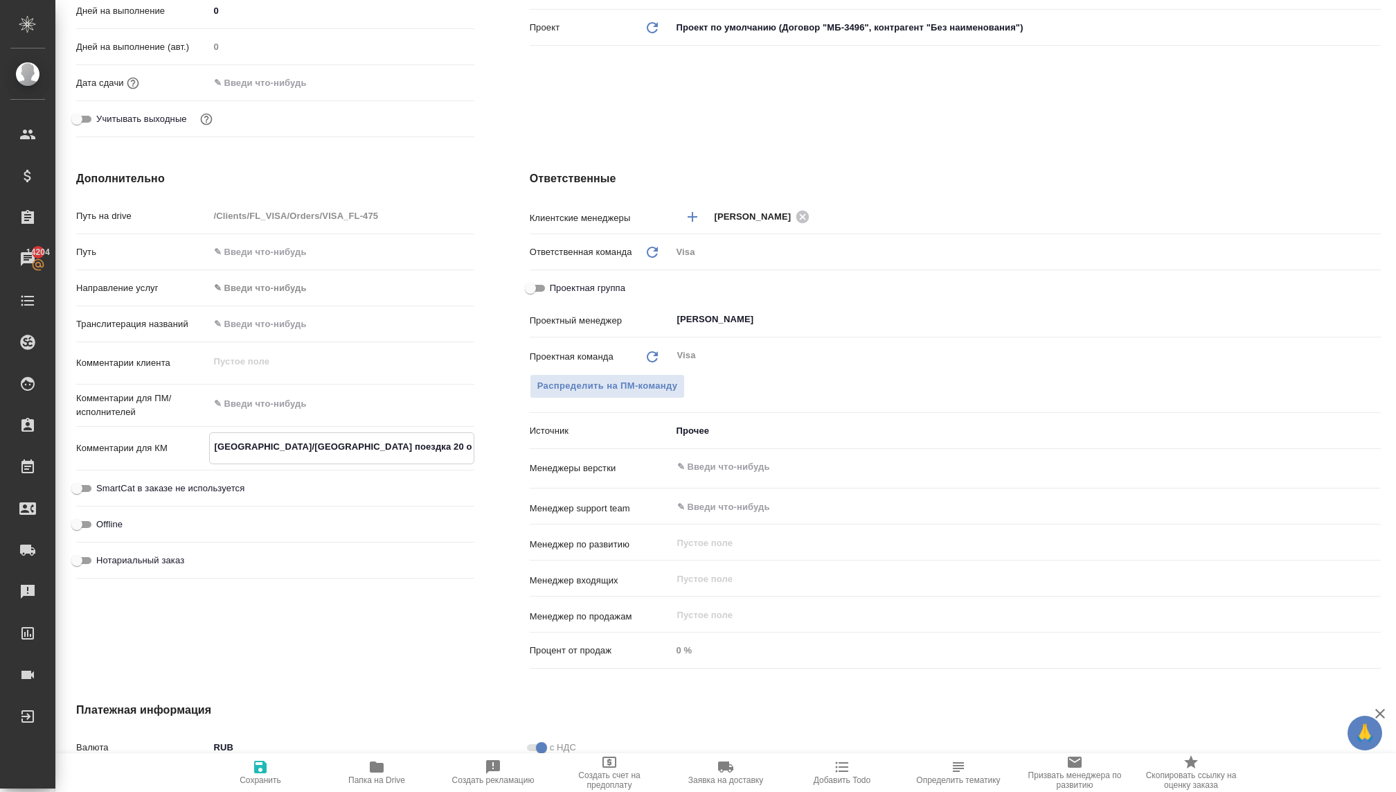
type textarea "x"
type textarea "Италия/Франция поездка 20 ок"
type textarea "x"
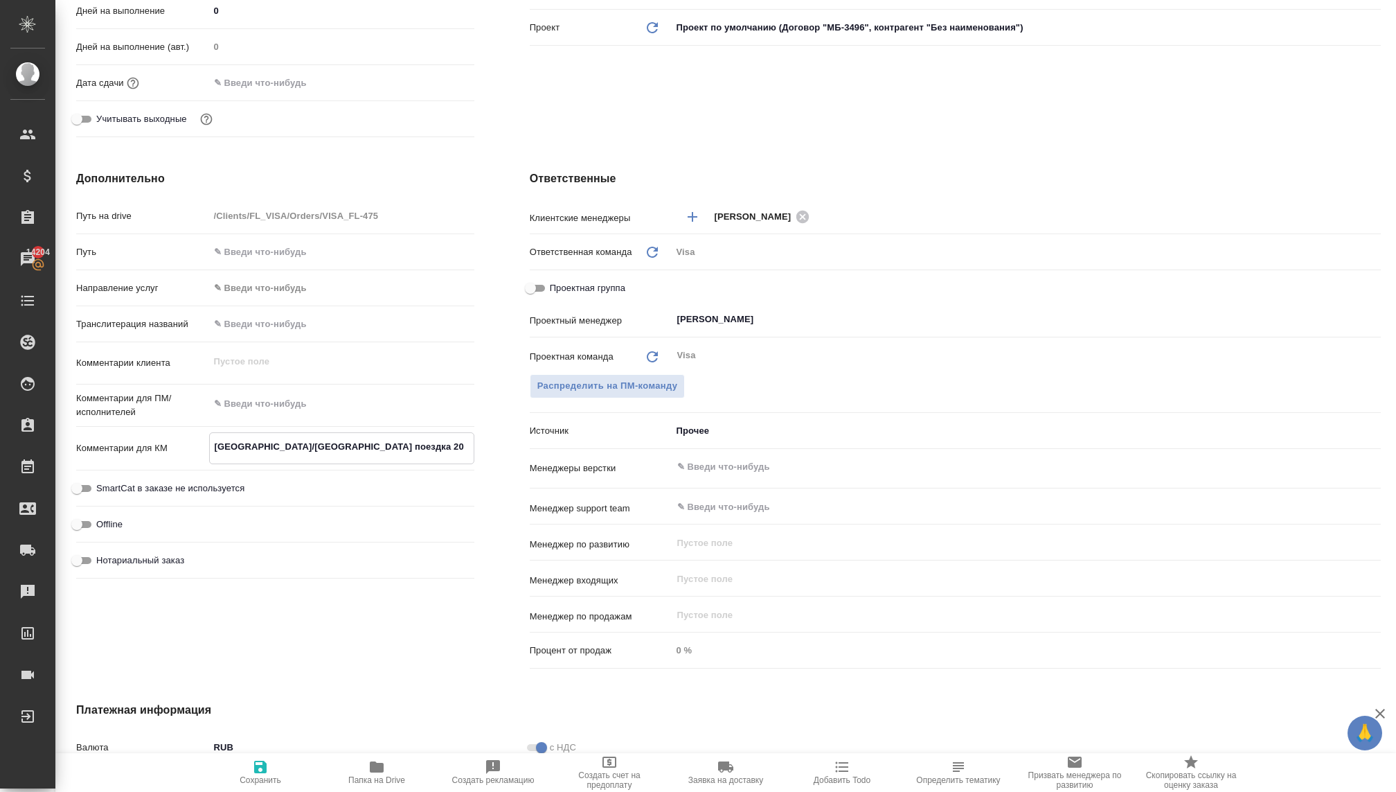
type textarea "x"
type textarea "Италия/Франция поездка 20 окт"
type textarea "x"
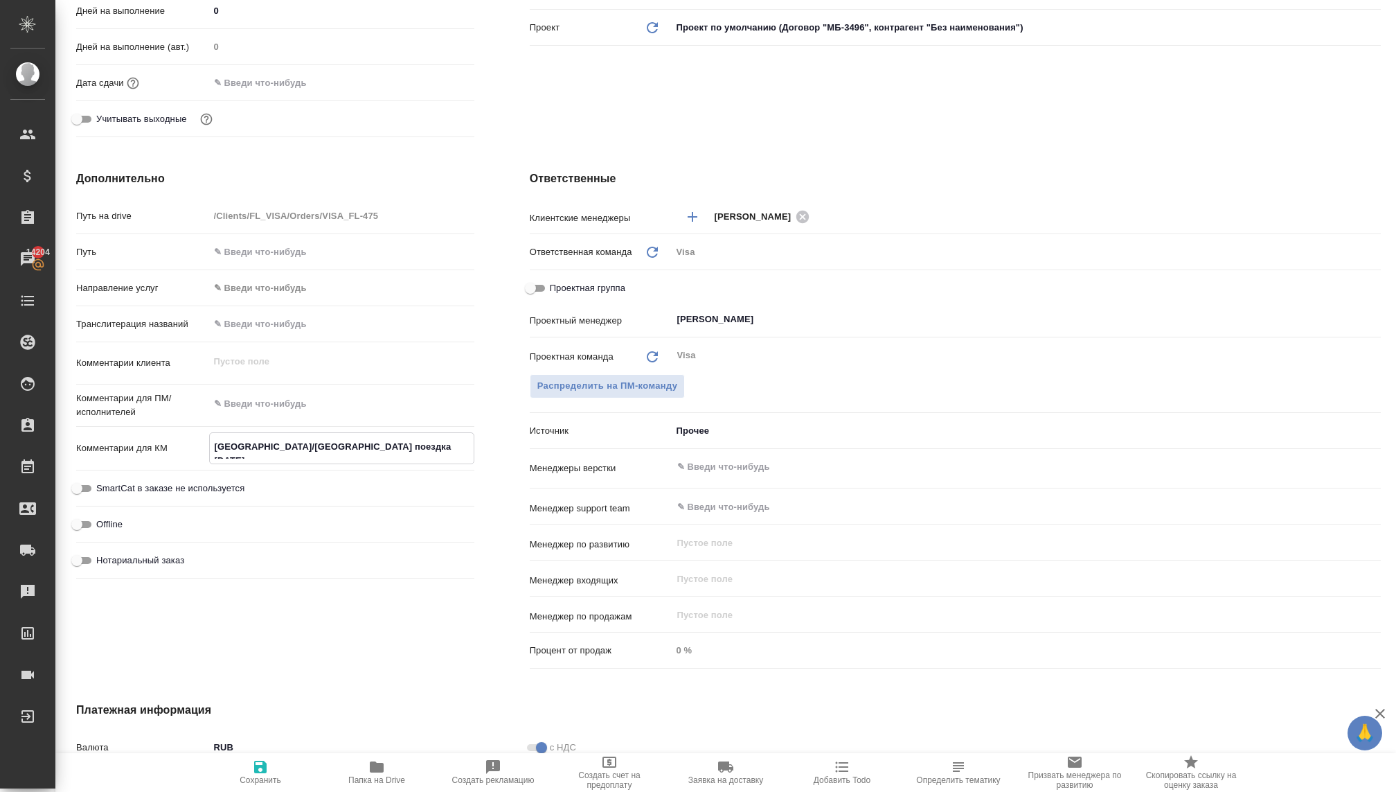
type textarea "Италия/Франция поездка 20 октя"
type textarea "x"
type textarea "Италия/Франция поездка 20 октяб"
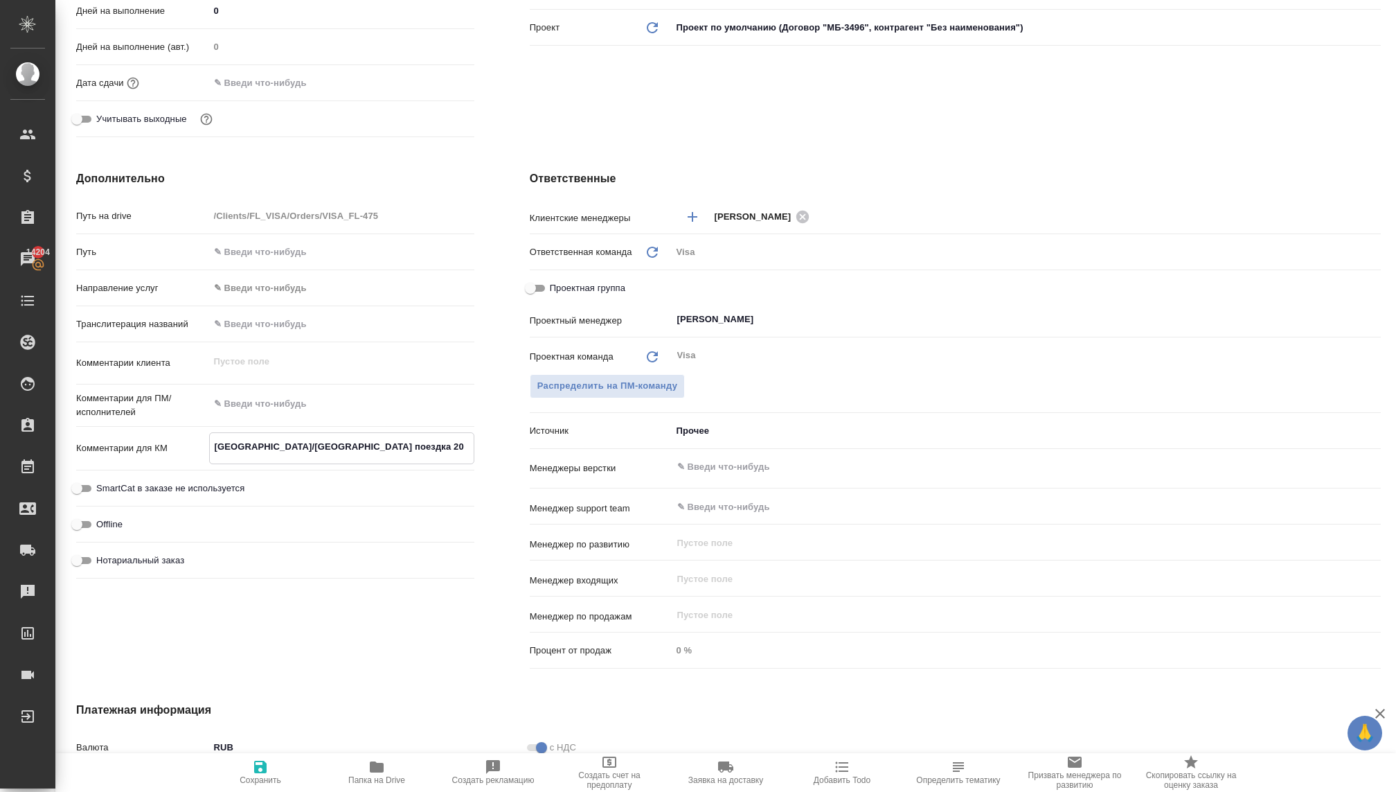
type textarea "x"
type textarea "Италия/Франция поездка 20 октябр"
type textarea "x"
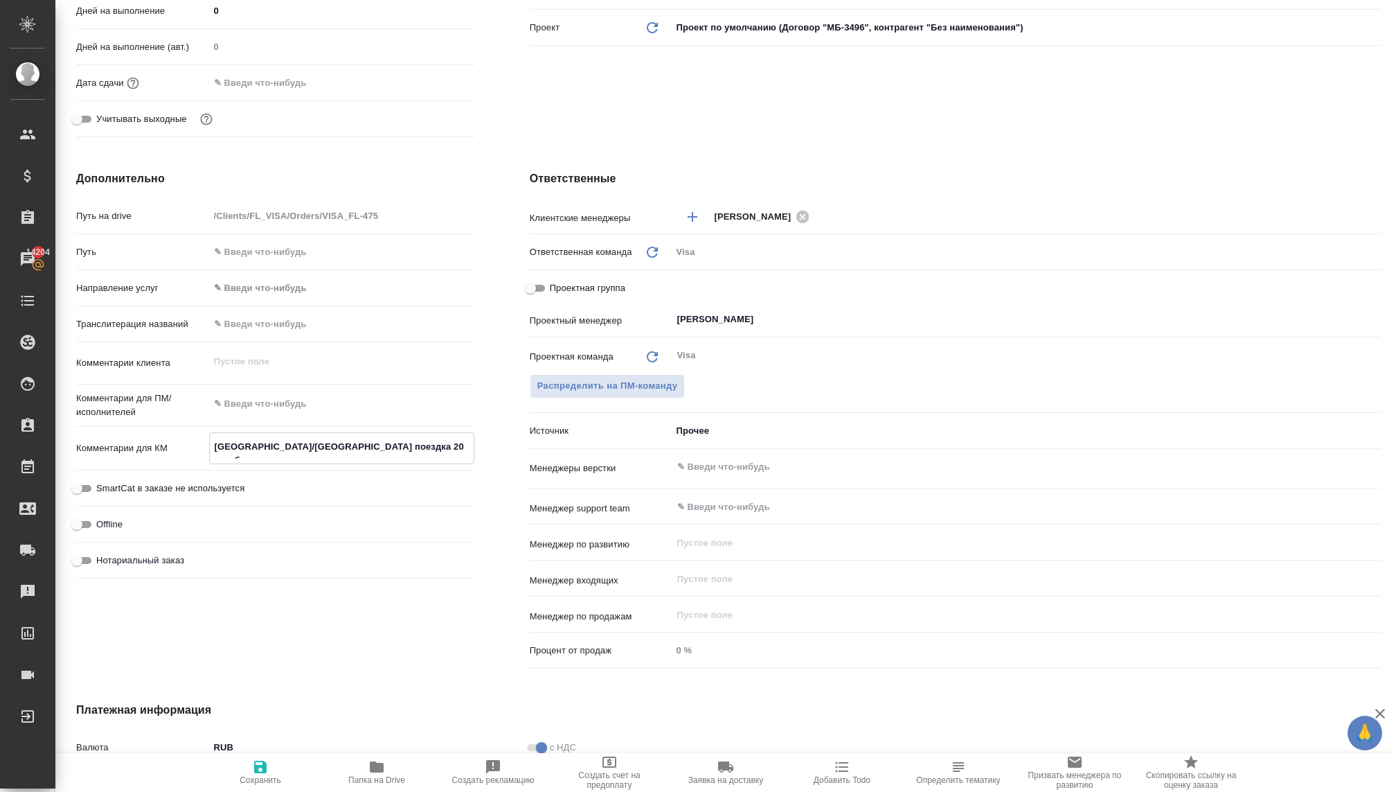
type textarea "x"
click at [267, 772] on icon "button" at bounding box center [260, 766] width 17 height 17
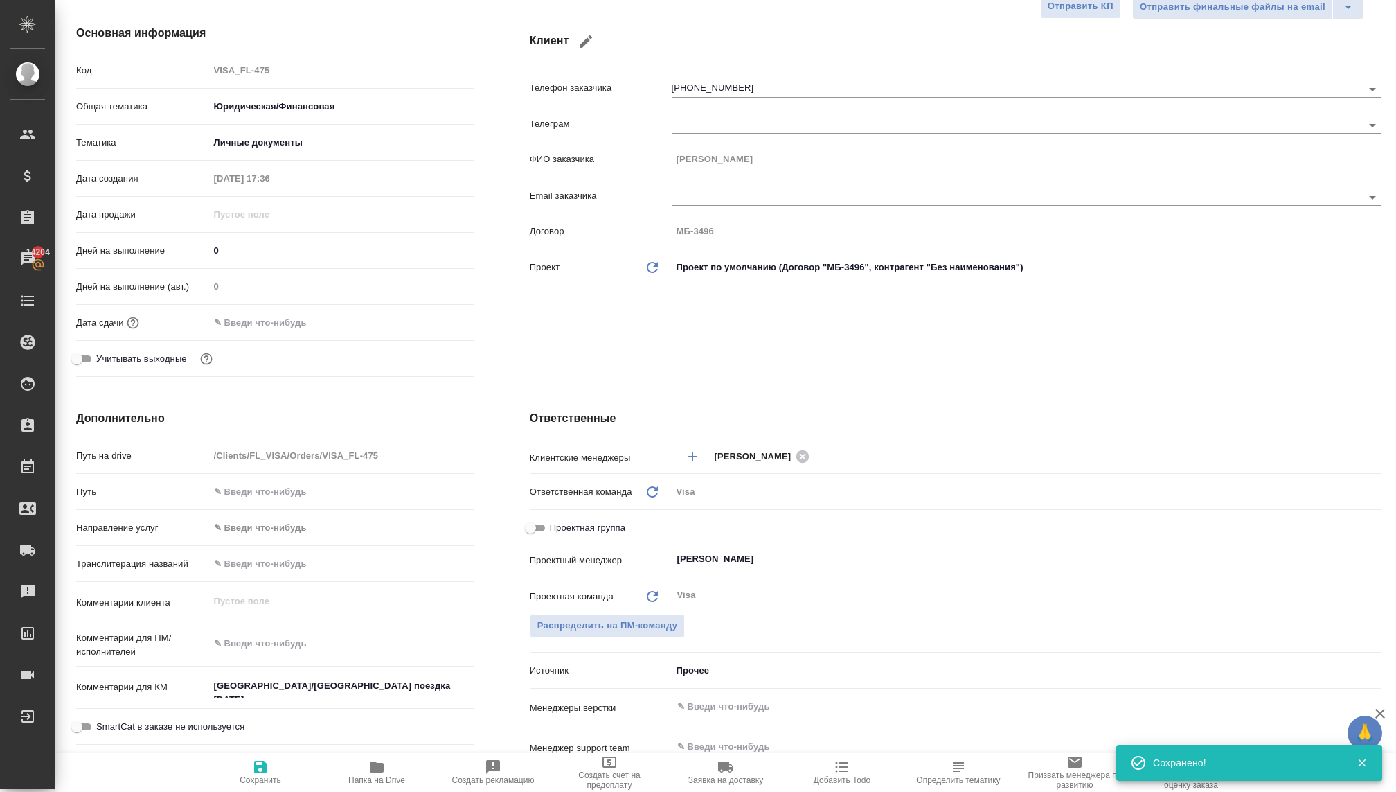
scroll to position [280, 0]
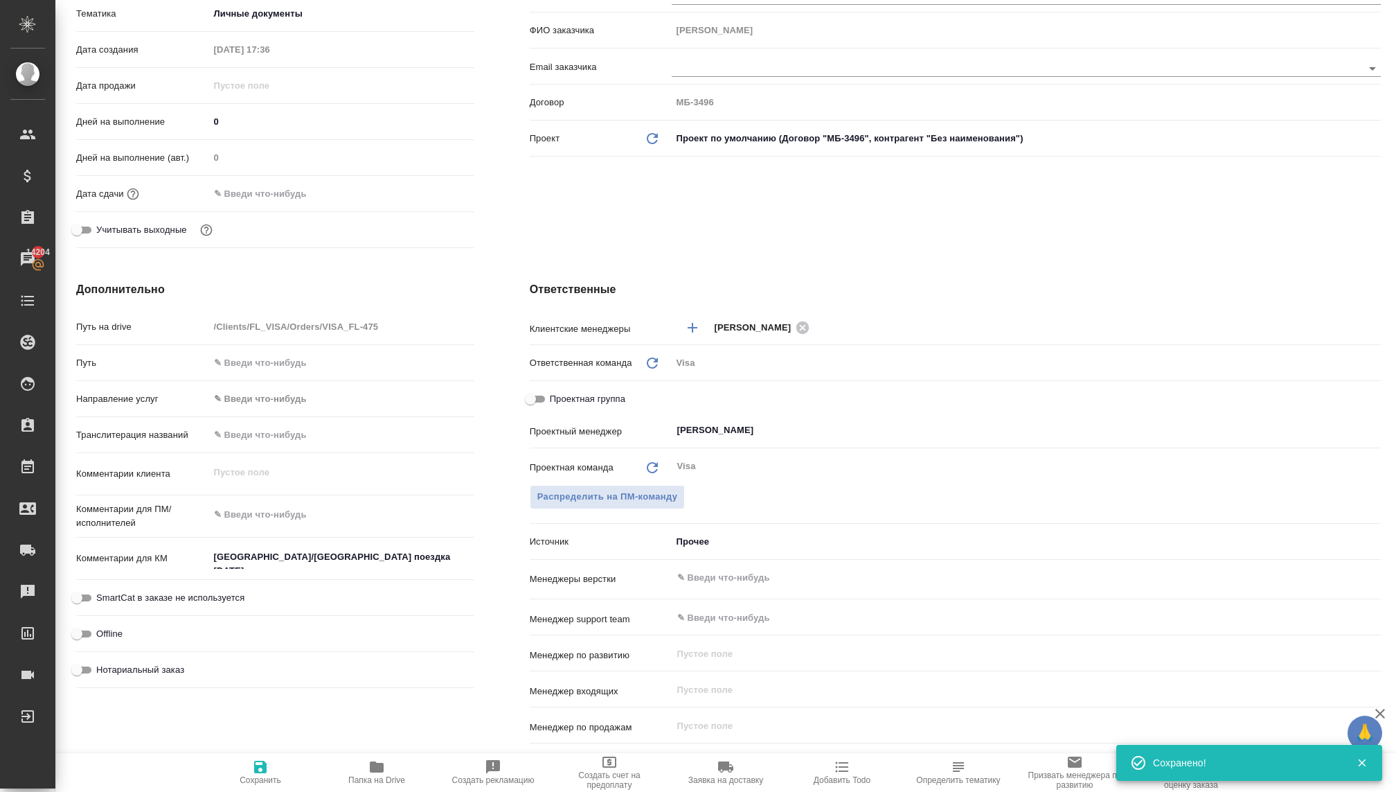
click at [690, 540] on body "🙏 .cls-1 fill:#fff; AWATERA Kovaleva Ekaterina Клиенты Спецификации Заказы 1420…" at bounding box center [698, 396] width 1396 height 792
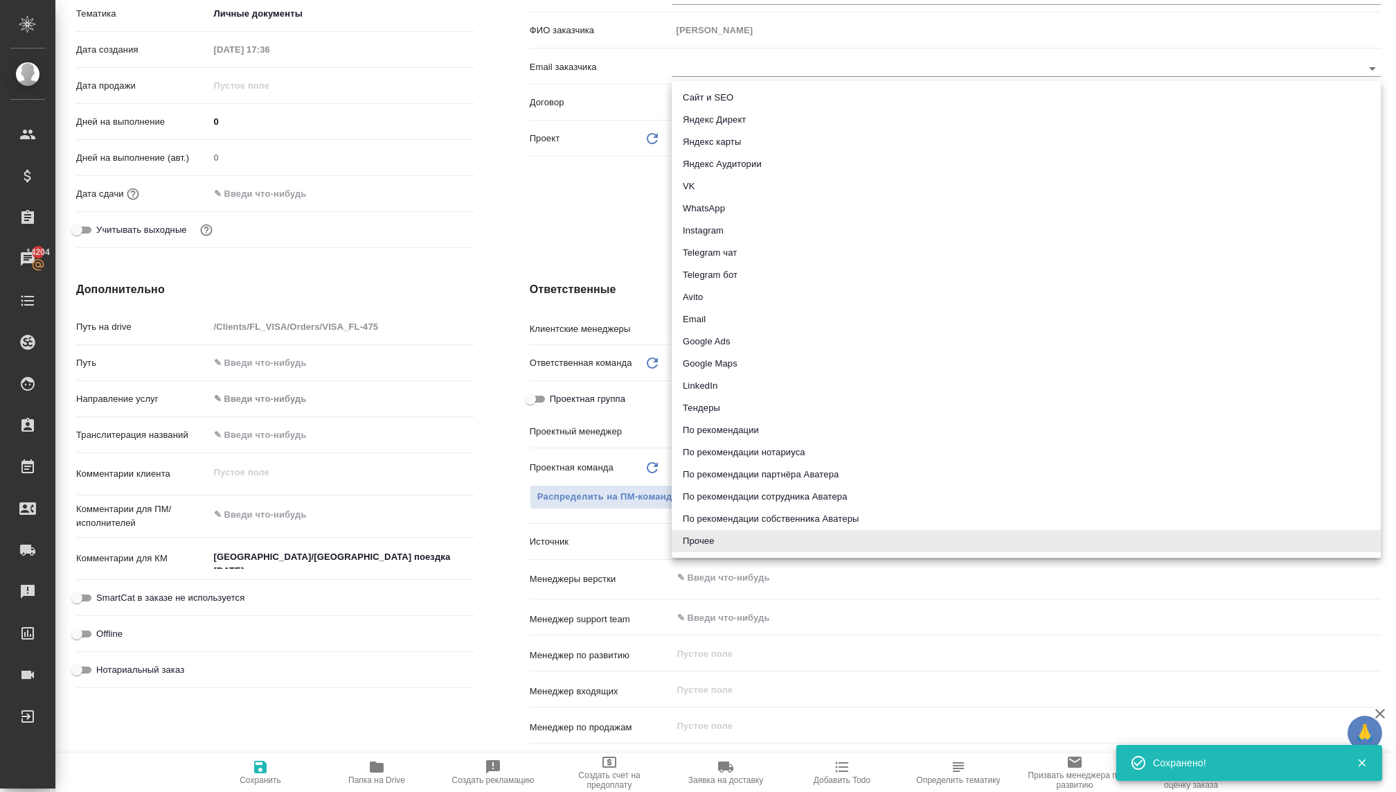
click at [716, 202] on li "WhatsApp" at bounding box center [1026, 208] width 709 height 22
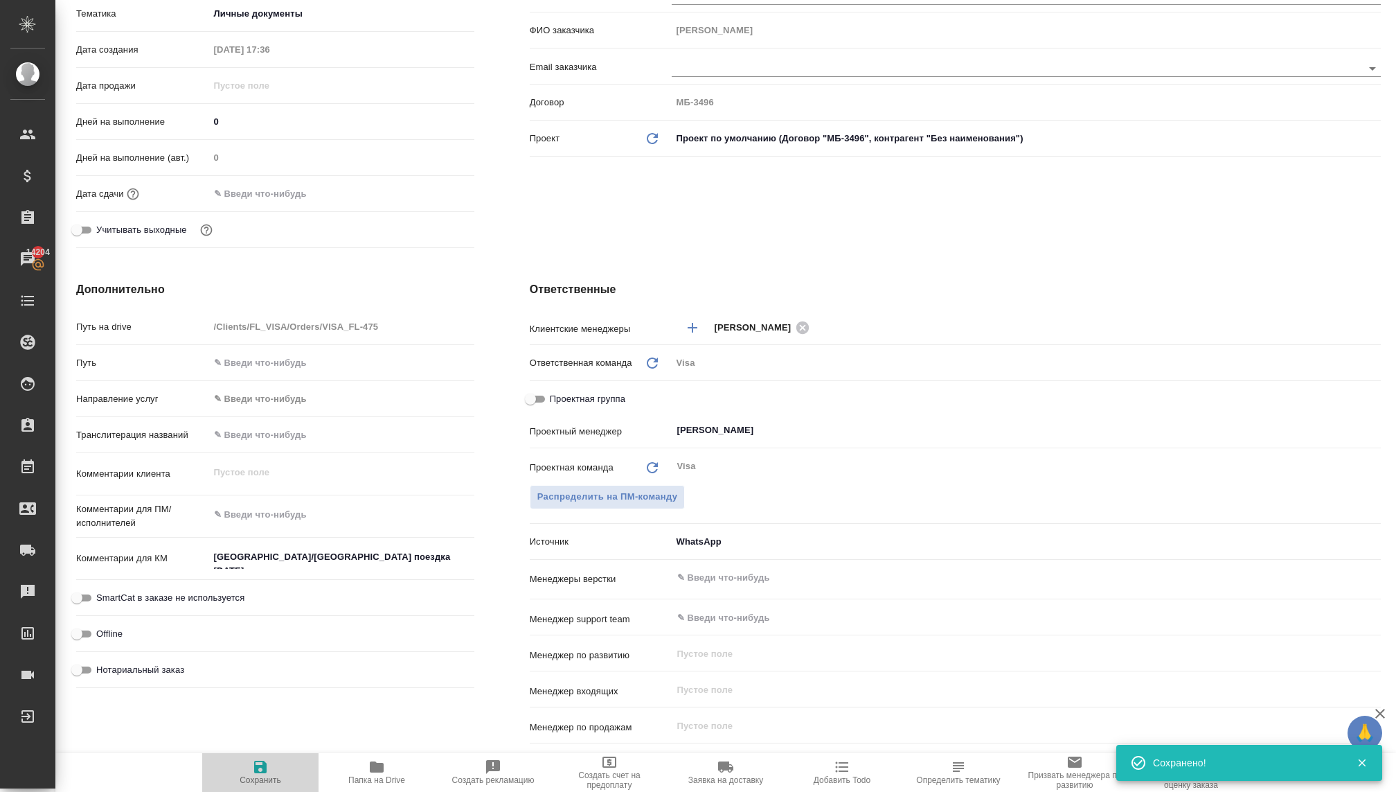
click at [249, 786] on button "Сохранить" at bounding box center [260, 772] width 116 height 39
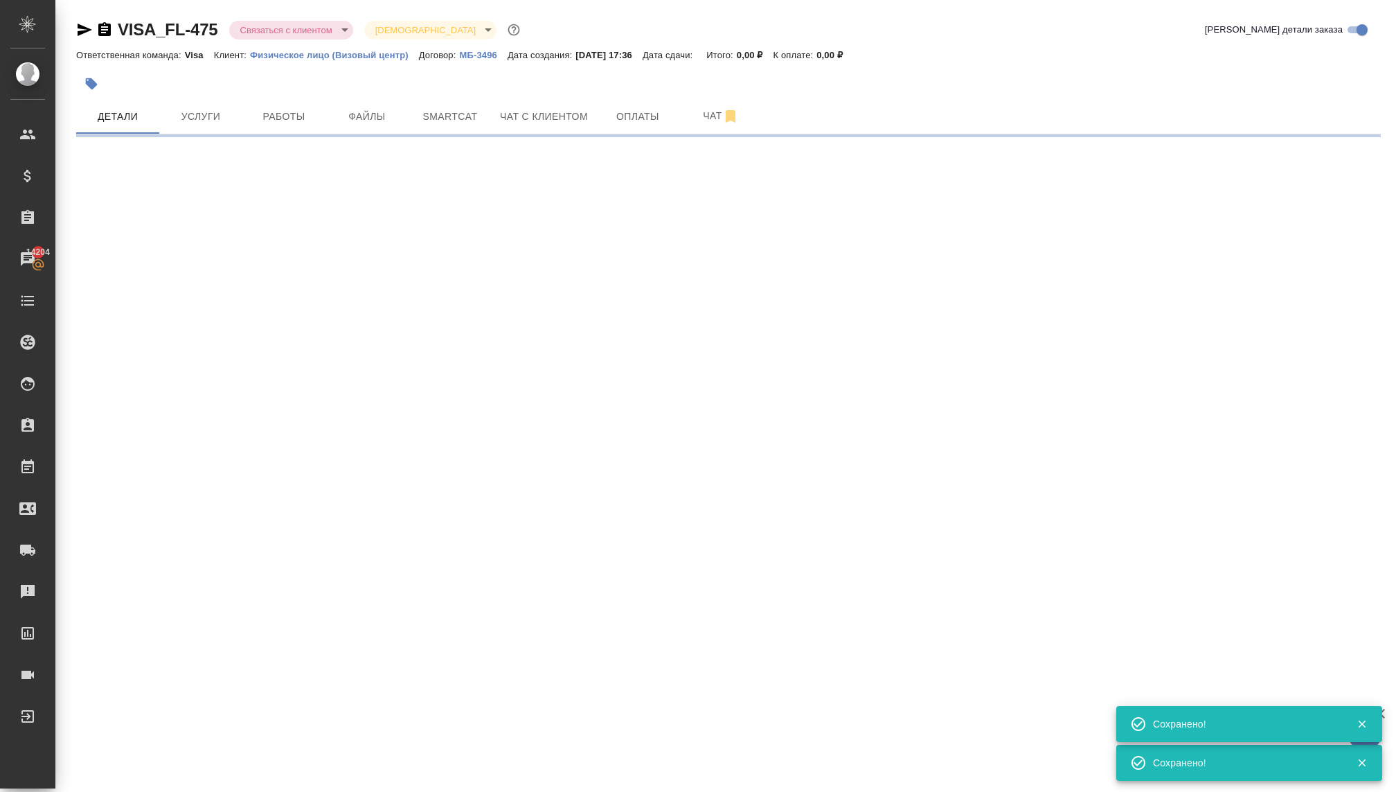
scroll to position [0, 0]
